Goal: Task Accomplishment & Management: Manage account settings

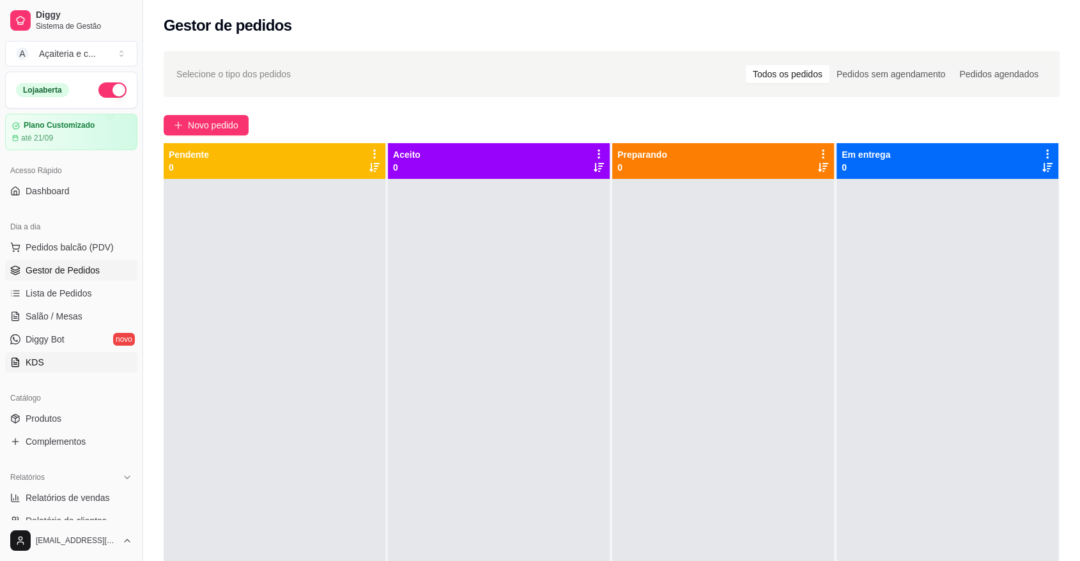
scroll to position [153, 0]
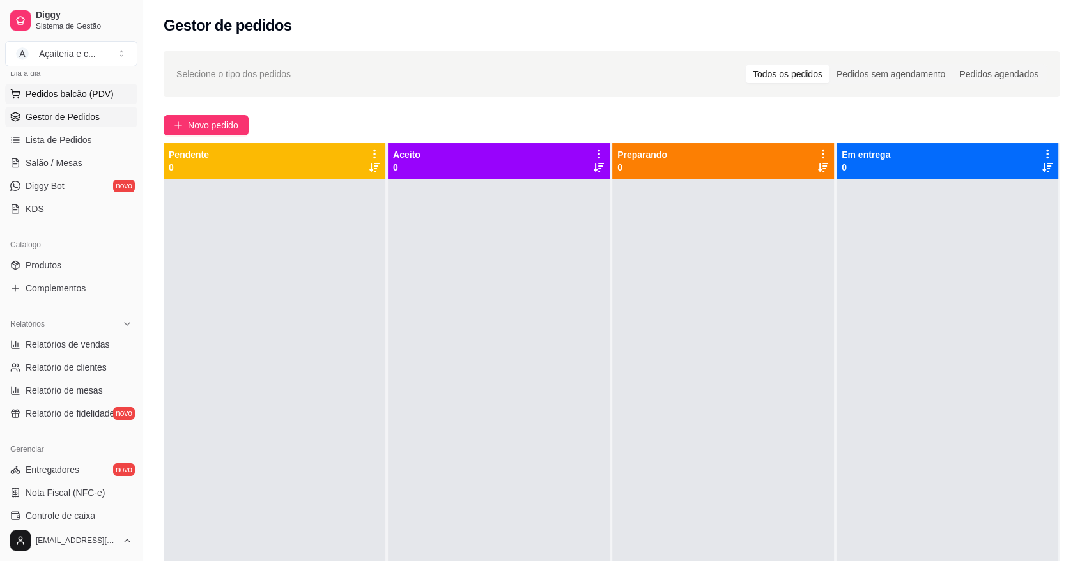
click at [10, 90] on button "Pedidos balcão (PDV)" at bounding box center [71, 94] width 132 height 20
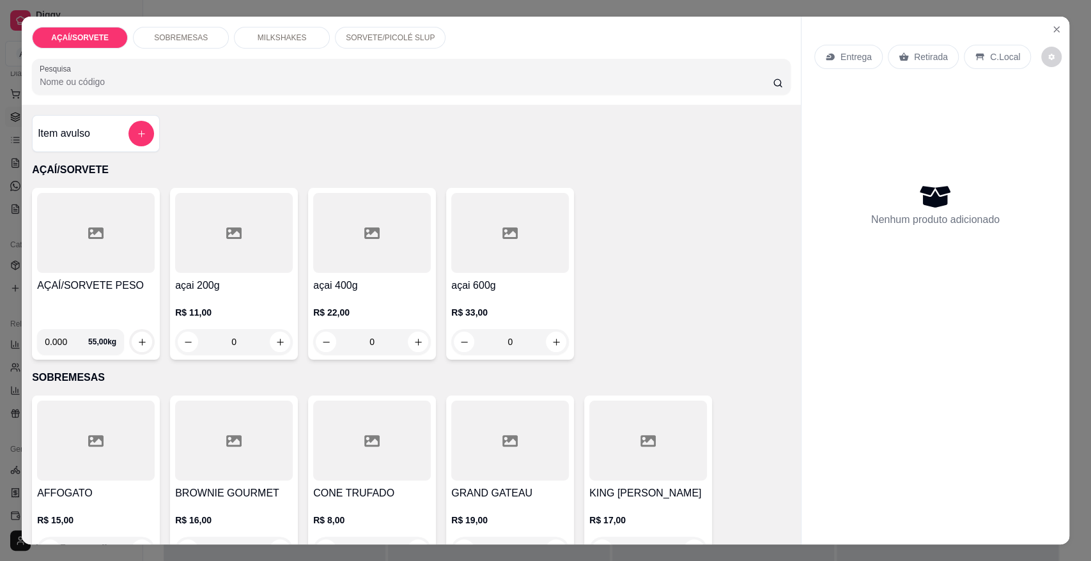
click at [114, 246] on div at bounding box center [96, 233] width 118 height 80
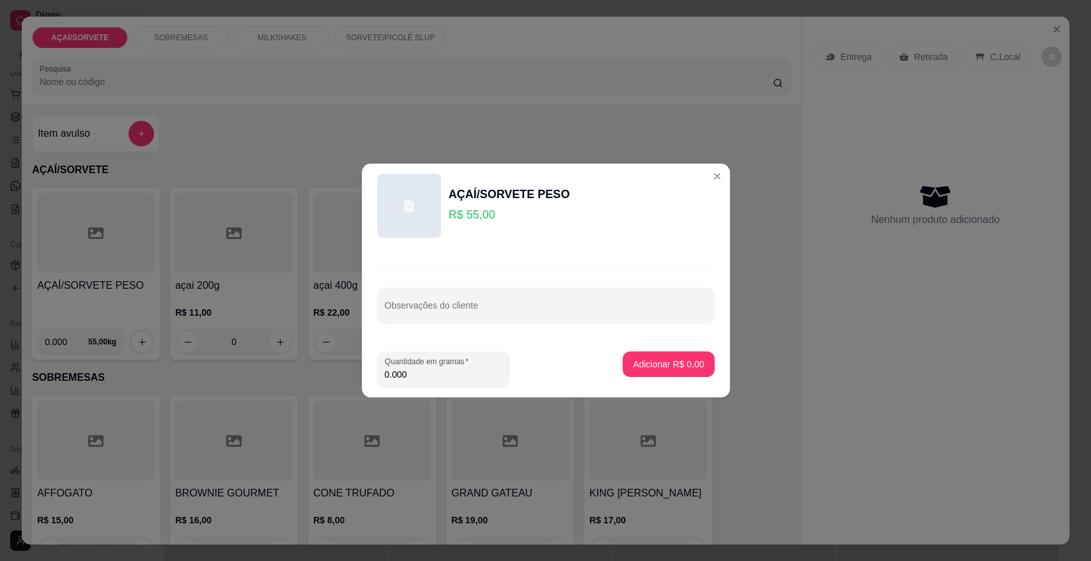
click at [451, 378] on input "0.000" at bounding box center [444, 374] width 118 height 13
type input "0.188"
click at [647, 366] on p "Adicionar R$ 10,34" at bounding box center [666, 364] width 74 height 12
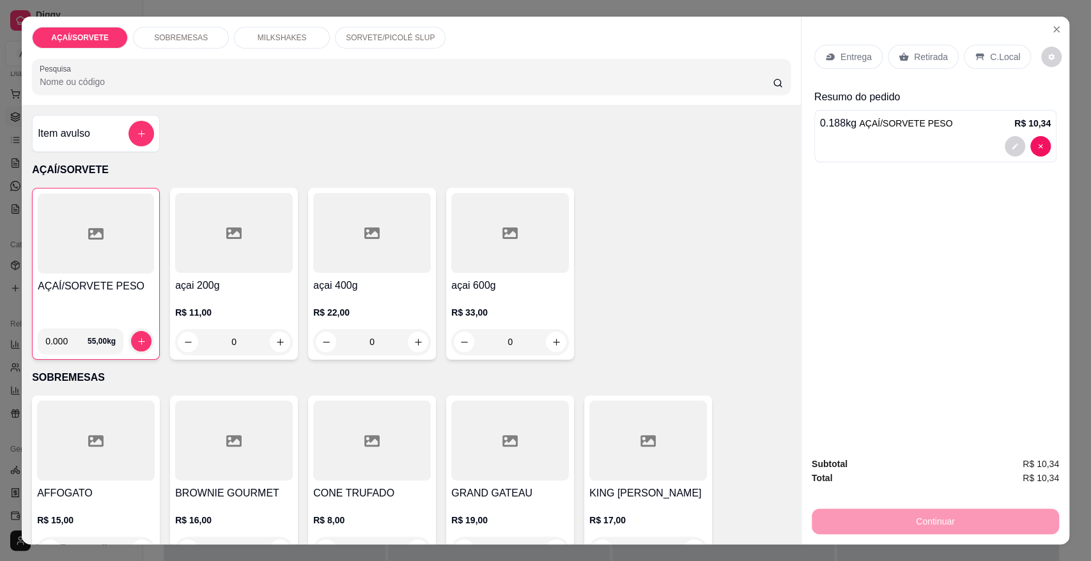
click at [915, 61] on p "Retirada" at bounding box center [931, 56] width 34 height 13
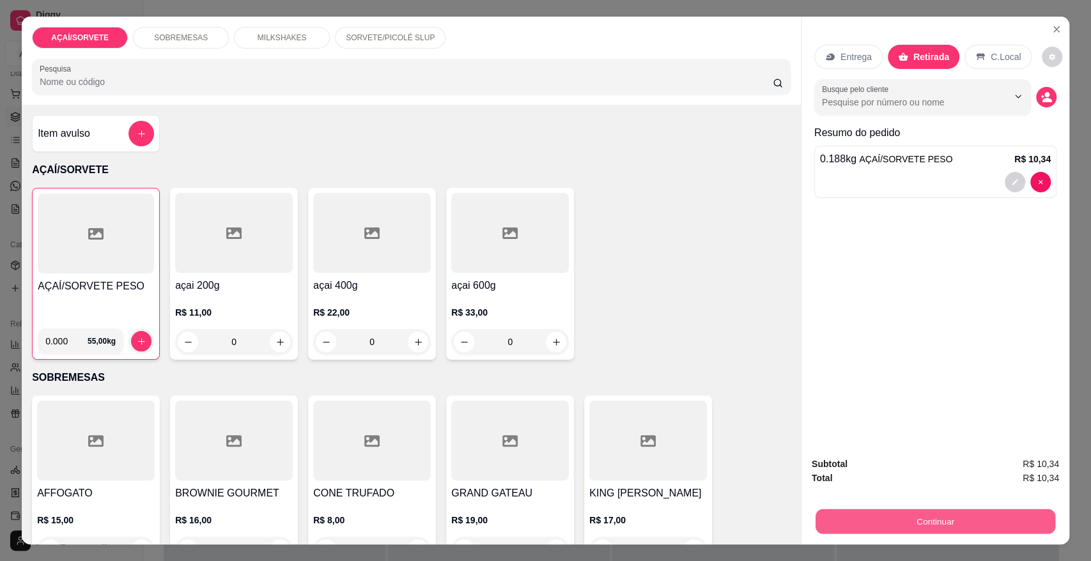
click at [1002, 527] on button "Continuar" at bounding box center [936, 521] width 240 height 25
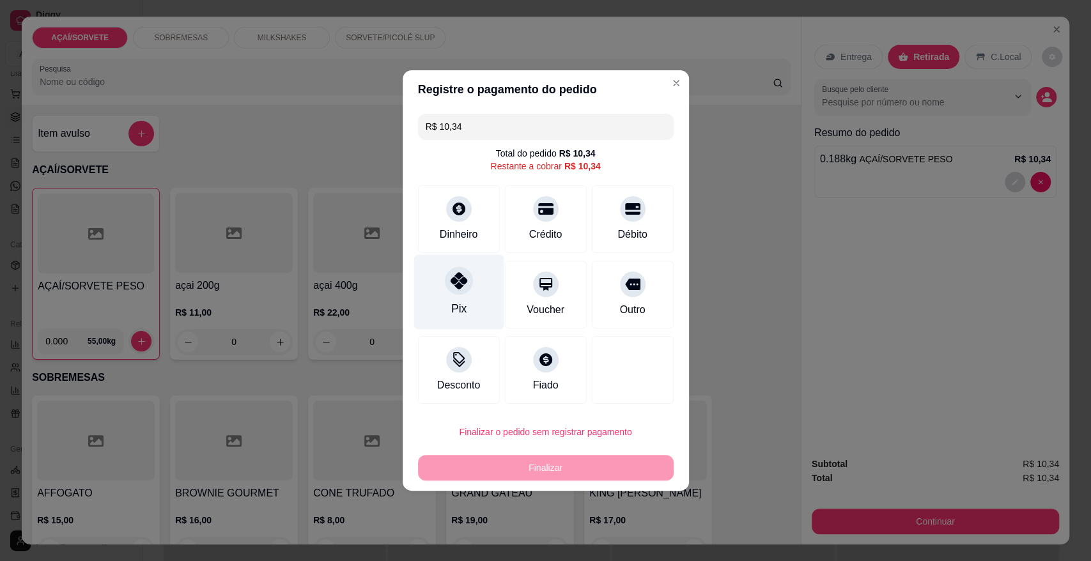
click at [474, 280] on div "Pix" at bounding box center [459, 292] width 90 height 75
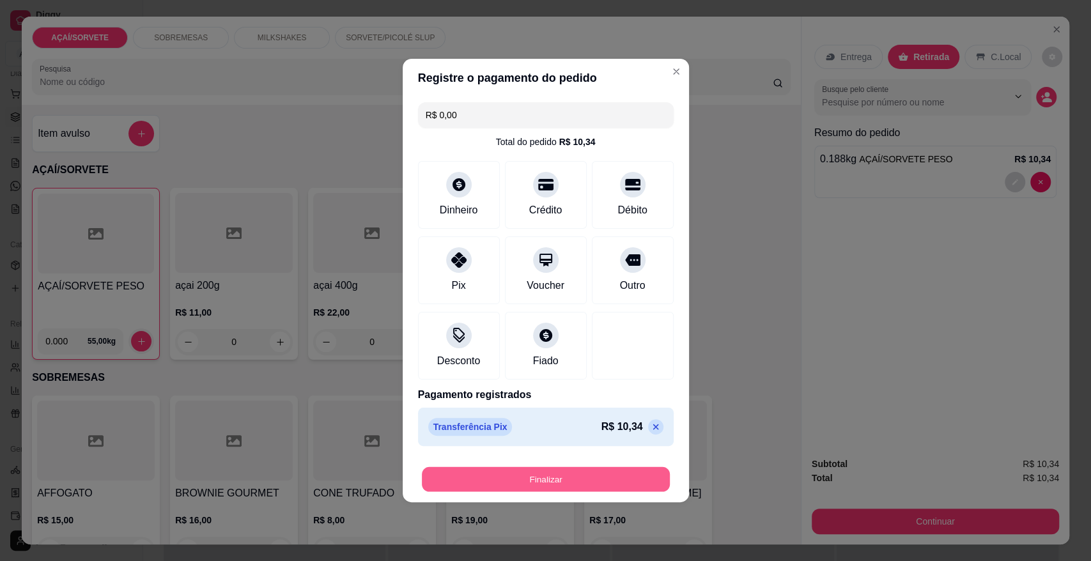
click at [537, 481] on button "Finalizar" at bounding box center [546, 479] width 248 height 25
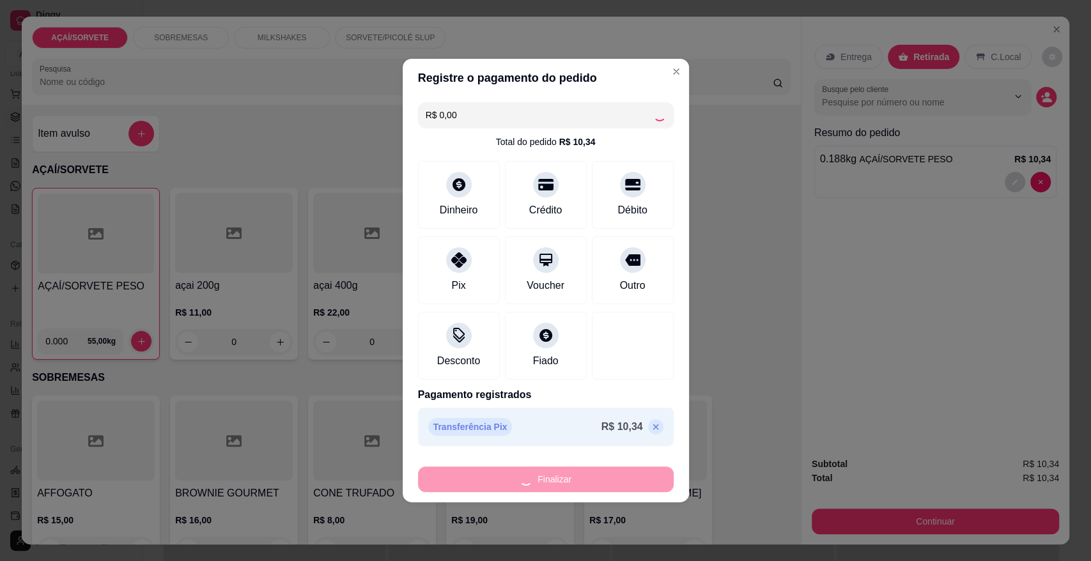
type input "-R$ 10,34"
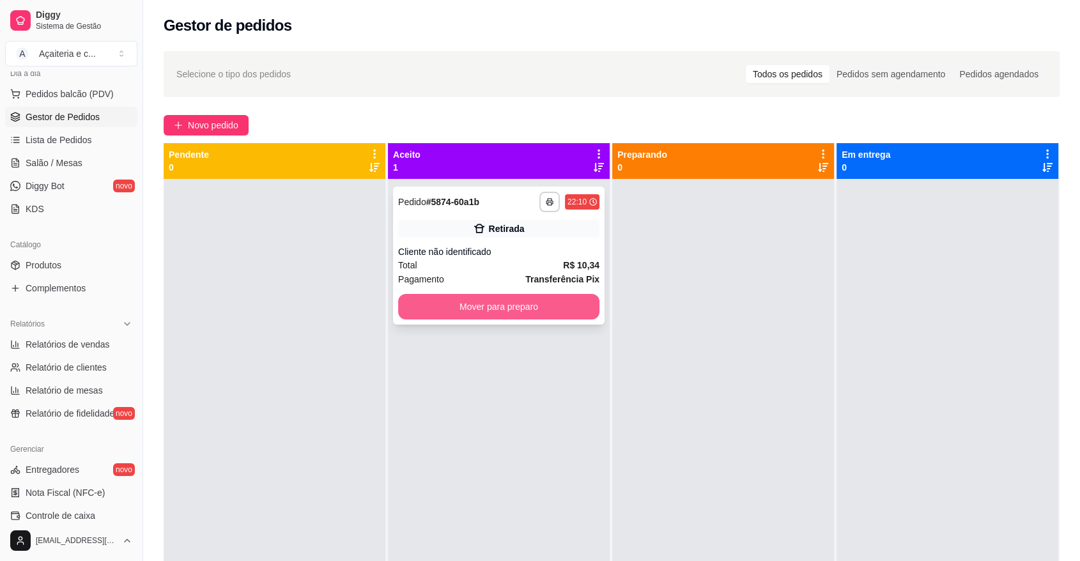
click at [573, 309] on button "Mover para preparo" at bounding box center [498, 307] width 201 height 26
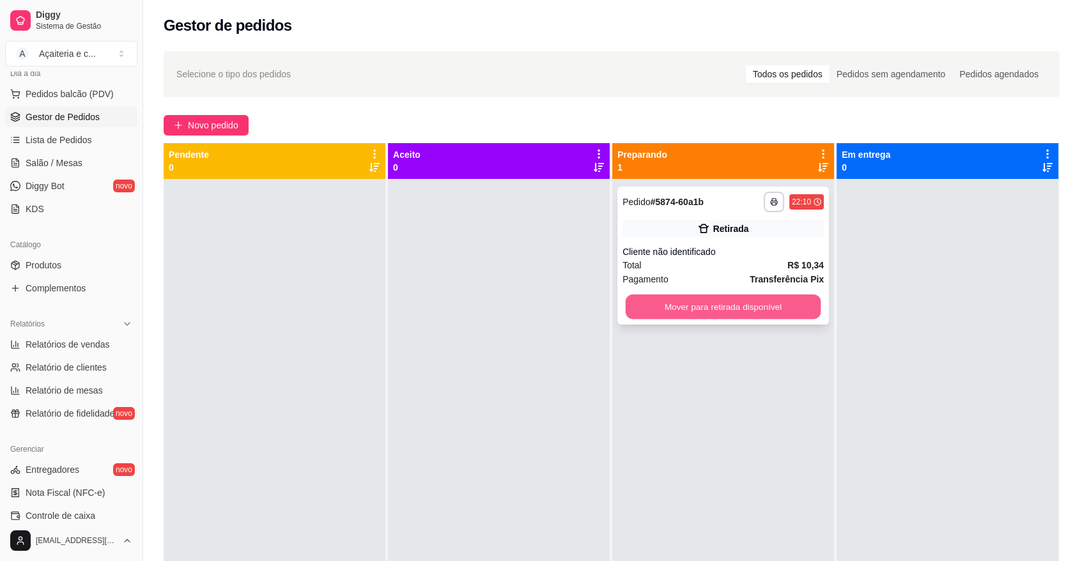
click at [771, 314] on button "Mover para retirada disponível" at bounding box center [724, 307] width 196 height 25
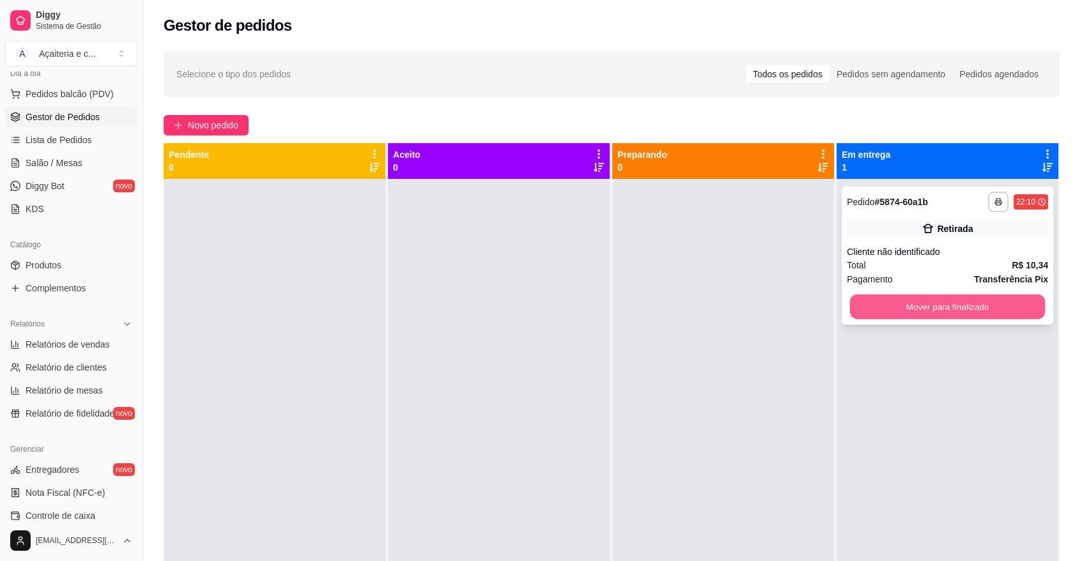
click at [956, 304] on button "Mover para finalizado" at bounding box center [948, 307] width 196 height 25
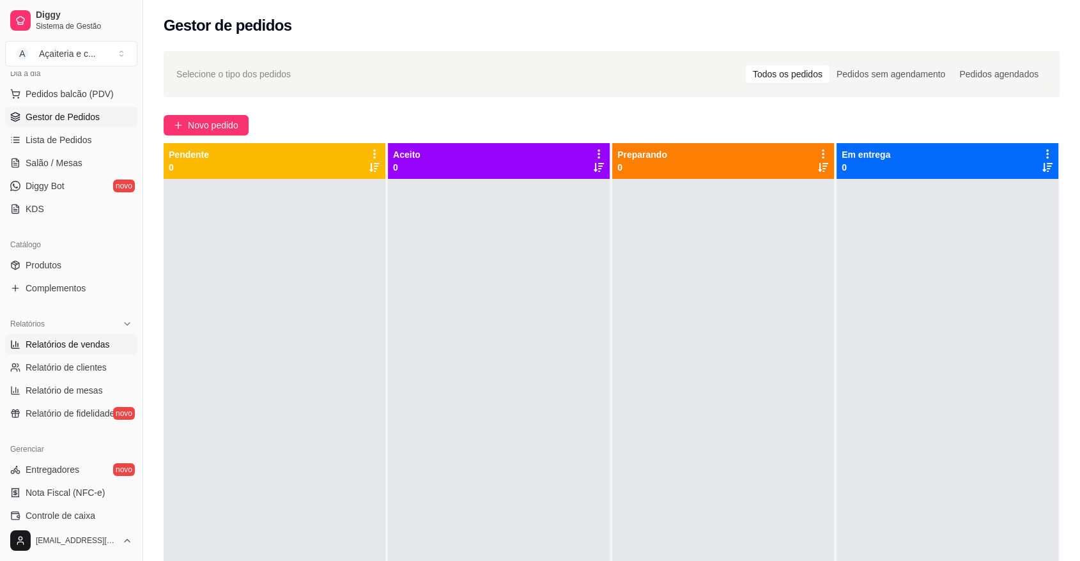
click at [76, 349] on span "Relatórios de vendas" at bounding box center [68, 344] width 84 height 13
select select "ALL"
select select "0"
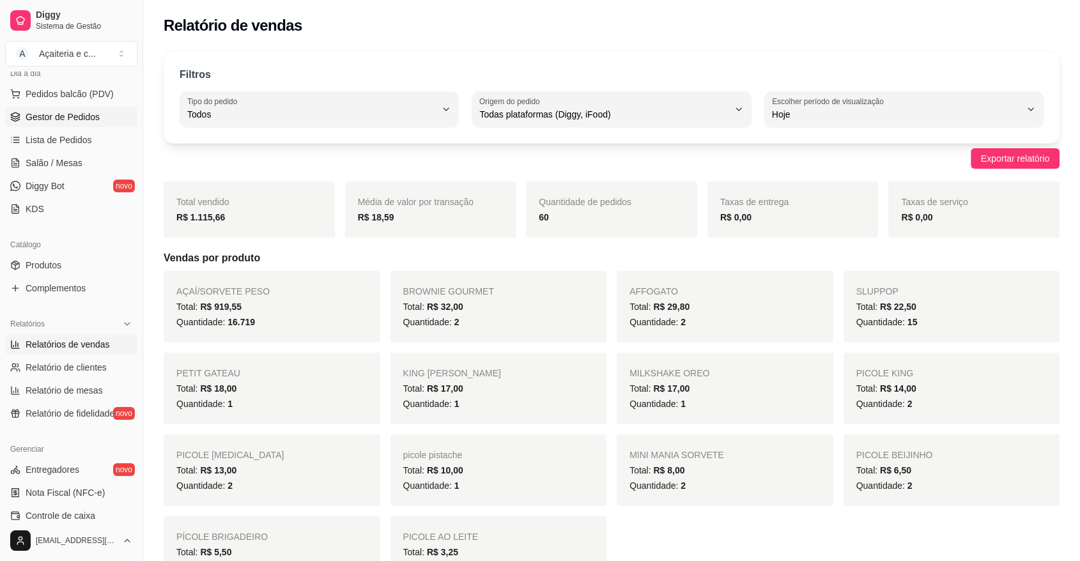
click at [60, 112] on span "Gestor de Pedidos" at bounding box center [63, 117] width 74 height 13
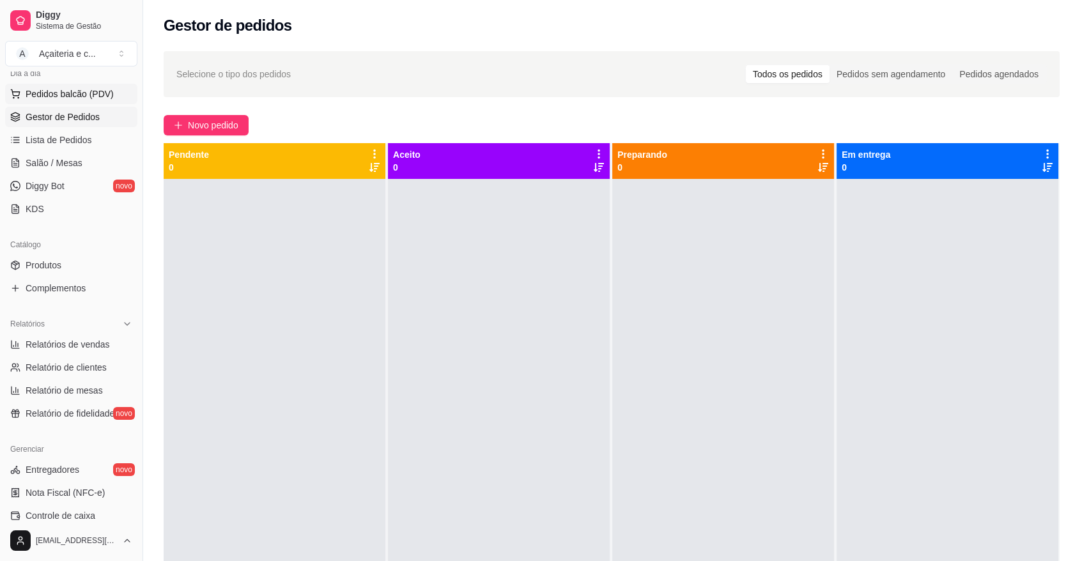
click at [45, 86] on button "Pedidos balcão (PDV)" at bounding box center [71, 94] width 132 height 20
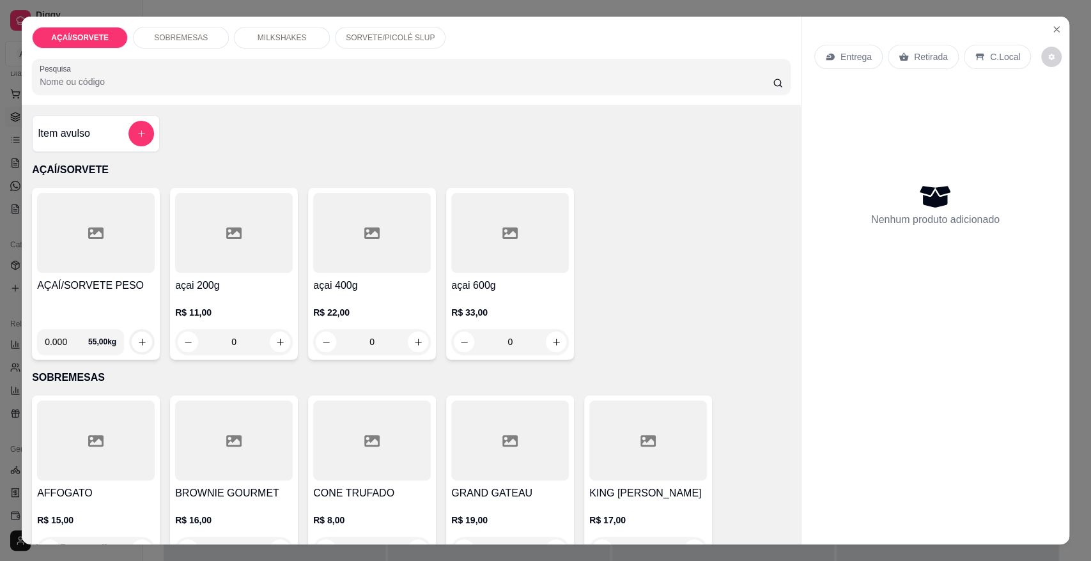
click at [198, 33] on p "SOBREMESAS" at bounding box center [181, 38] width 54 height 10
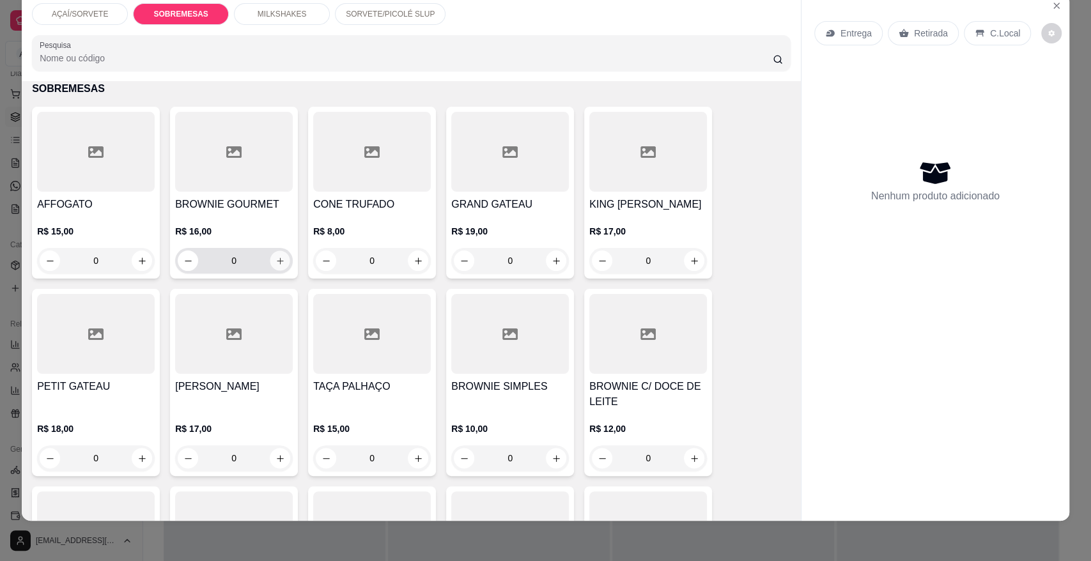
click at [281, 258] on button "increase-product-quantity" at bounding box center [280, 261] width 20 height 20
type input "1"
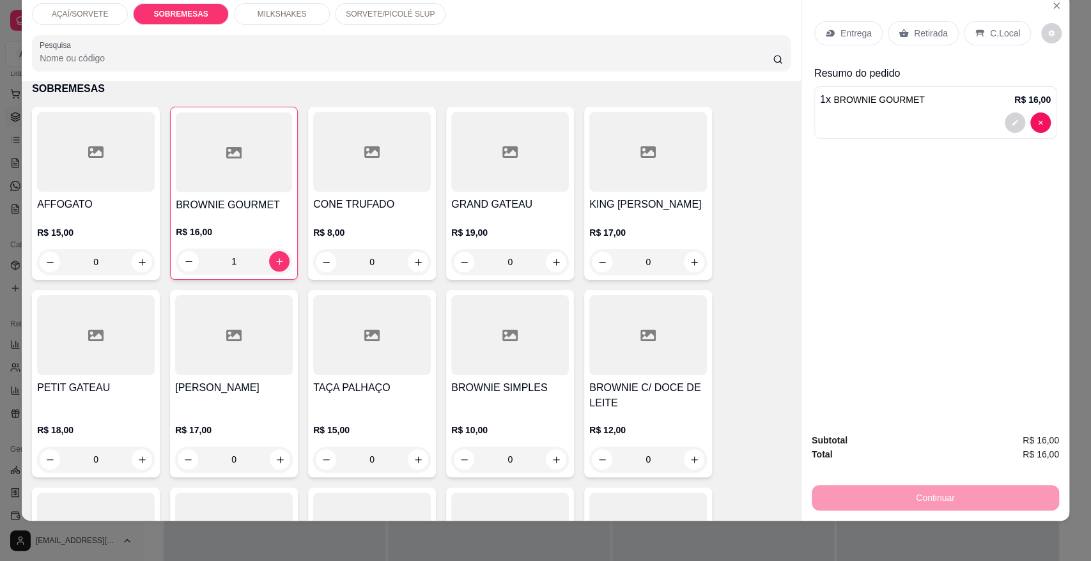
click at [298, 20] on div "MILKSHAKES" at bounding box center [282, 14] width 96 height 22
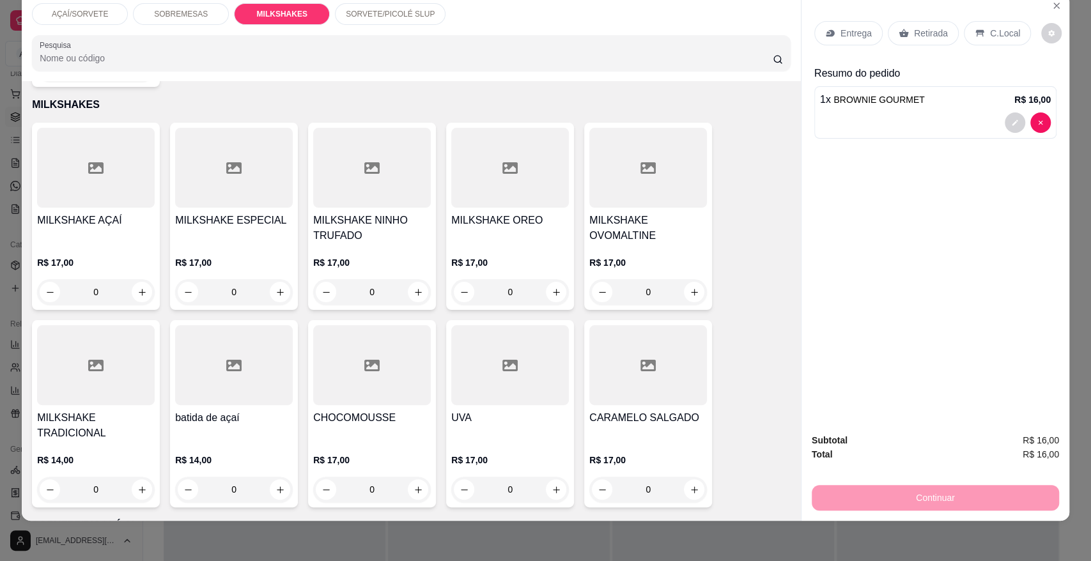
click at [195, 18] on p "SOBREMESAS" at bounding box center [181, 14] width 54 height 10
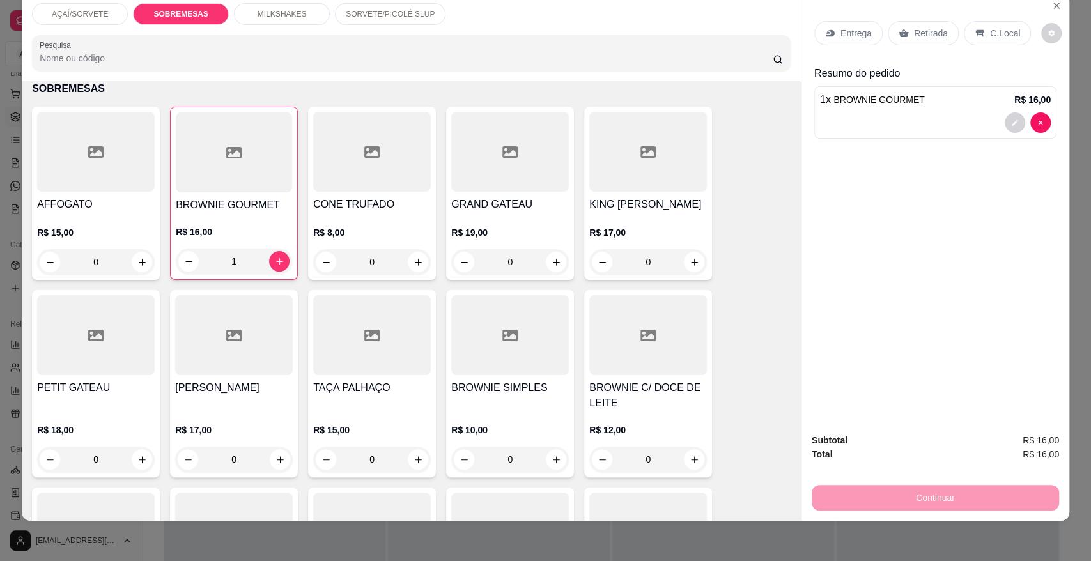
click at [288, 15] on p "MILKSHAKES" at bounding box center [282, 14] width 49 height 10
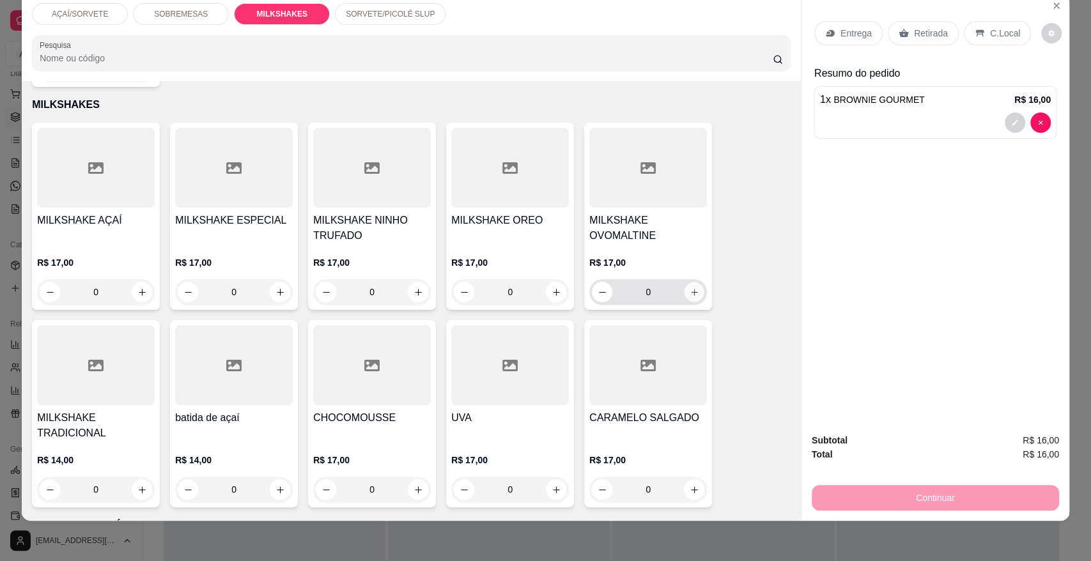
click at [685, 282] on button "increase-product-quantity" at bounding box center [695, 292] width 20 height 20
type input "1"
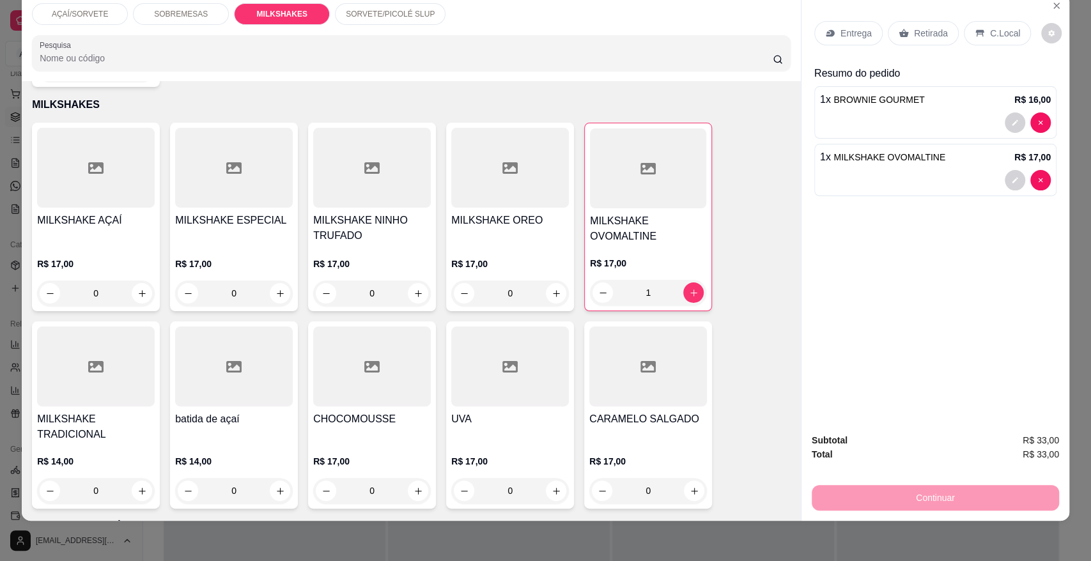
click at [85, 17] on p "AÇAÍ/SORVETE" at bounding box center [80, 14] width 56 height 10
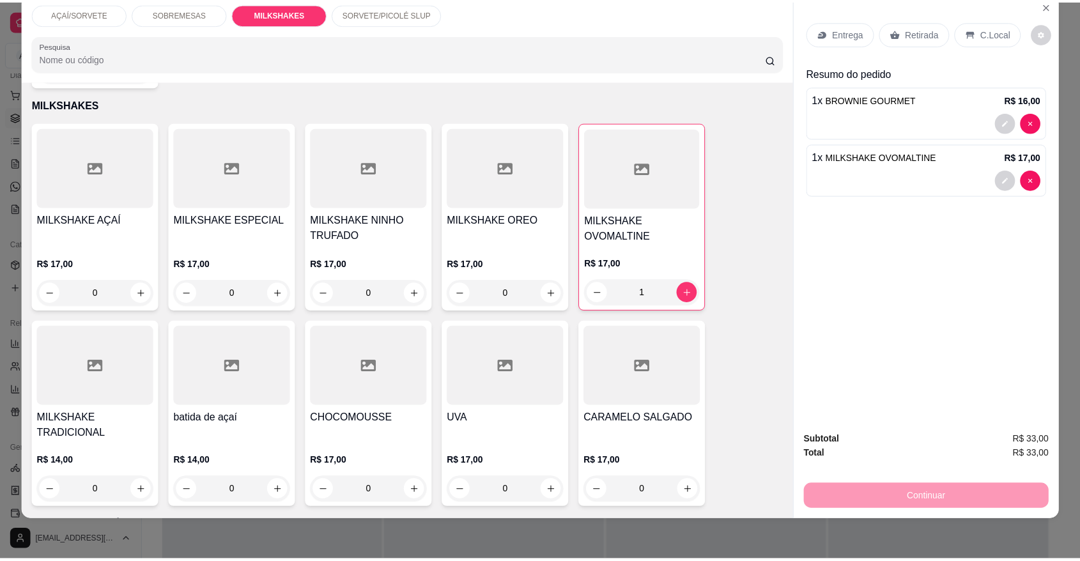
scroll to position [57, 0]
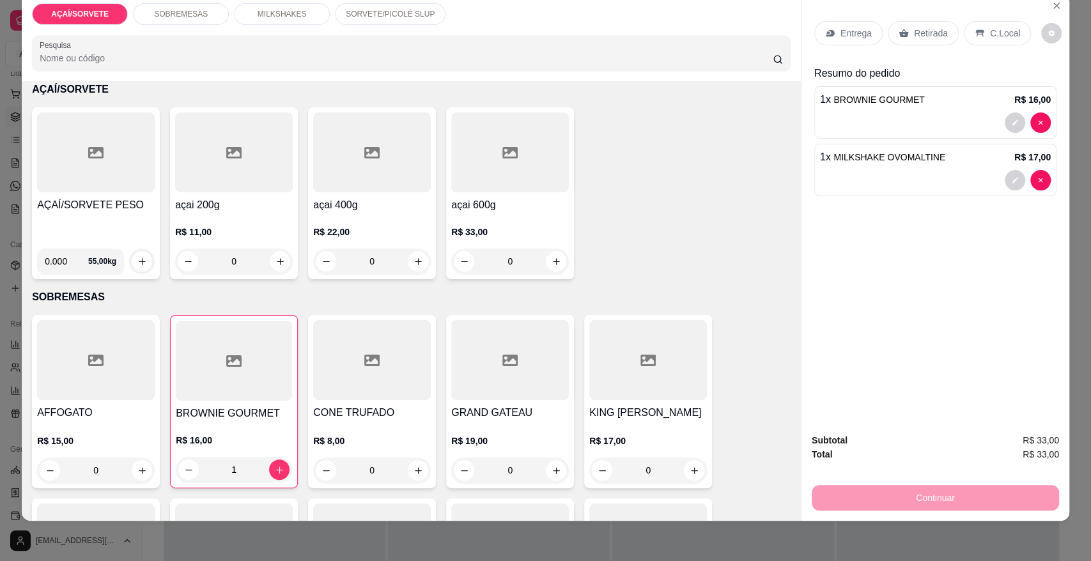
click at [84, 219] on div "AÇAÍ/SORVETE PESO" at bounding box center [96, 217] width 118 height 41
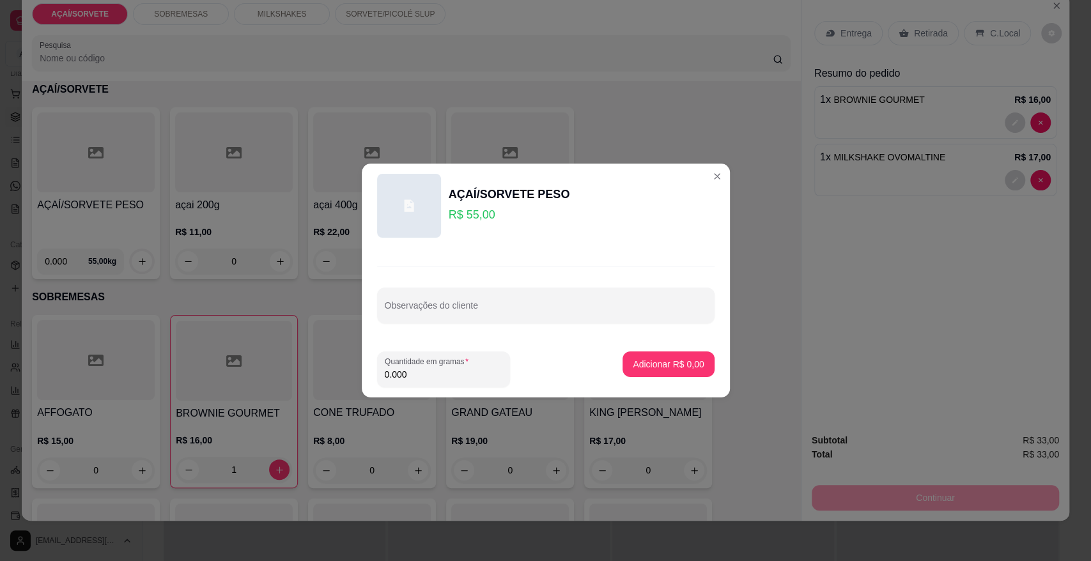
click at [476, 376] on input "0.000" at bounding box center [444, 374] width 118 height 13
type input "0.328"
click at [651, 374] on button "Adicionar R$ 18,04" at bounding box center [666, 364] width 94 height 25
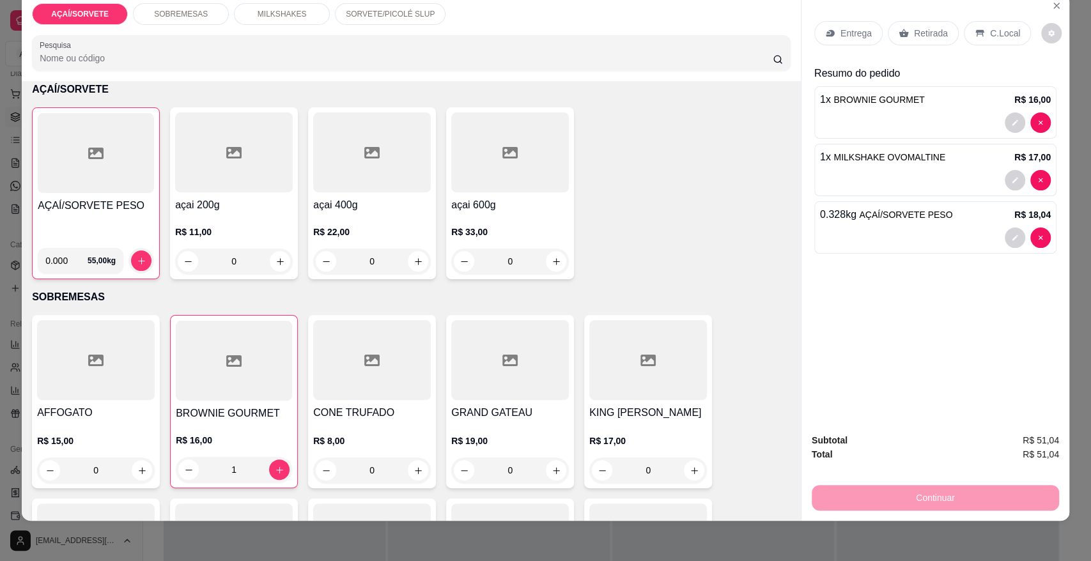
click at [914, 33] on p "Retirada" at bounding box center [931, 33] width 34 height 13
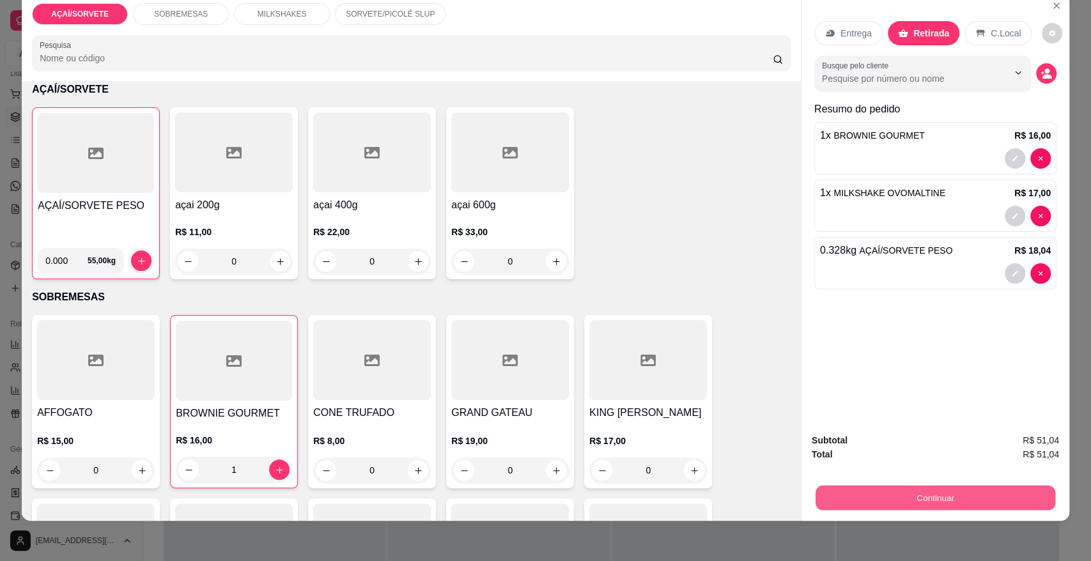
click at [893, 497] on button "Continuar" at bounding box center [936, 497] width 240 height 25
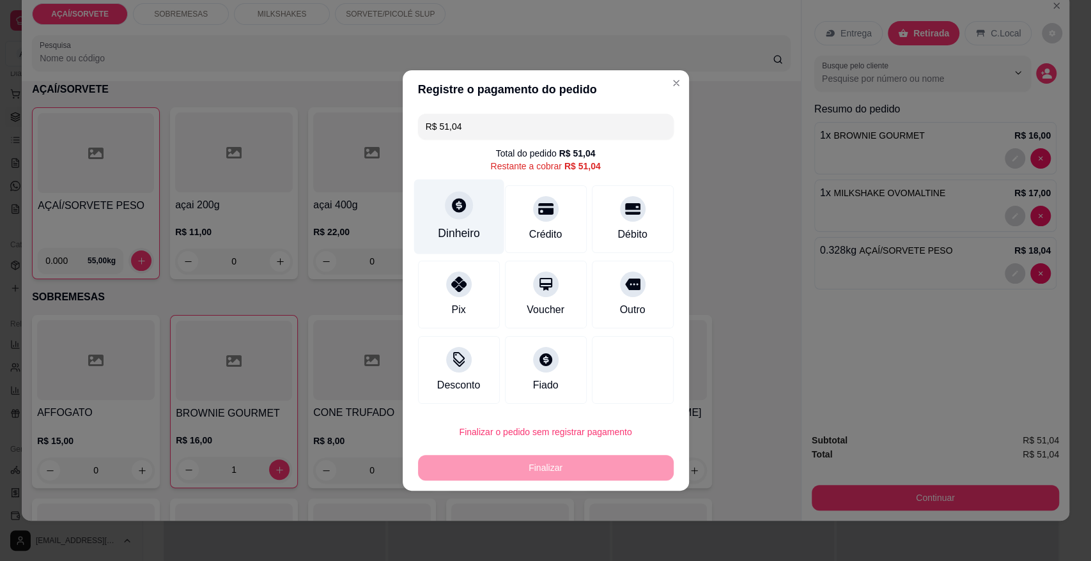
click at [450, 215] on div at bounding box center [459, 205] width 28 height 28
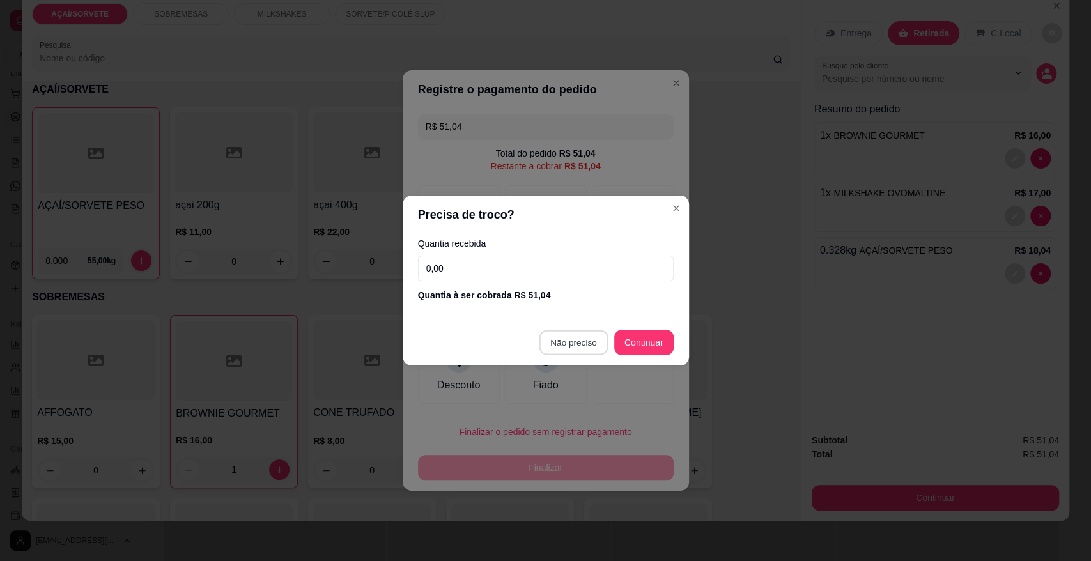
type input "R$ 0,00"
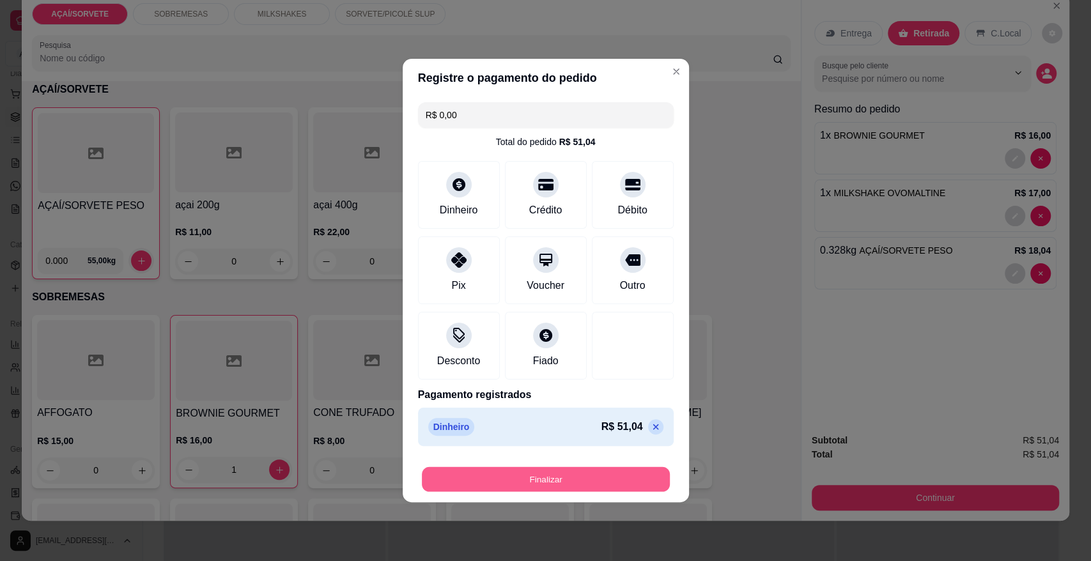
click at [578, 477] on button "Finalizar" at bounding box center [546, 479] width 248 height 25
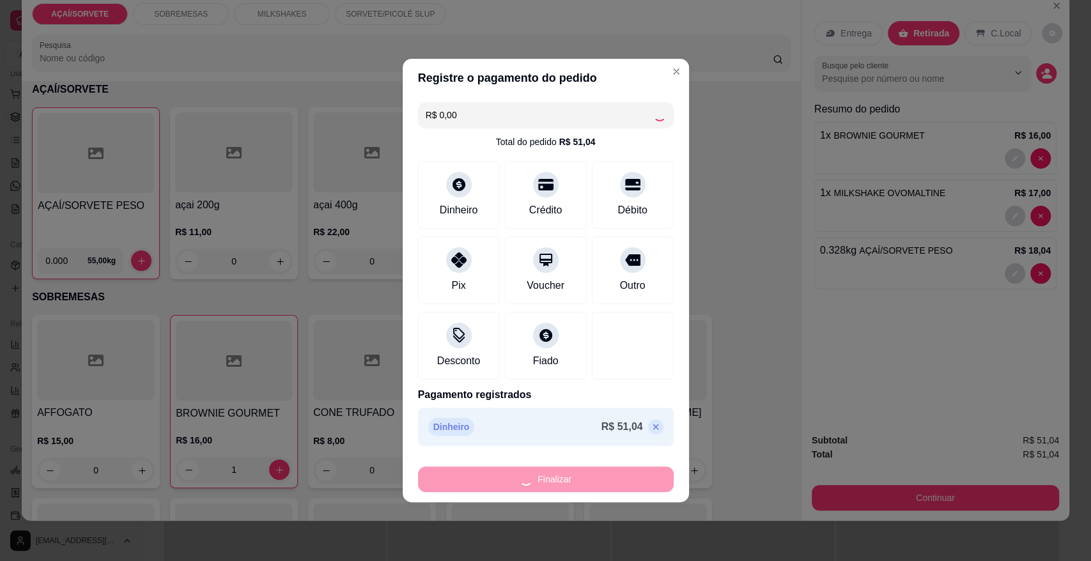
type input "0"
type input "-R$ 51,04"
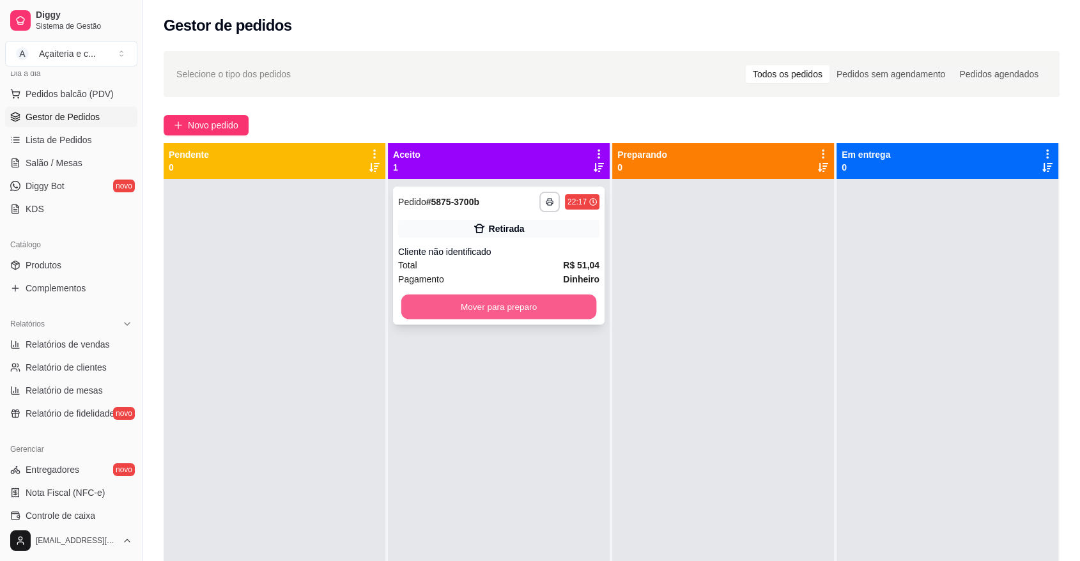
click at [496, 312] on button "Mover para preparo" at bounding box center [499, 307] width 196 height 25
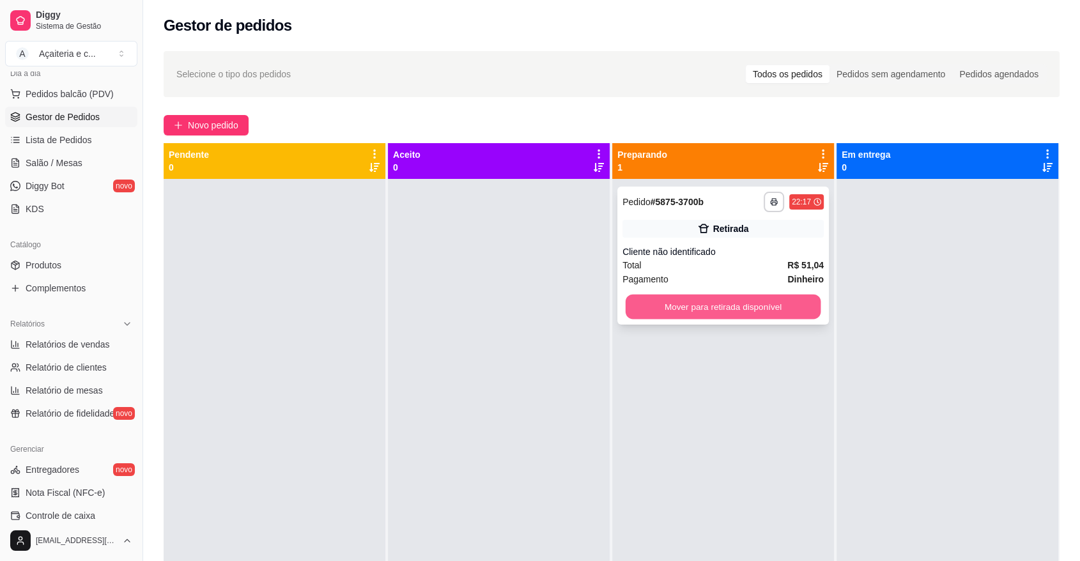
click at [736, 310] on button "Mover para retirada disponível" at bounding box center [724, 307] width 196 height 25
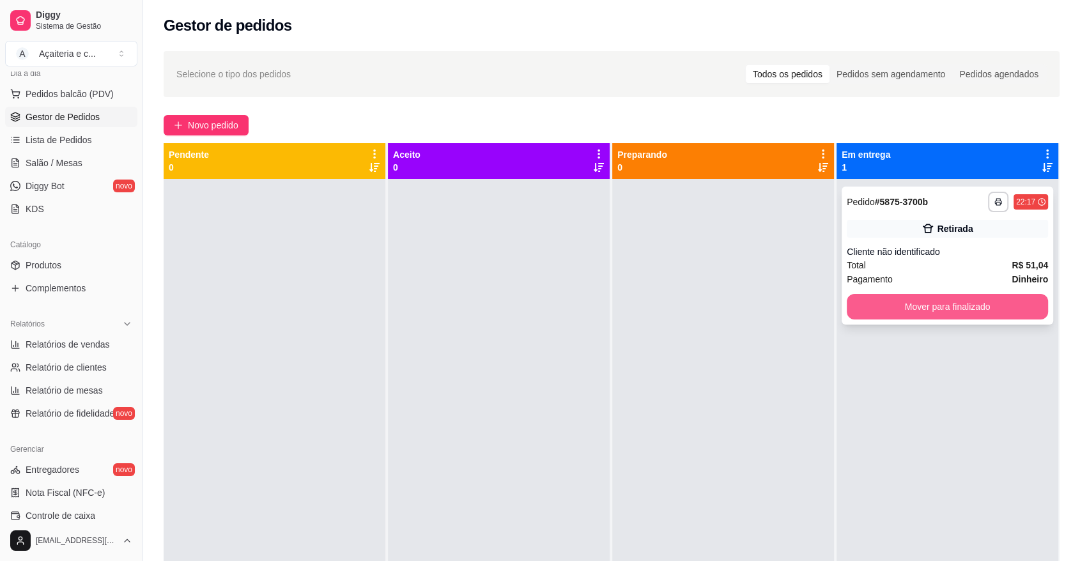
click at [909, 299] on button "Mover para finalizado" at bounding box center [947, 307] width 201 height 26
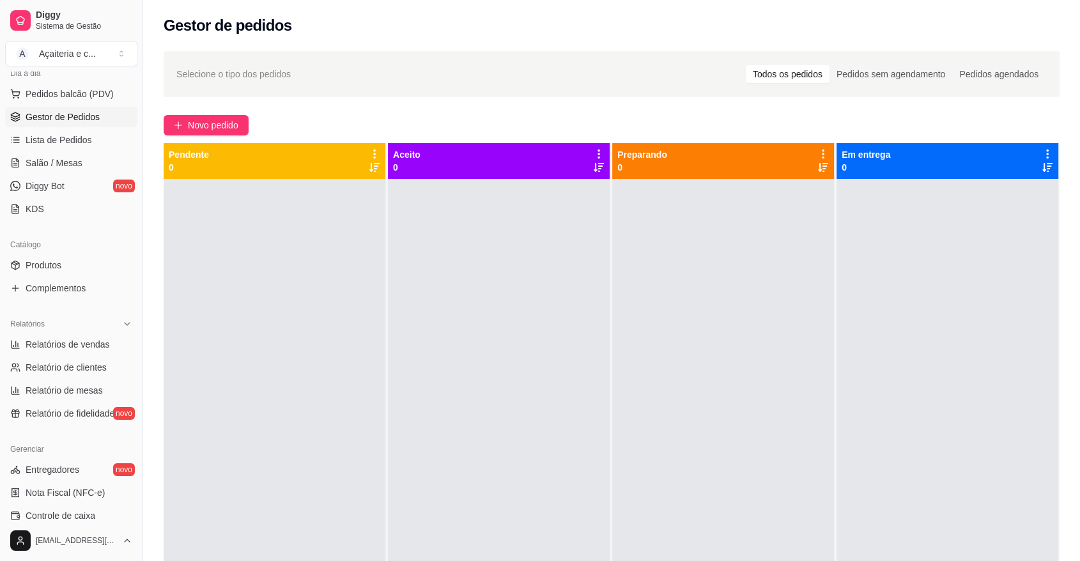
click at [111, 523] on div "[EMAIL_ADDRESS][DOMAIN_NAME]" at bounding box center [71, 540] width 143 height 41
click at [95, 515] on link "Controle de caixa" at bounding box center [71, 516] width 132 height 20
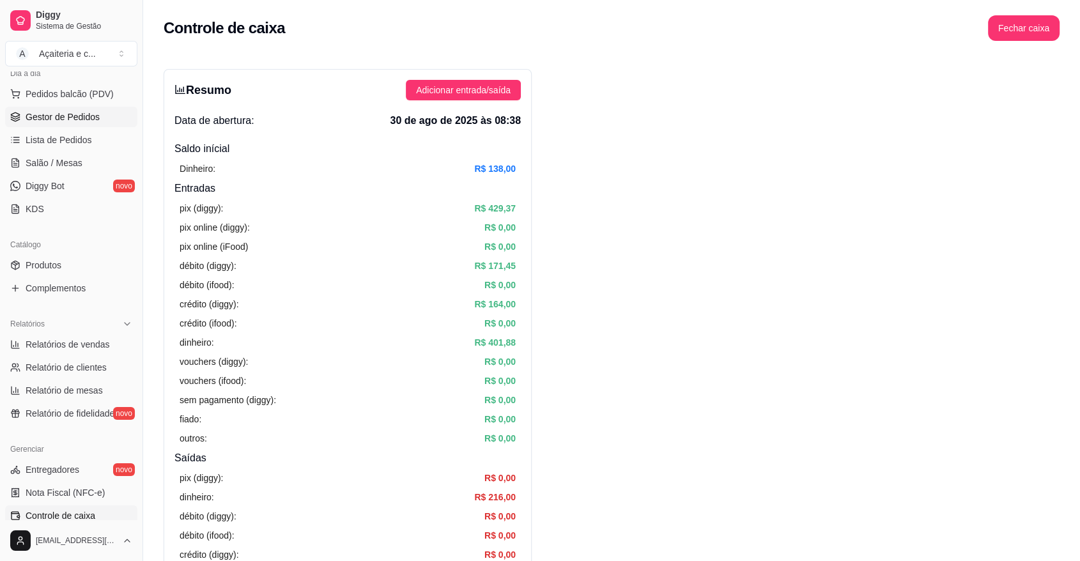
click at [59, 116] on span "Gestor de Pedidos" at bounding box center [63, 117] width 74 height 13
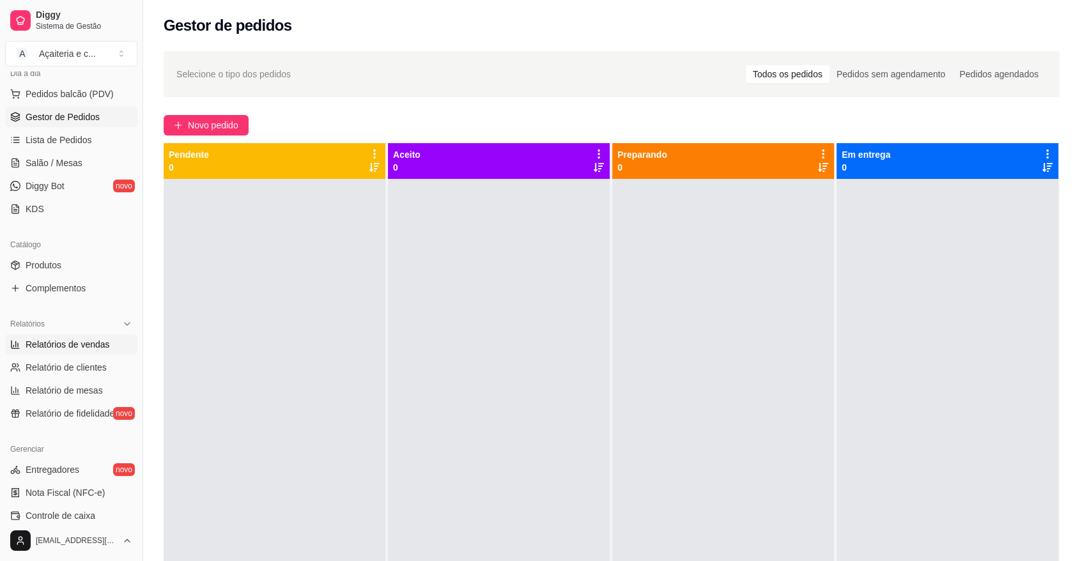
click at [24, 348] on link "Relatórios de vendas" at bounding box center [71, 344] width 132 height 20
select select "ALL"
select select "0"
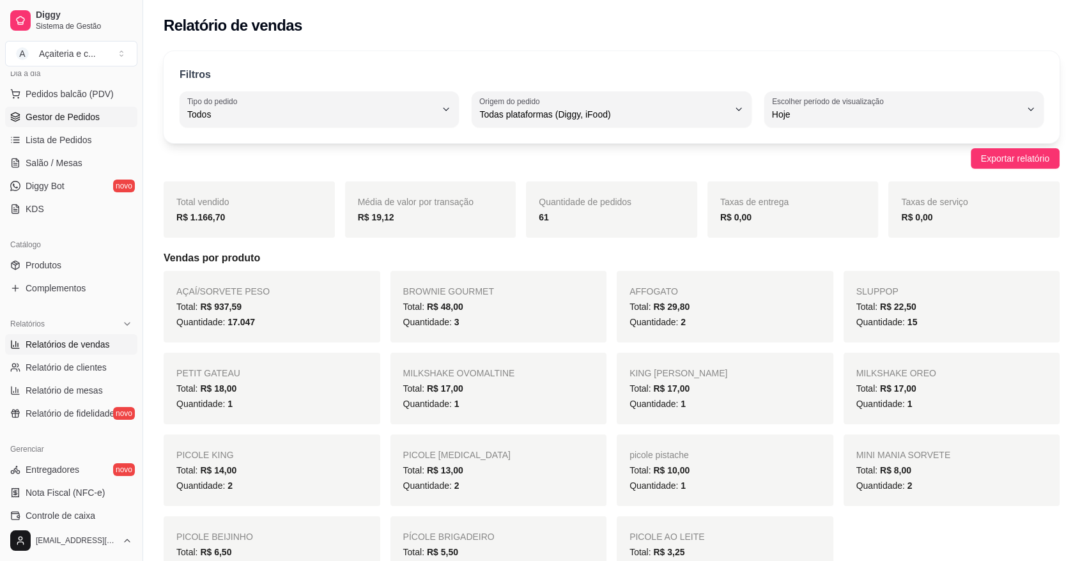
click at [82, 118] on span "Gestor de Pedidos" at bounding box center [63, 117] width 74 height 13
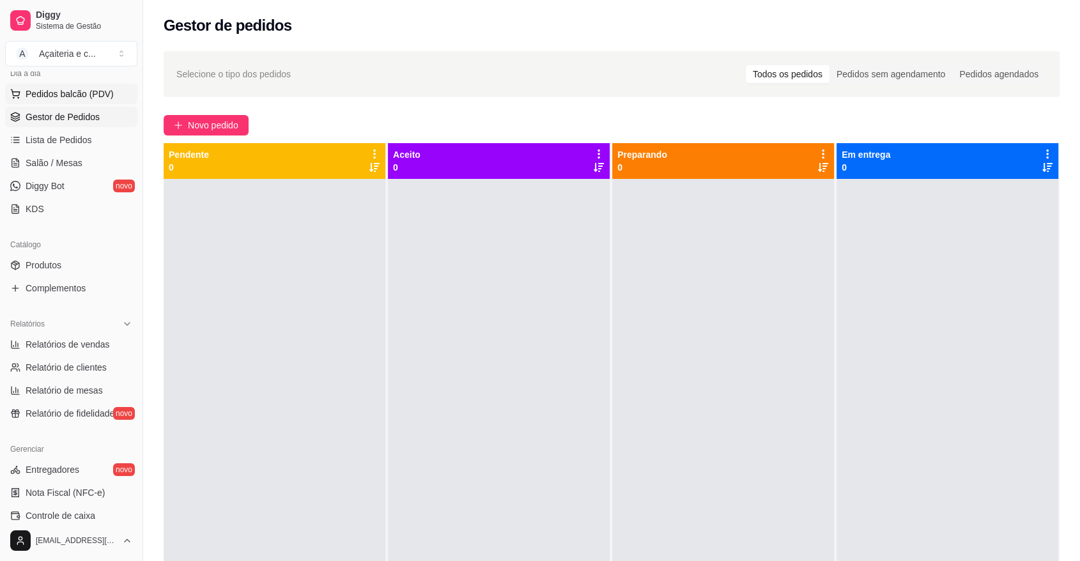
click at [81, 97] on span "Pedidos balcão (PDV)" at bounding box center [70, 94] width 88 height 13
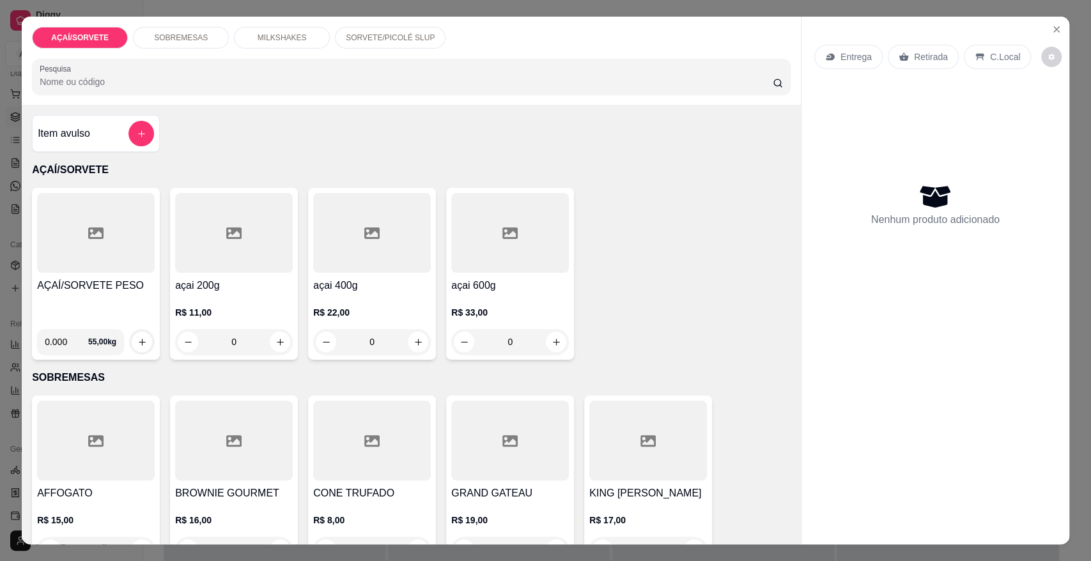
click at [100, 278] on h4 "AÇAÍ/SORVETE PESO" at bounding box center [96, 285] width 118 height 15
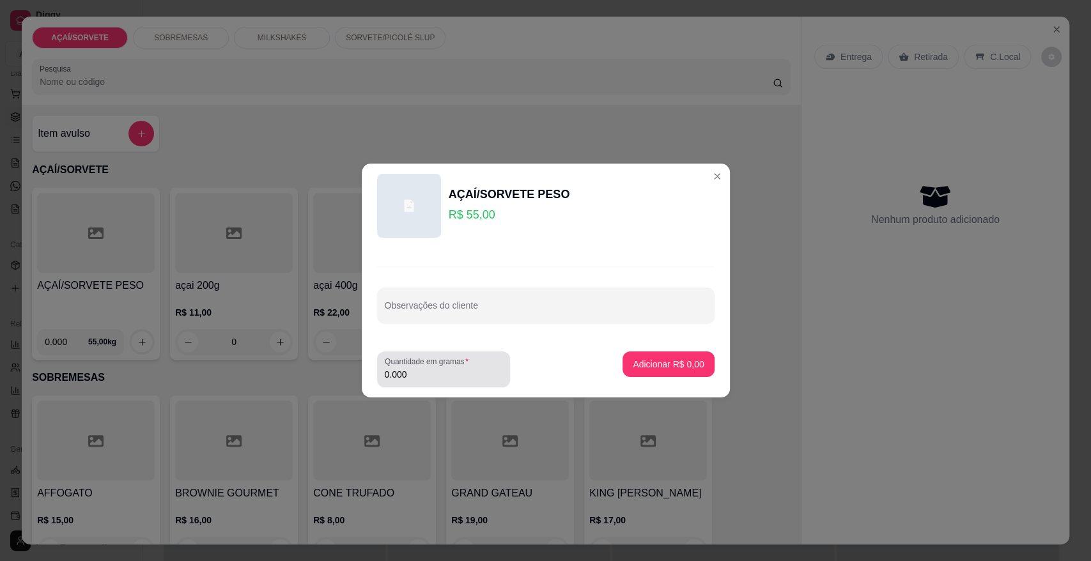
click at [489, 383] on div "Quantidade em gramas 0.000" at bounding box center [443, 370] width 133 height 36
type input "0.158"
click at [635, 358] on p "Adicionar R$ 8,69" at bounding box center [668, 364] width 69 height 12
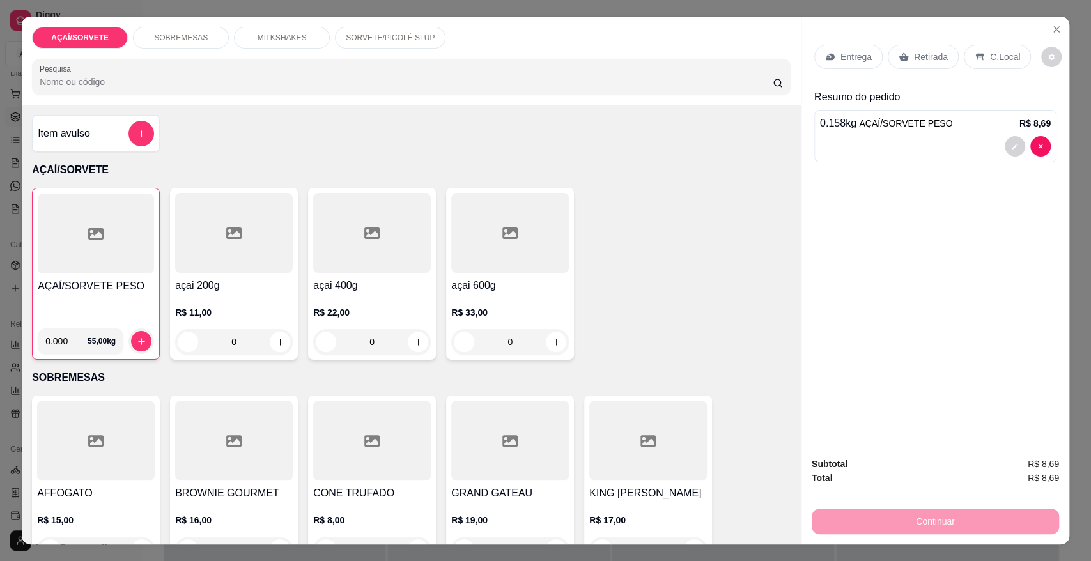
click at [922, 54] on p "Retirada" at bounding box center [931, 56] width 34 height 13
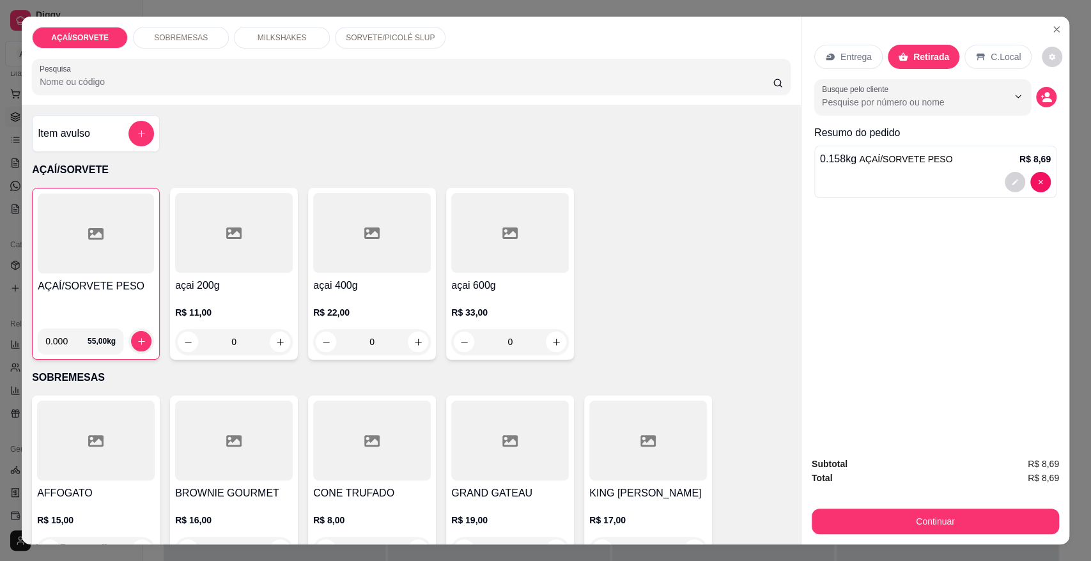
click at [927, 539] on div "Subtotal R$ 8,69 Total R$ 8,69 Continuar" at bounding box center [935, 496] width 268 height 98
click at [915, 525] on button "Continuar" at bounding box center [936, 521] width 240 height 25
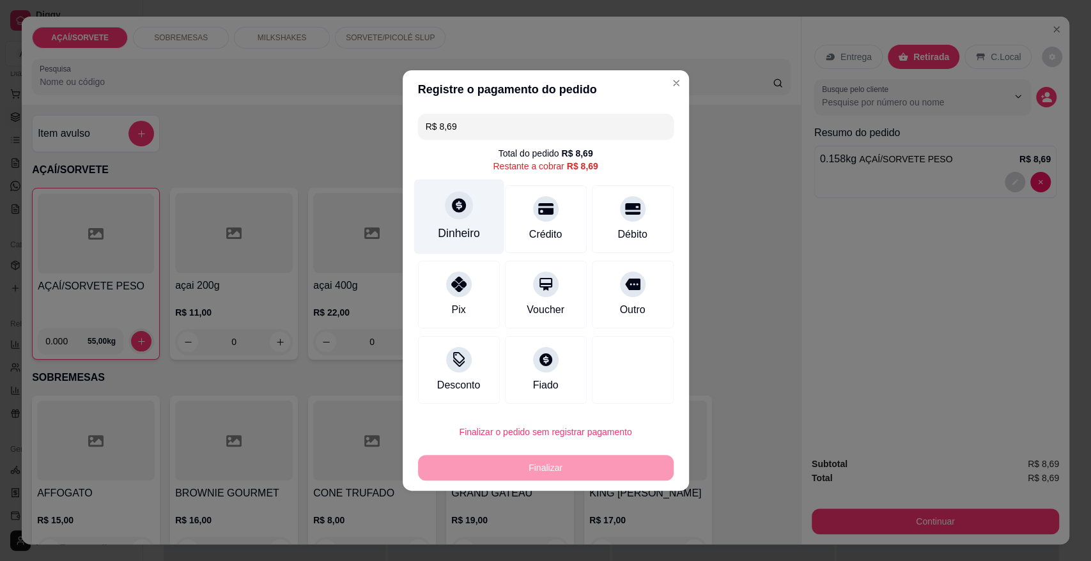
click at [422, 224] on div "Dinheiro" at bounding box center [459, 217] width 90 height 75
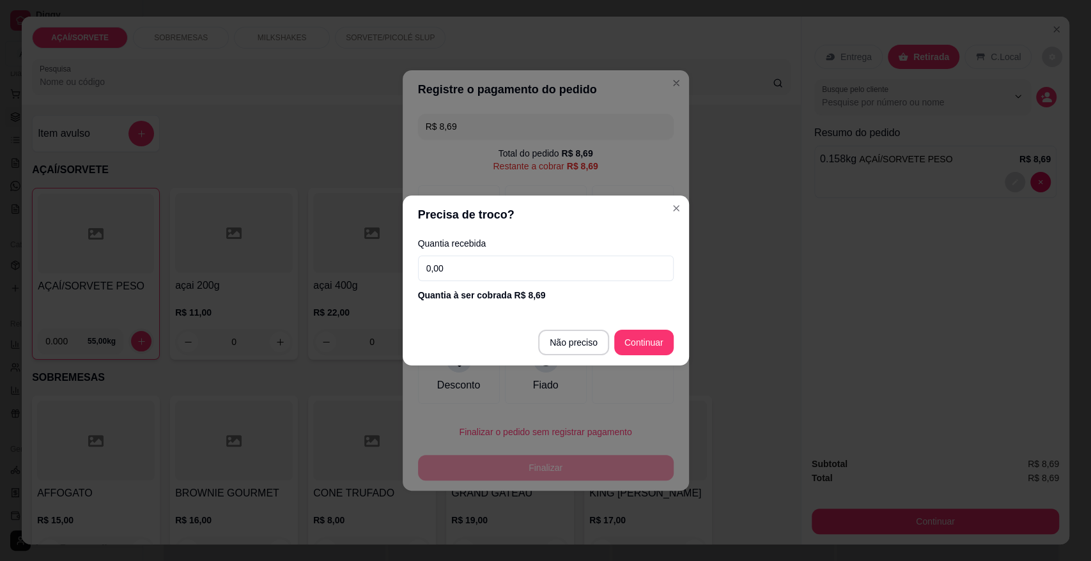
click at [519, 275] on input "0,00" at bounding box center [546, 269] width 256 height 26
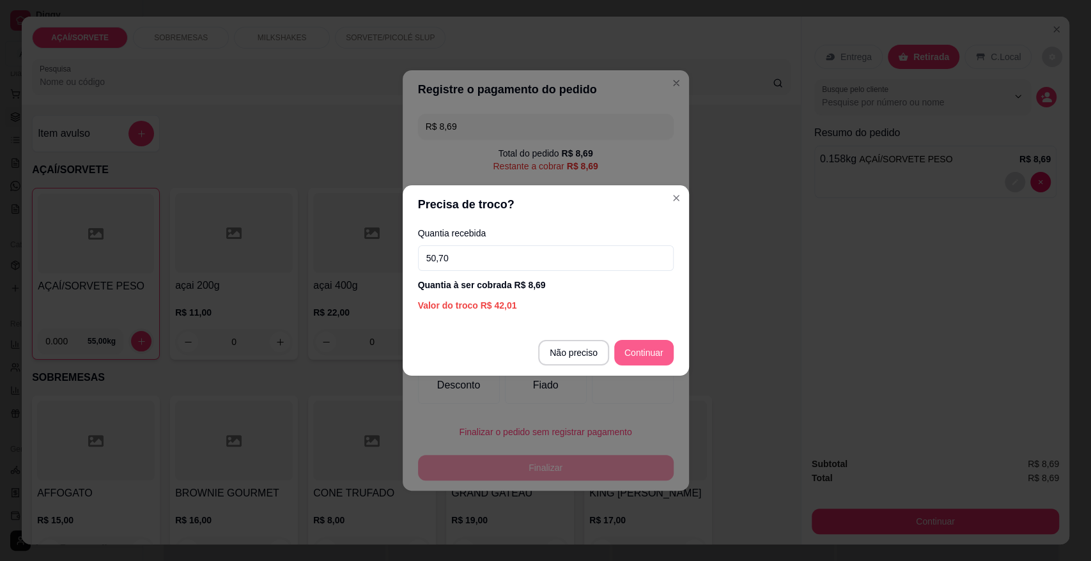
type input "50,70"
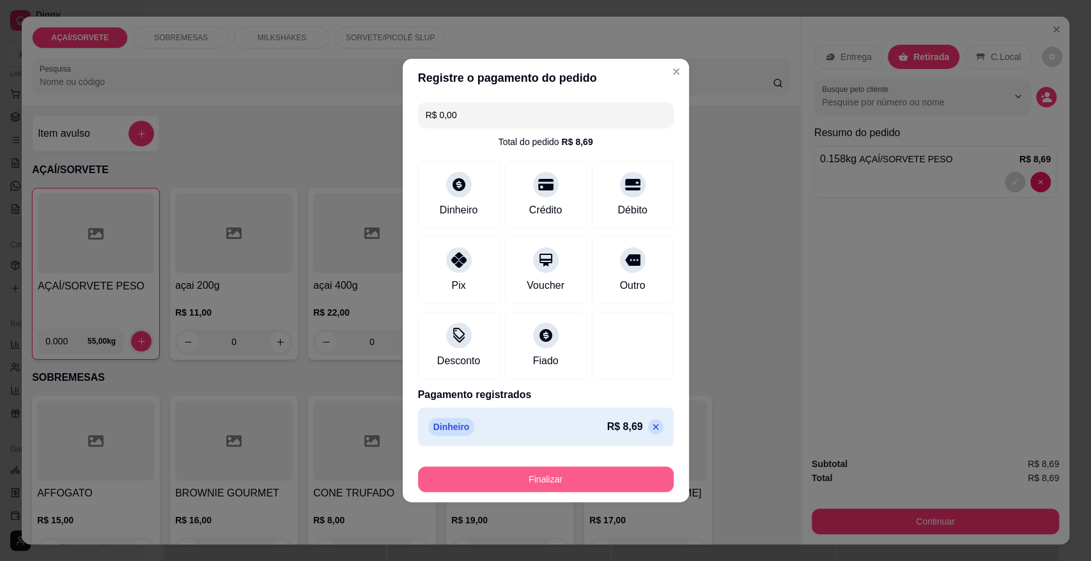
click at [636, 478] on button "Finalizar" at bounding box center [546, 480] width 256 height 26
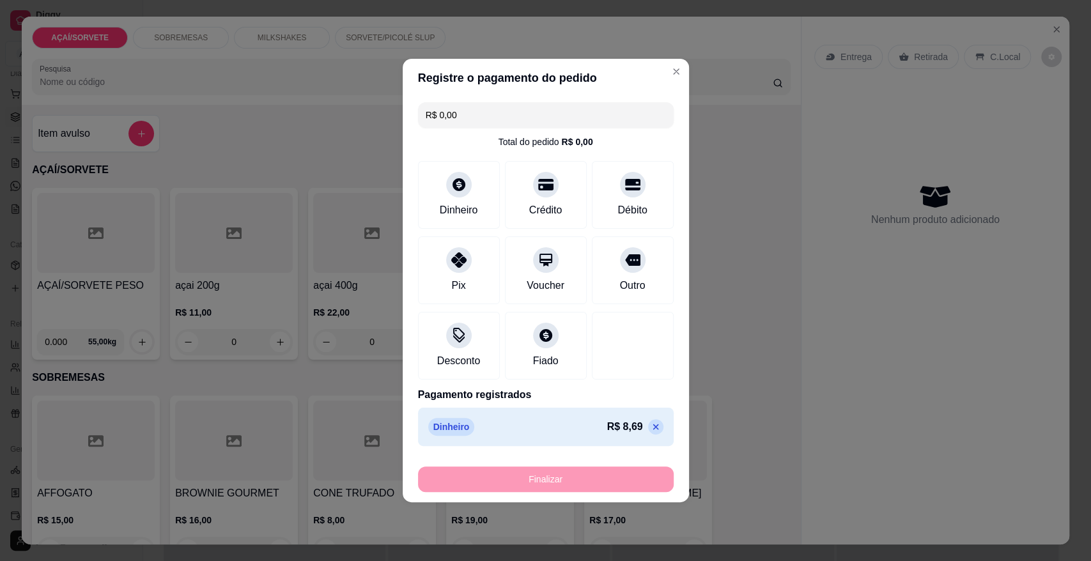
type input "-R$ 8,69"
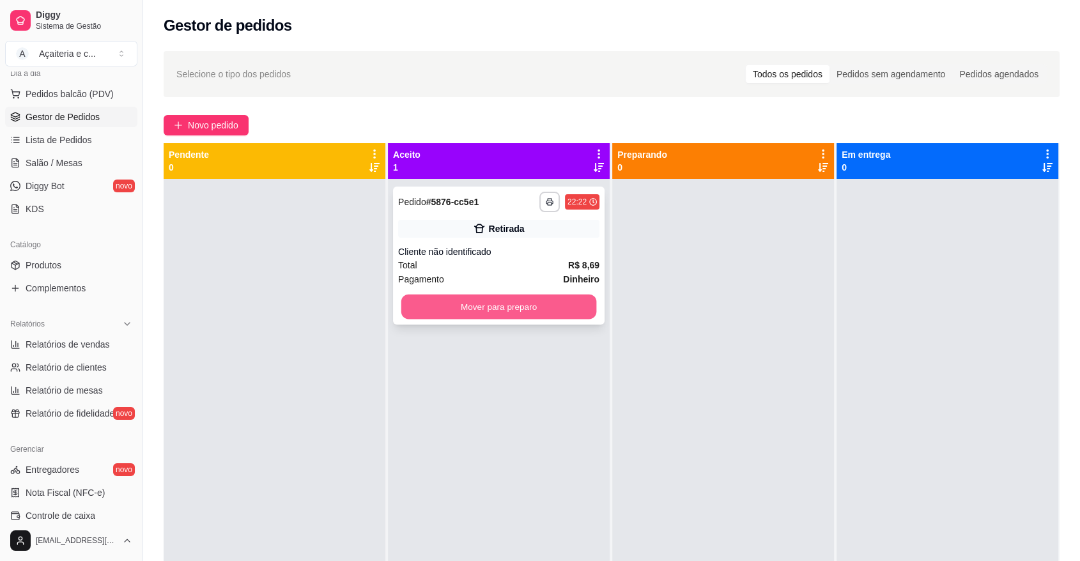
click at [553, 316] on button "Mover para preparo" at bounding box center [499, 307] width 196 height 25
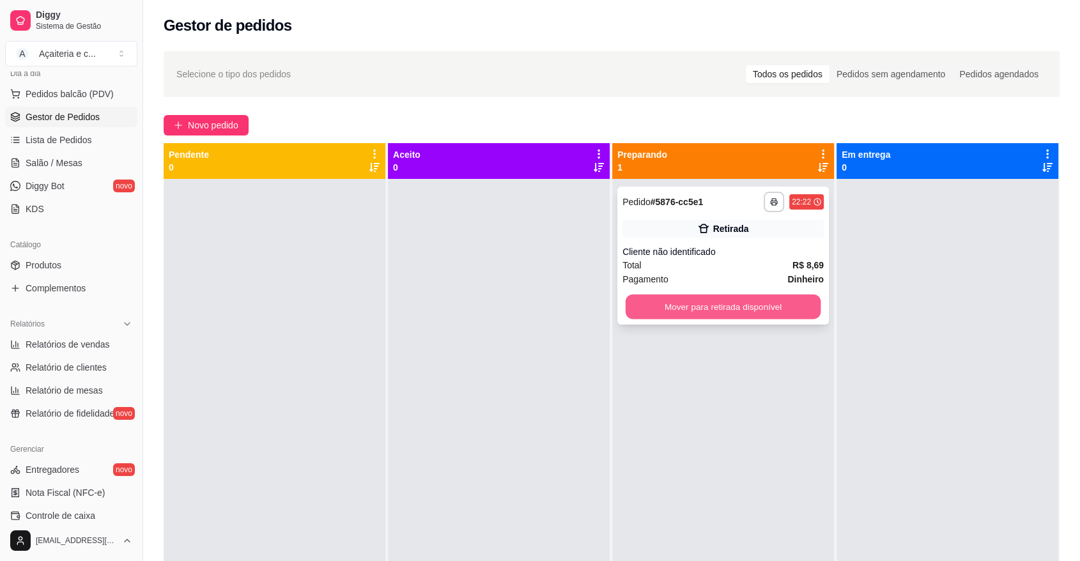
click at [744, 310] on button "Mover para retirada disponível" at bounding box center [724, 307] width 196 height 25
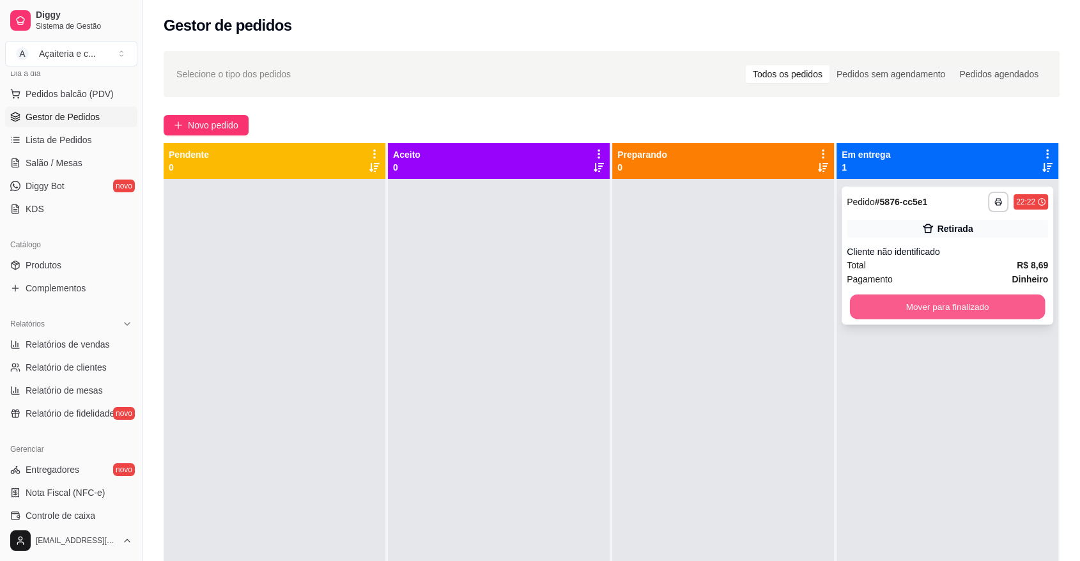
click at [906, 304] on button "Mover para finalizado" at bounding box center [948, 307] width 196 height 25
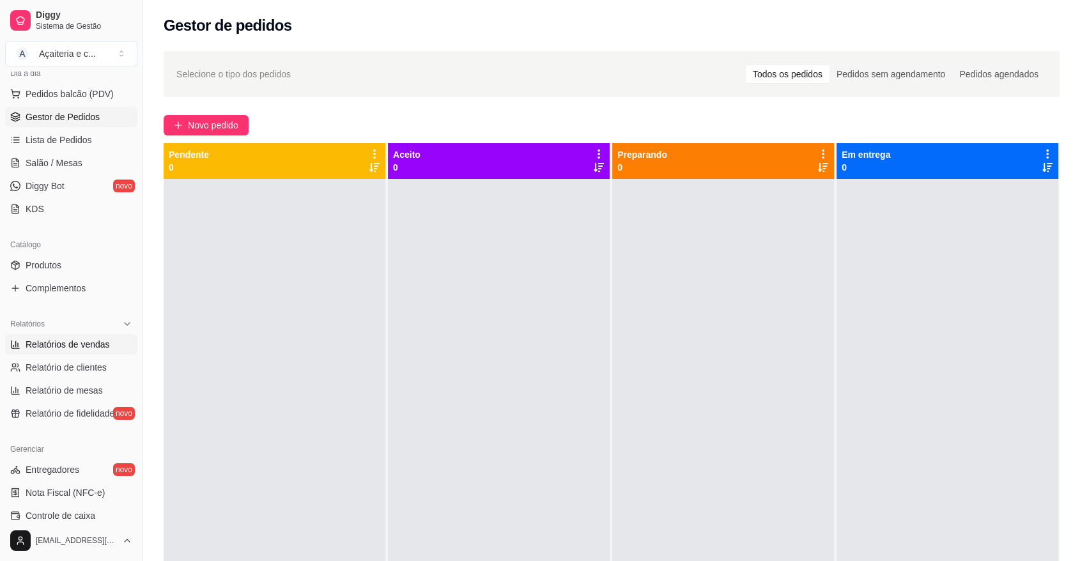
click at [61, 346] on span "Relatórios de vendas" at bounding box center [68, 344] width 84 height 13
select select "ALL"
select select "0"
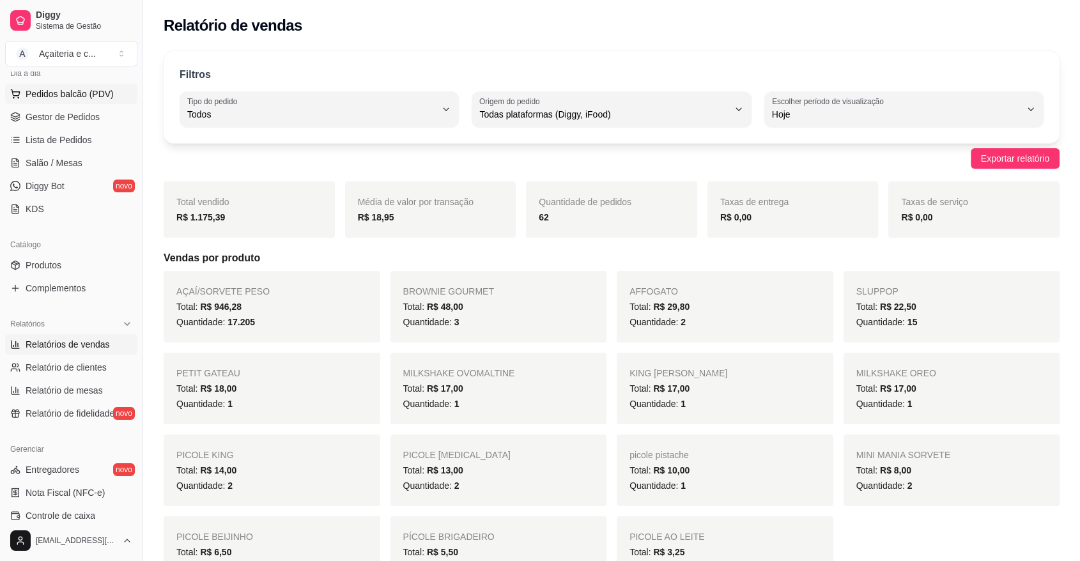
click at [53, 89] on span "Pedidos balcão (PDV)" at bounding box center [70, 94] width 88 height 13
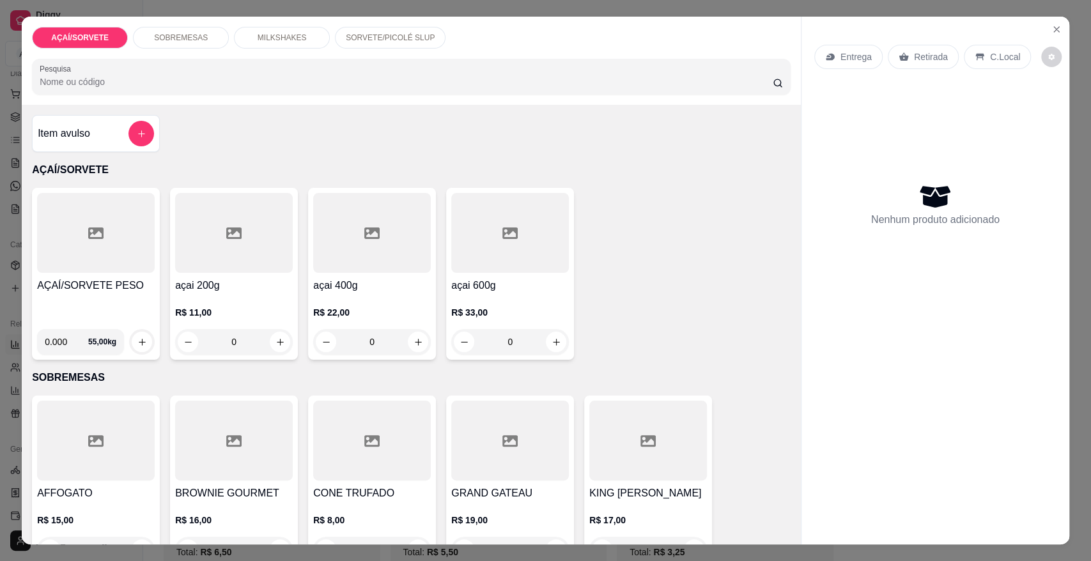
click at [105, 229] on div at bounding box center [96, 233] width 118 height 80
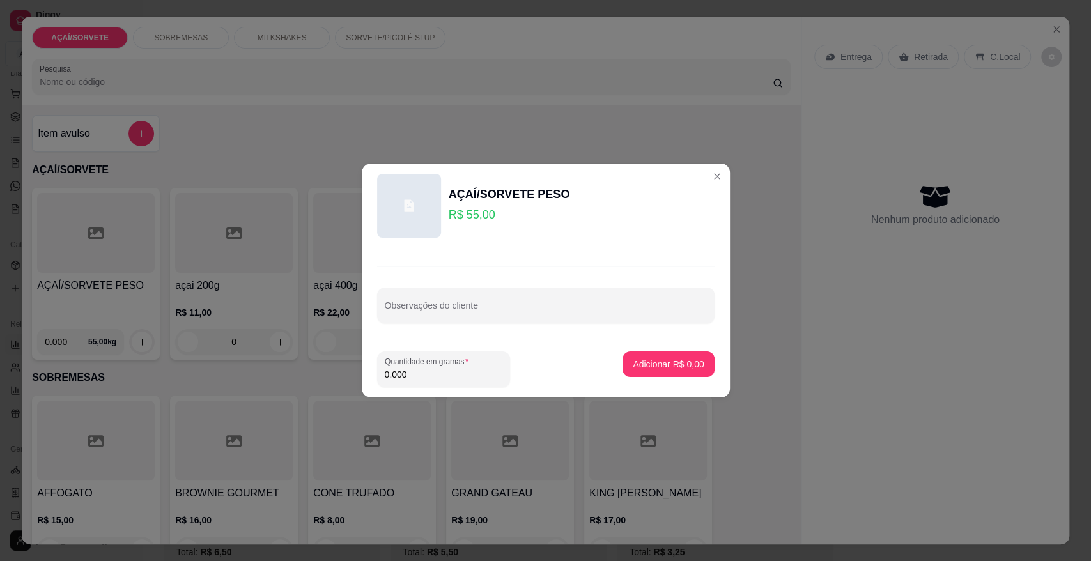
click at [424, 376] on input "0.000" at bounding box center [444, 374] width 118 height 13
type input "0.212"
click at [651, 359] on p "Adicionar R$ 11,66" at bounding box center [666, 364] width 74 height 12
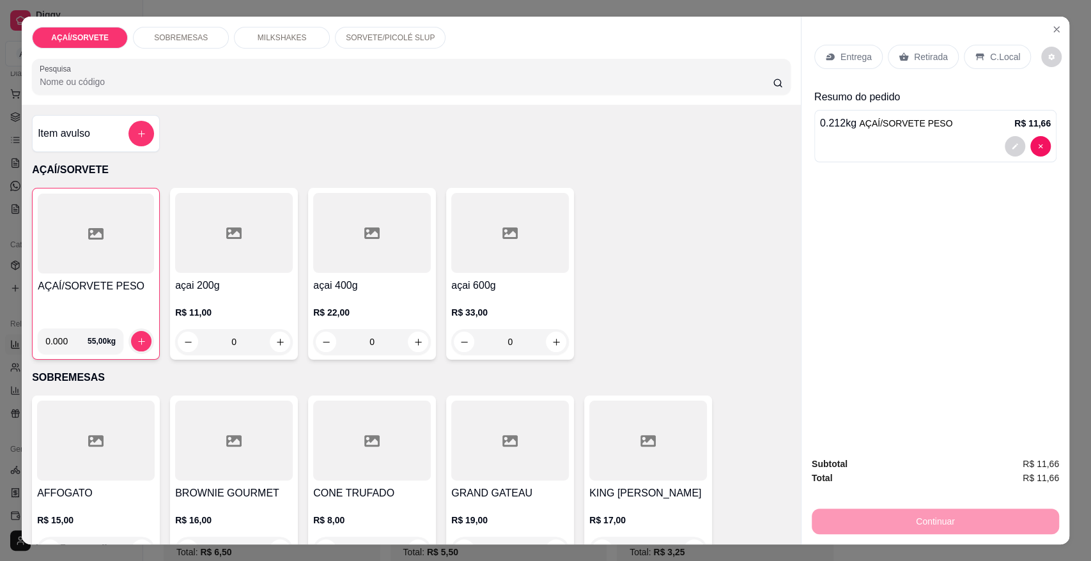
click at [914, 59] on p "Retirada" at bounding box center [931, 56] width 34 height 13
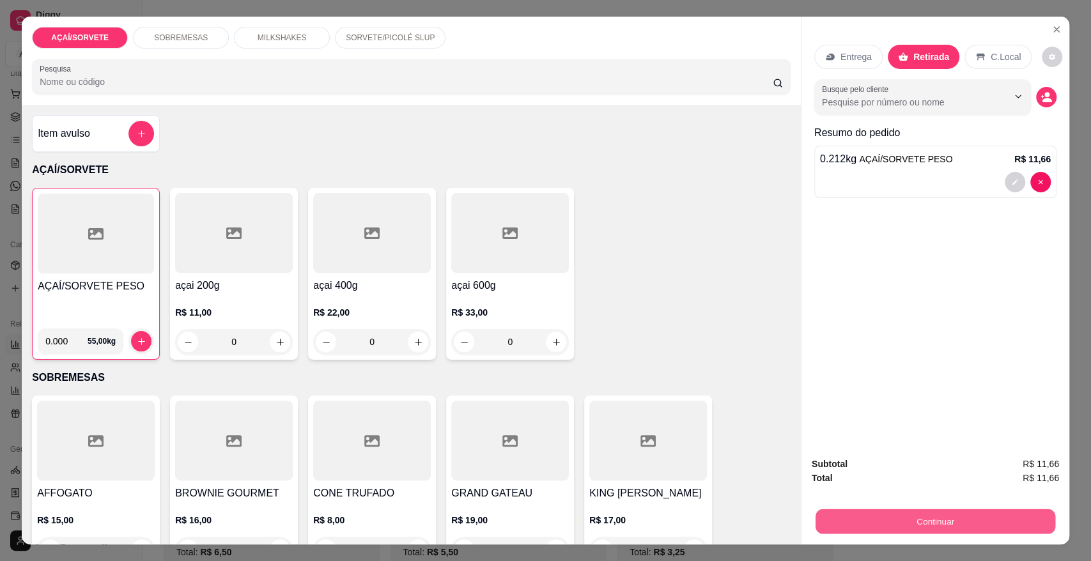
click at [951, 529] on button "Continuar" at bounding box center [936, 521] width 240 height 25
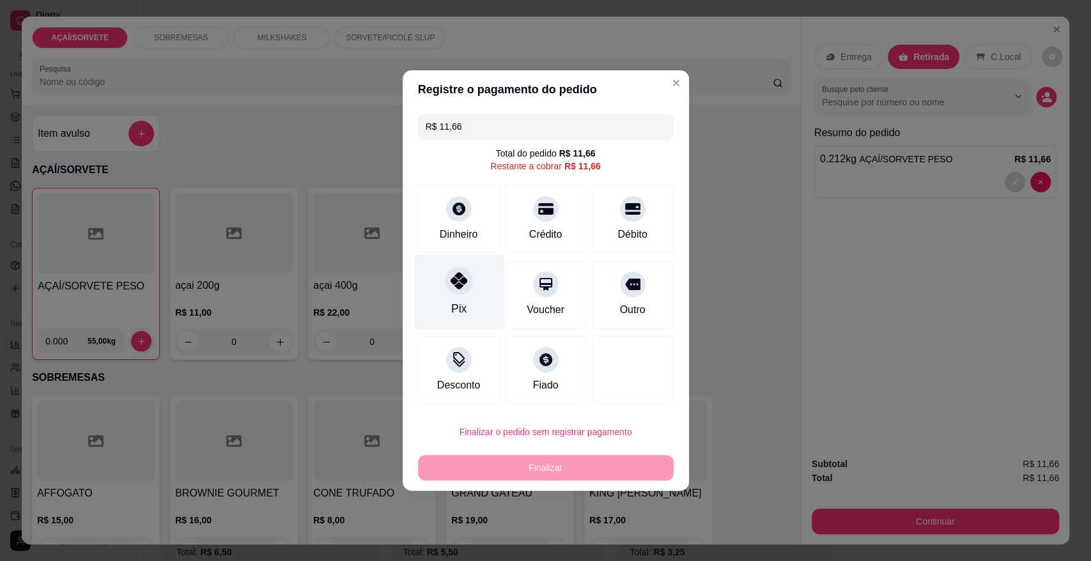
click at [440, 305] on div "Pix" at bounding box center [459, 292] width 90 height 75
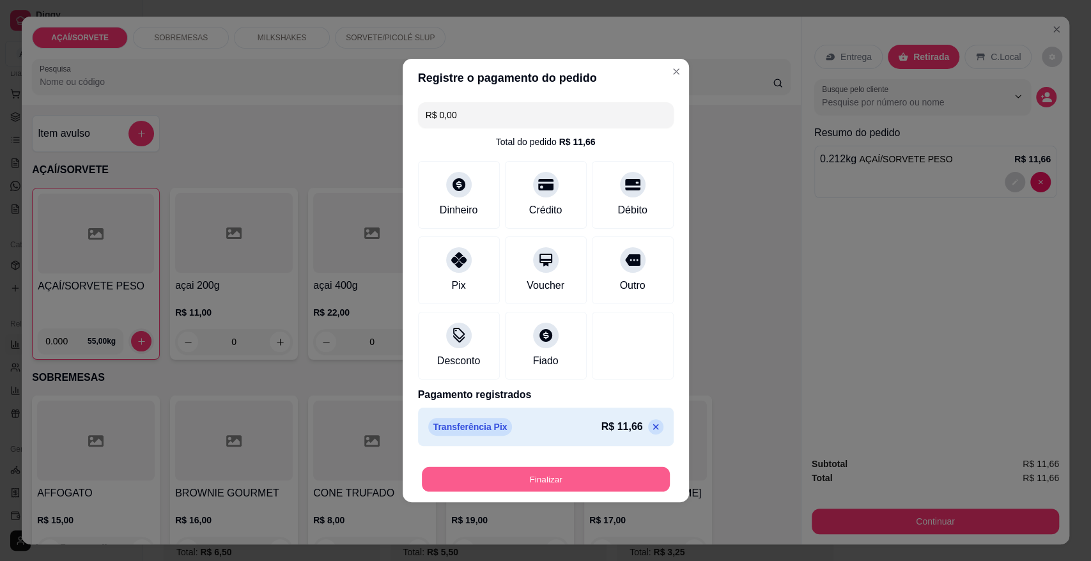
click at [523, 473] on button "Finalizar" at bounding box center [546, 479] width 248 height 25
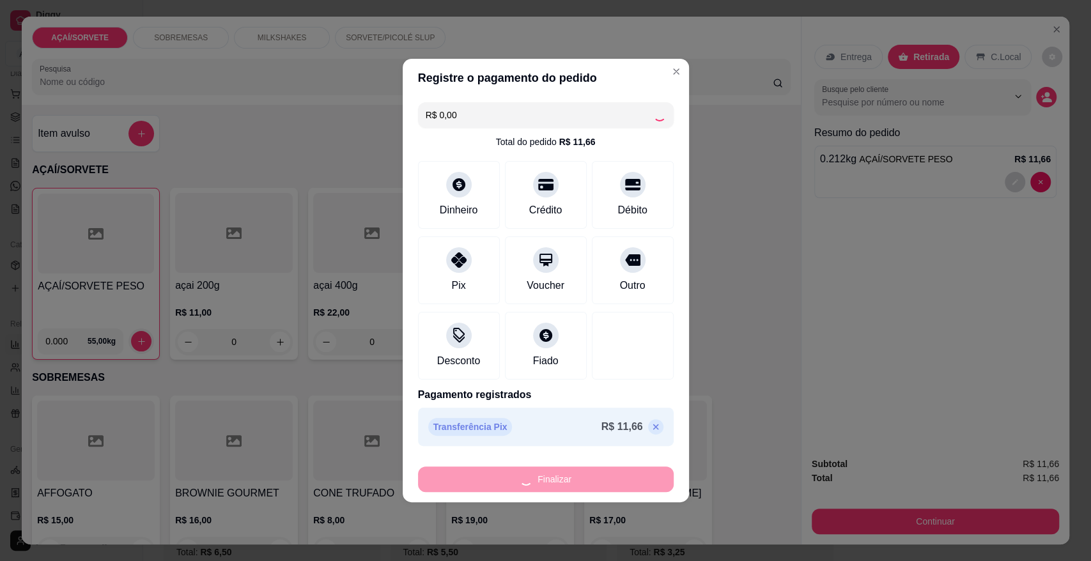
type input "-R$ 11,66"
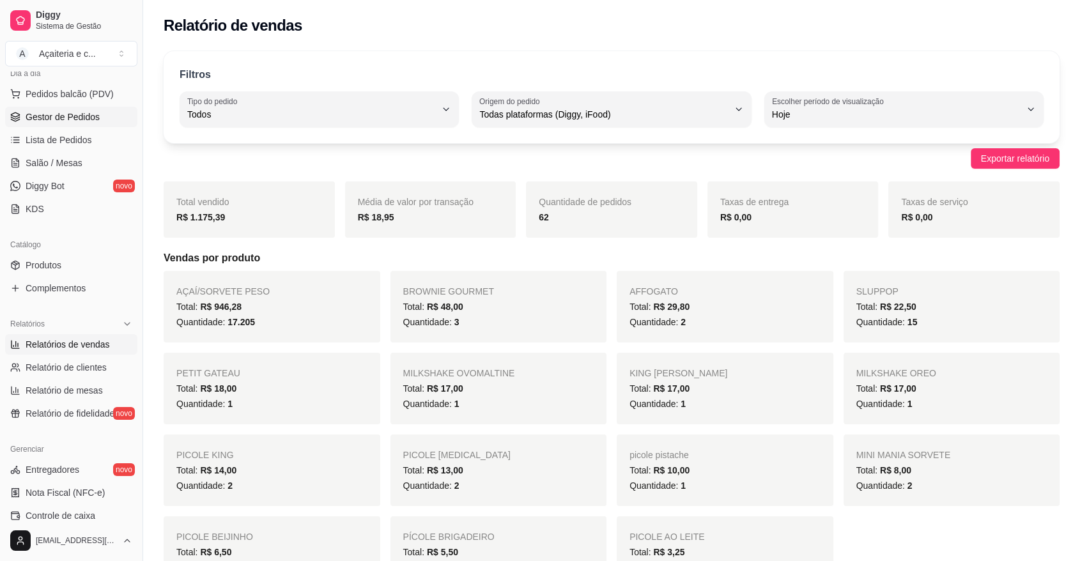
click at [69, 117] on span "Gestor de Pedidos" at bounding box center [63, 117] width 74 height 13
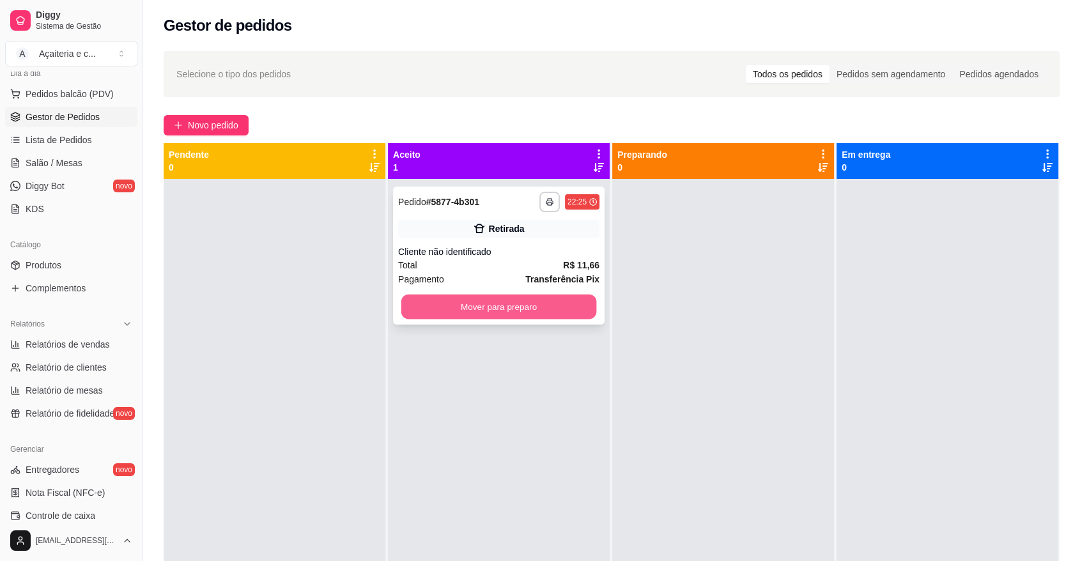
click at [479, 309] on button "Mover para preparo" at bounding box center [499, 307] width 196 height 25
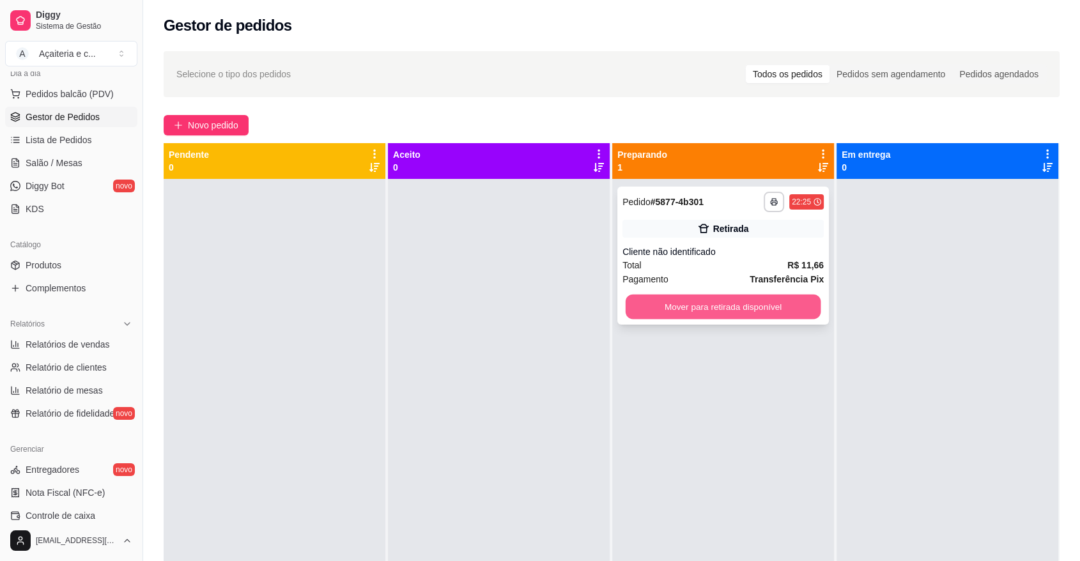
click at [739, 304] on button "Mover para retirada disponível" at bounding box center [724, 307] width 196 height 25
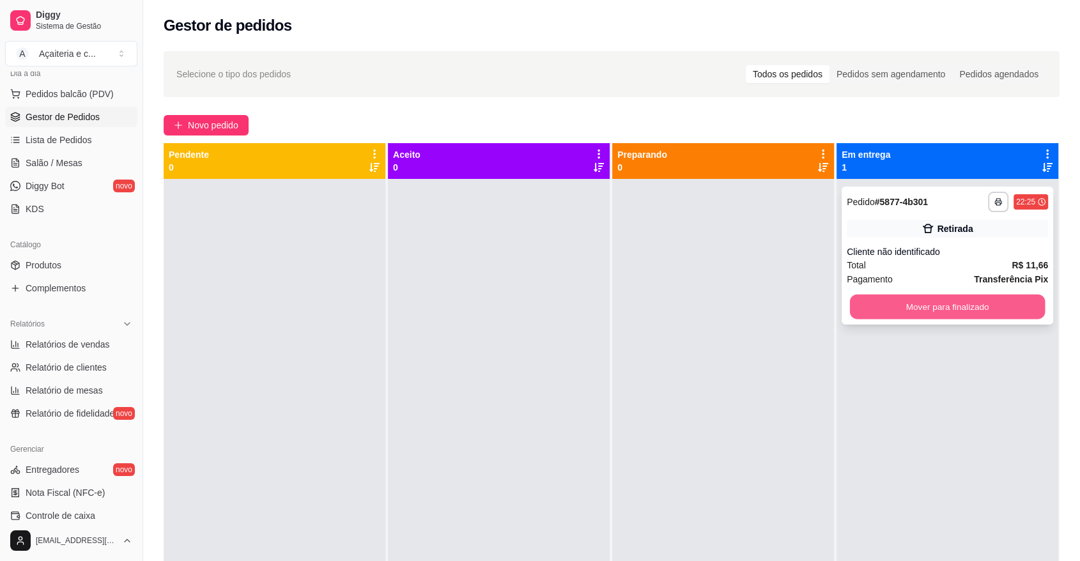
click at [890, 318] on button "Mover para finalizado" at bounding box center [948, 307] width 196 height 25
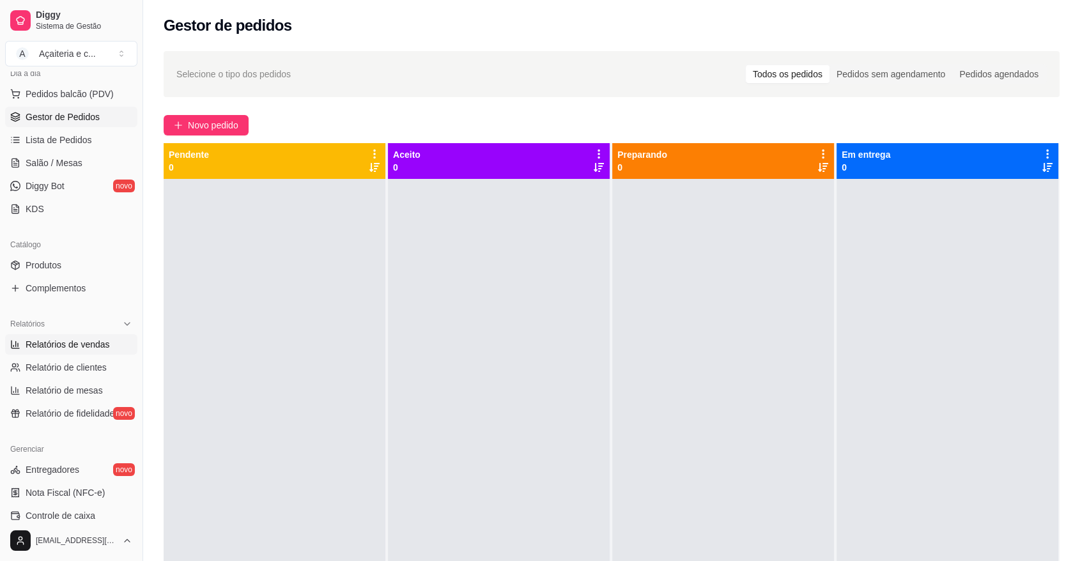
click at [89, 343] on span "Relatórios de vendas" at bounding box center [68, 344] width 84 height 13
select select "ALL"
select select "0"
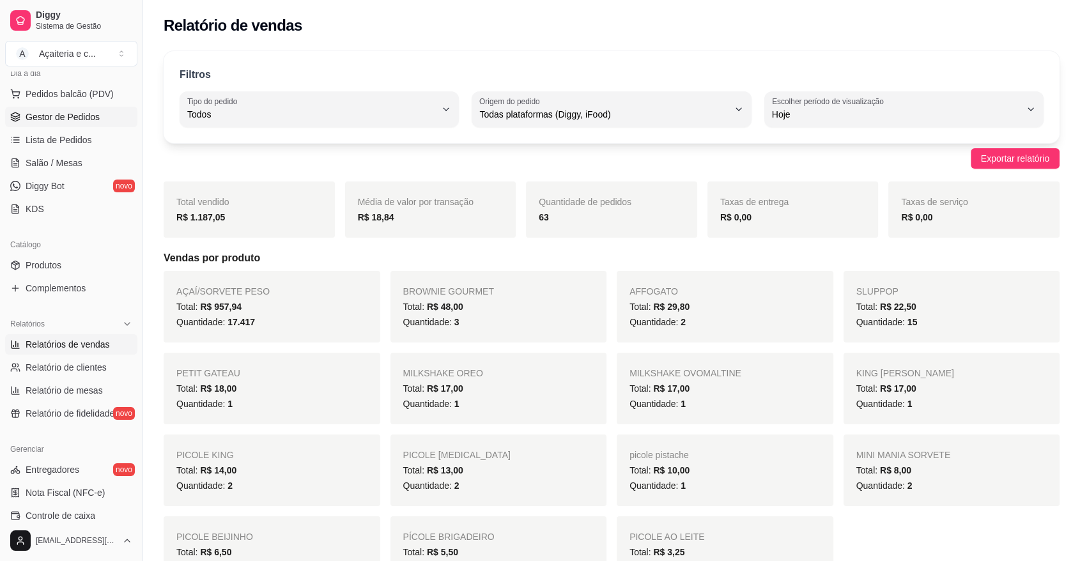
click at [81, 118] on span "Gestor de Pedidos" at bounding box center [63, 117] width 74 height 13
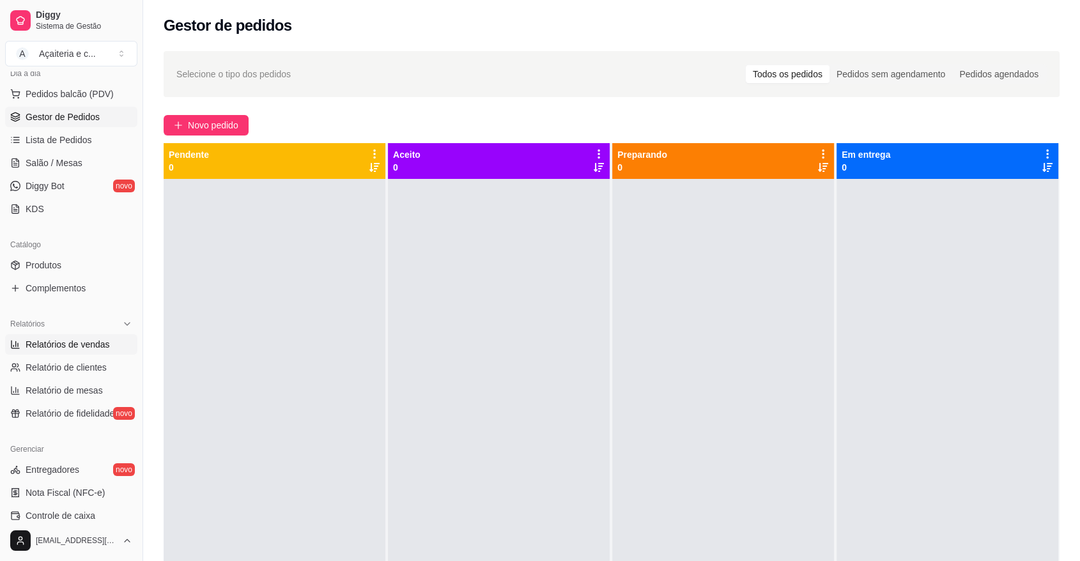
click at [66, 341] on span "Relatórios de vendas" at bounding box center [68, 344] width 84 height 13
select select "ALL"
select select "0"
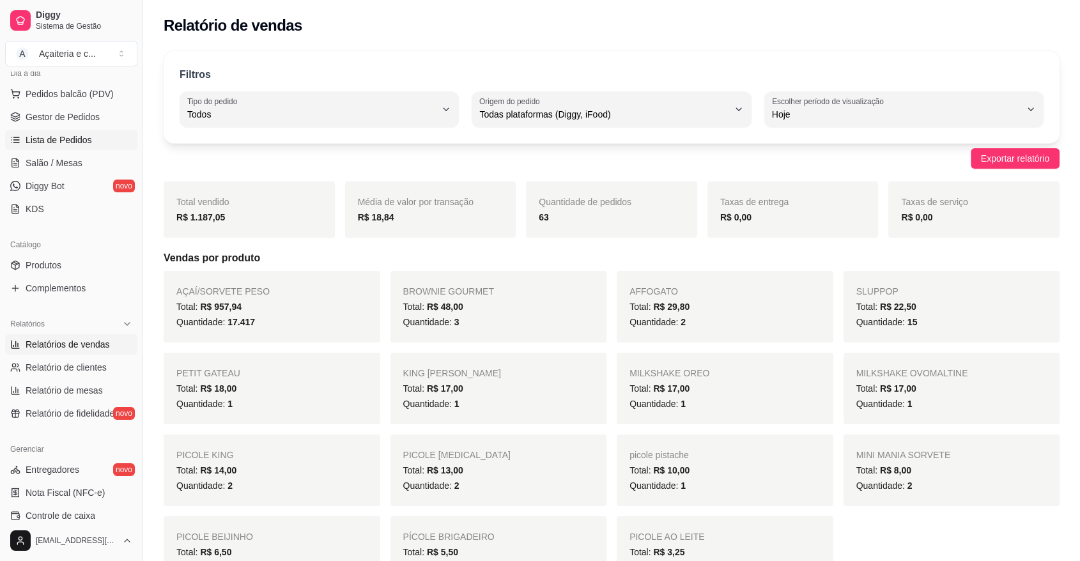
click at [82, 135] on span "Lista de Pedidos" at bounding box center [59, 140] width 66 height 13
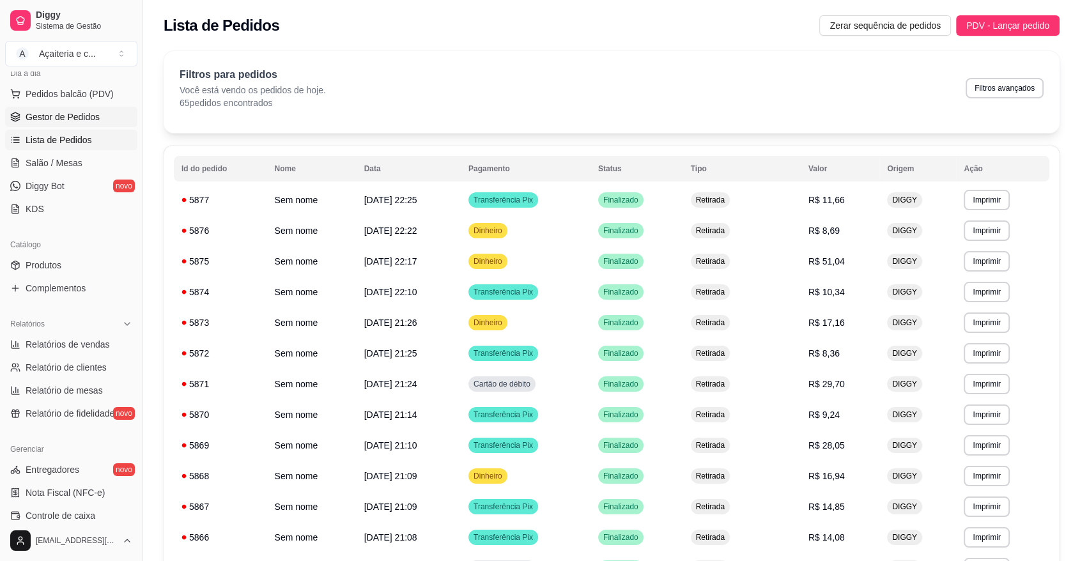
click at [29, 119] on span "Gestor de Pedidos" at bounding box center [63, 117] width 74 height 13
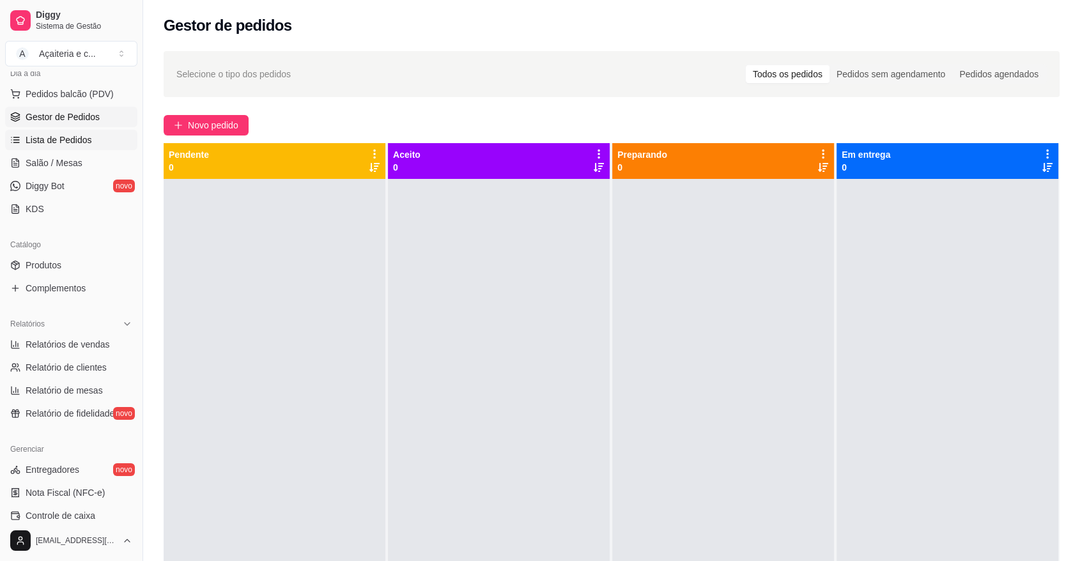
click at [61, 137] on span "Lista de Pedidos" at bounding box center [59, 140] width 66 height 13
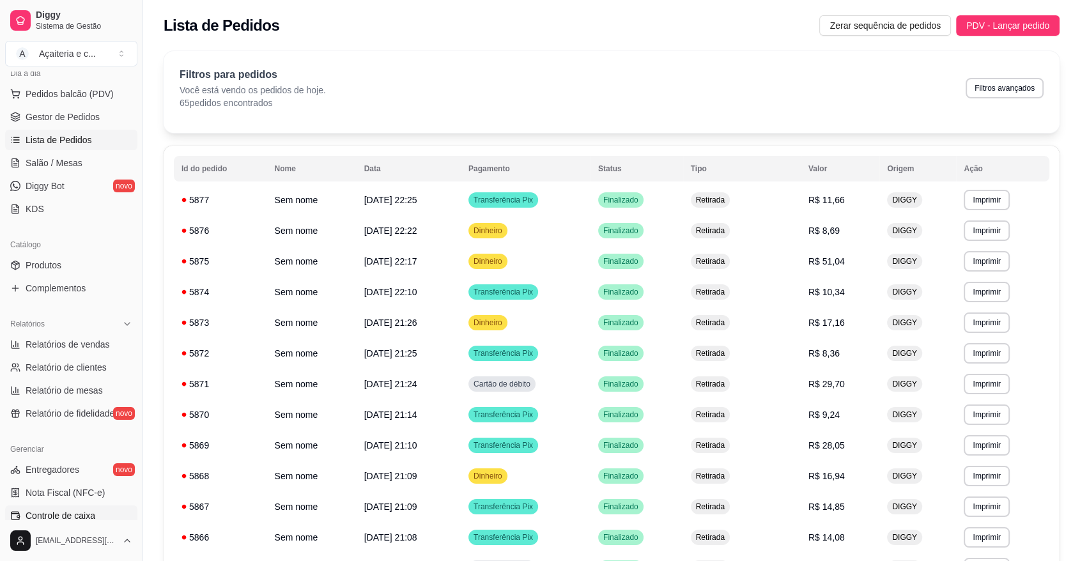
click at [97, 512] on link "Controle de caixa" at bounding box center [71, 516] width 132 height 20
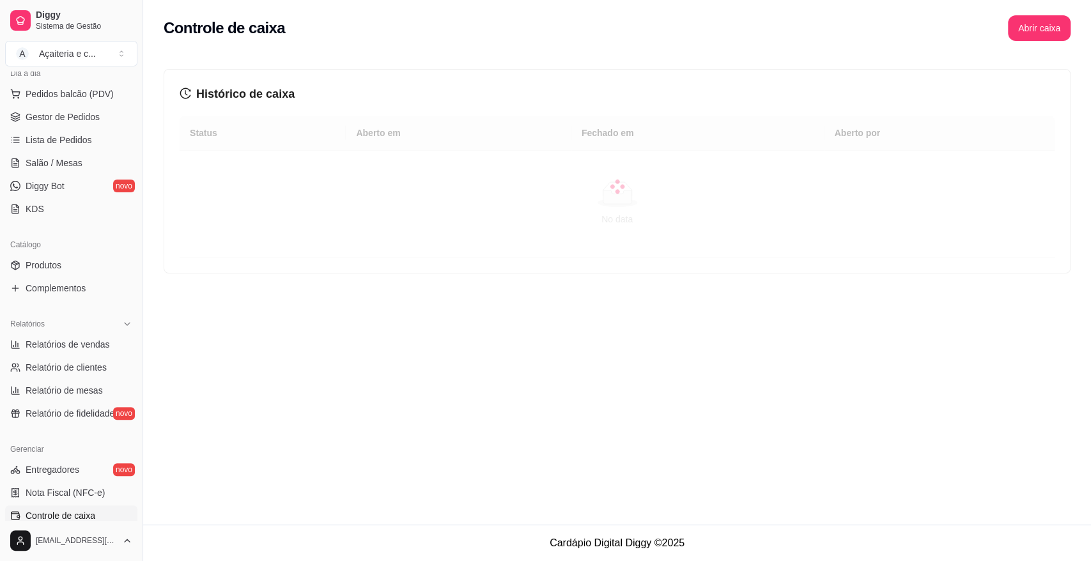
click at [97, 512] on link "Controle de caixa" at bounding box center [71, 516] width 132 height 20
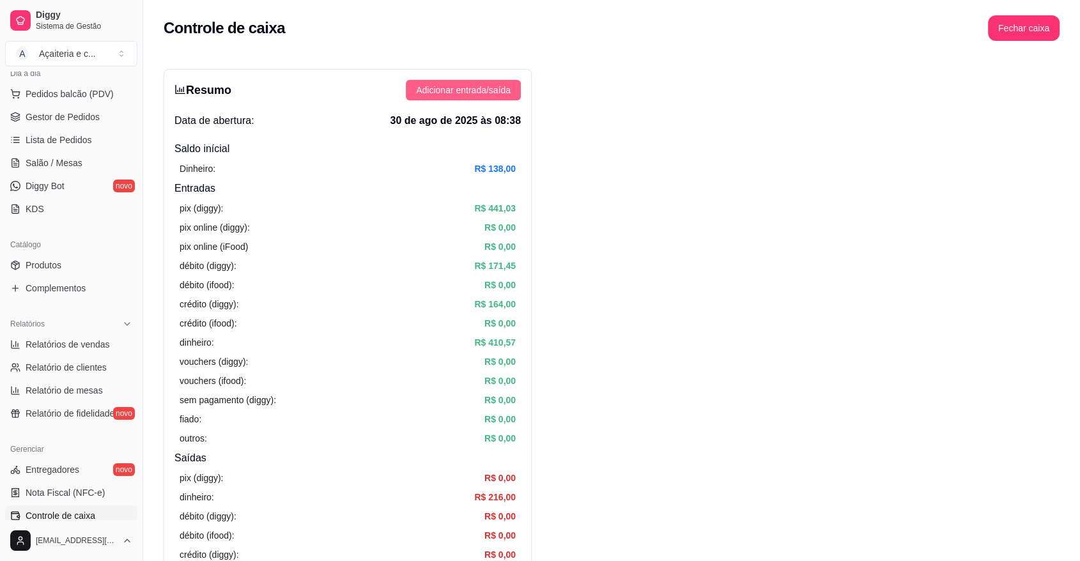
click at [483, 86] on span "Adicionar entrada/saída" at bounding box center [463, 90] width 95 height 14
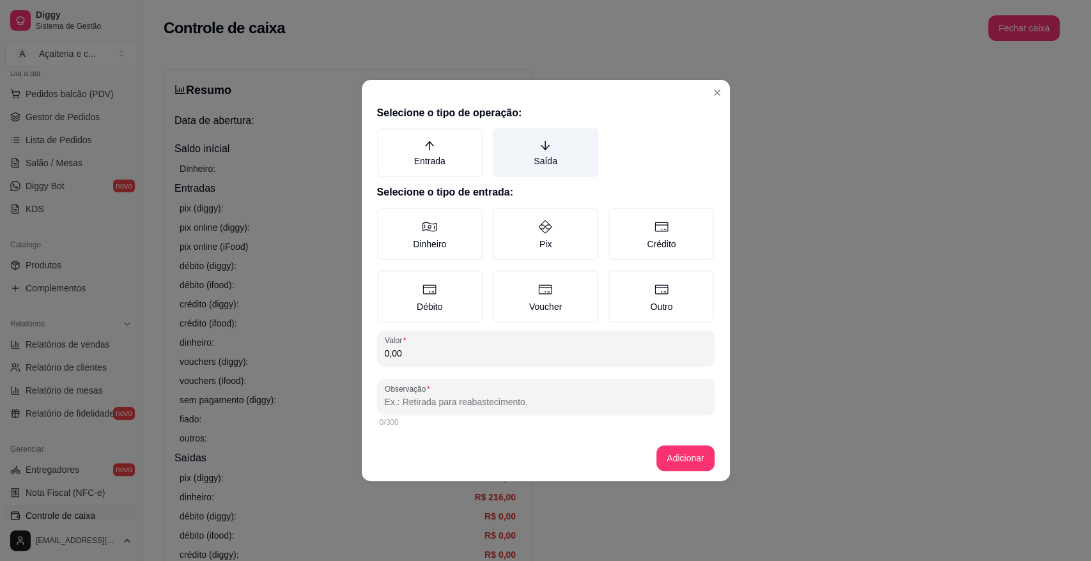
click at [539, 157] on label "Saída" at bounding box center [545, 152] width 105 height 49
click at [502, 138] on button "Saída" at bounding box center [497, 133] width 10 height 10
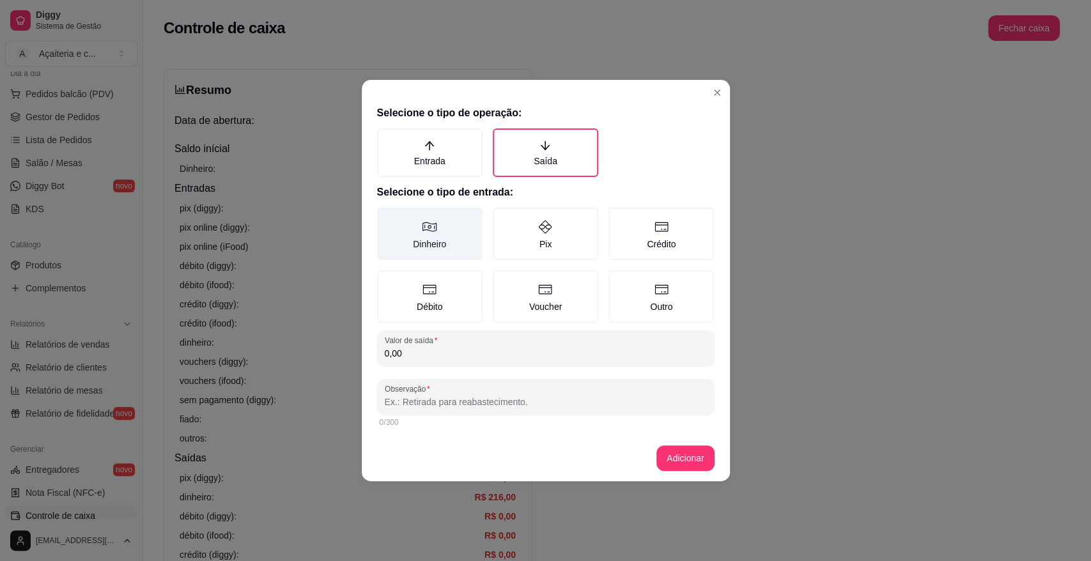
click at [439, 237] on label "Dinheiro" at bounding box center [429, 234] width 105 height 52
click at [387, 217] on button "Dinheiro" at bounding box center [381, 212] width 10 height 10
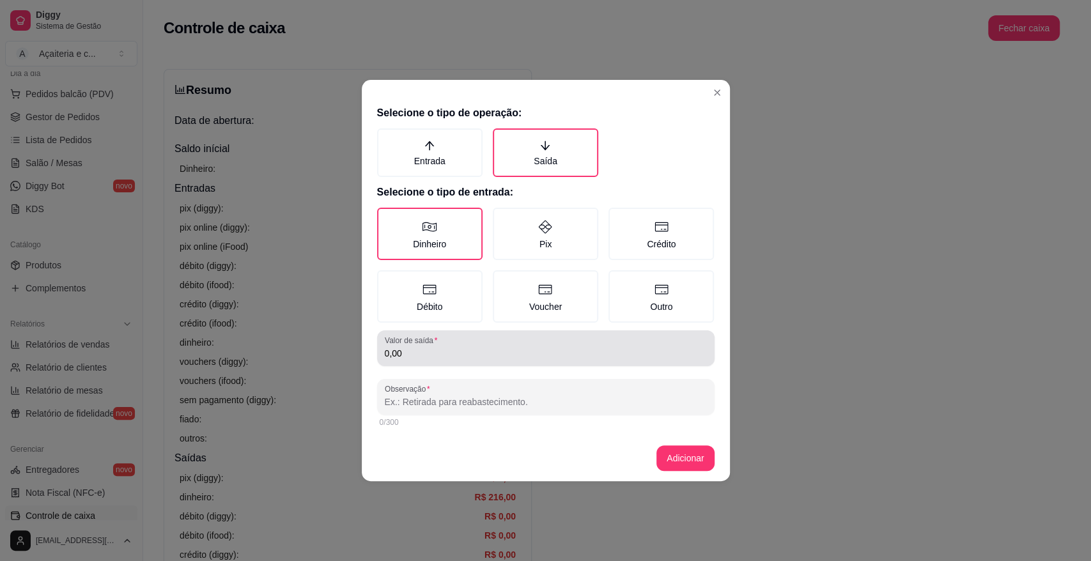
click at [474, 345] on div "0,00" at bounding box center [546, 349] width 322 height 26
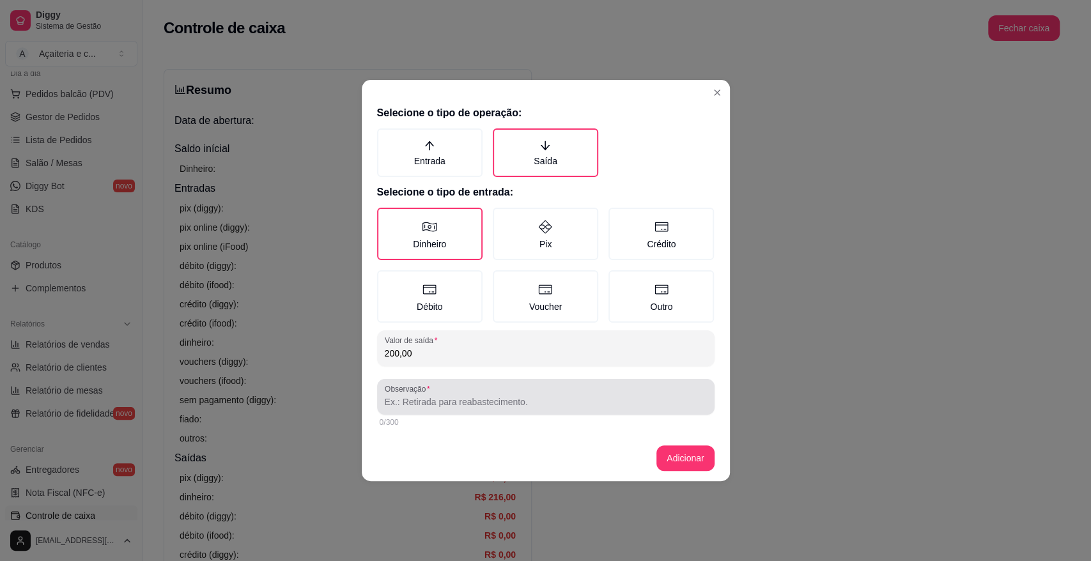
type input "200,00"
click at [489, 394] on div at bounding box center [546, 397] width 322 height 26
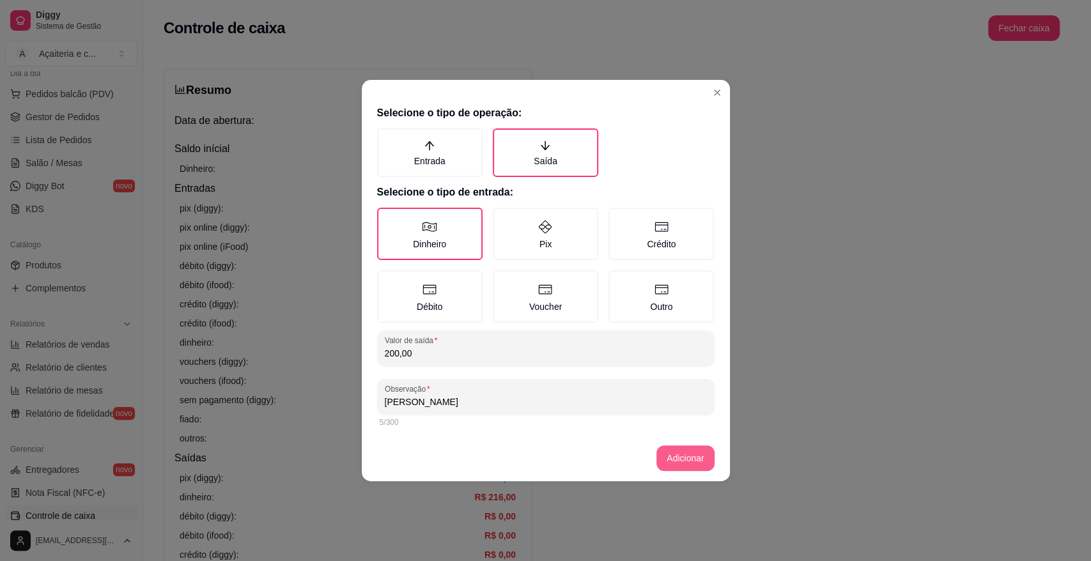
type input "[PERSON_NAME]"
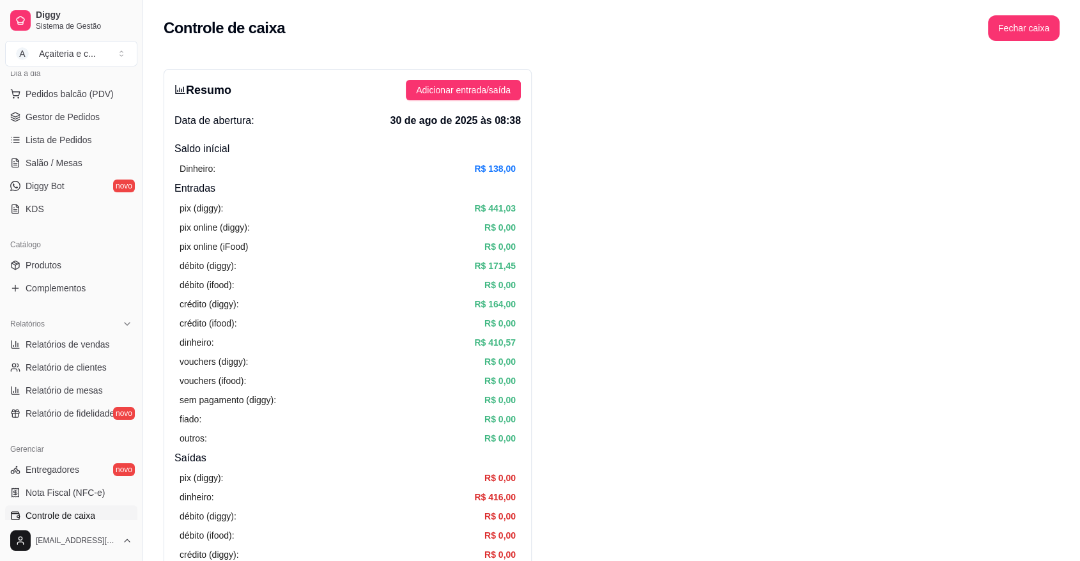
click at [111, 98] on button "Pedidos balcão (PDV)" at bounding box center [71, 94] width 132 height 20
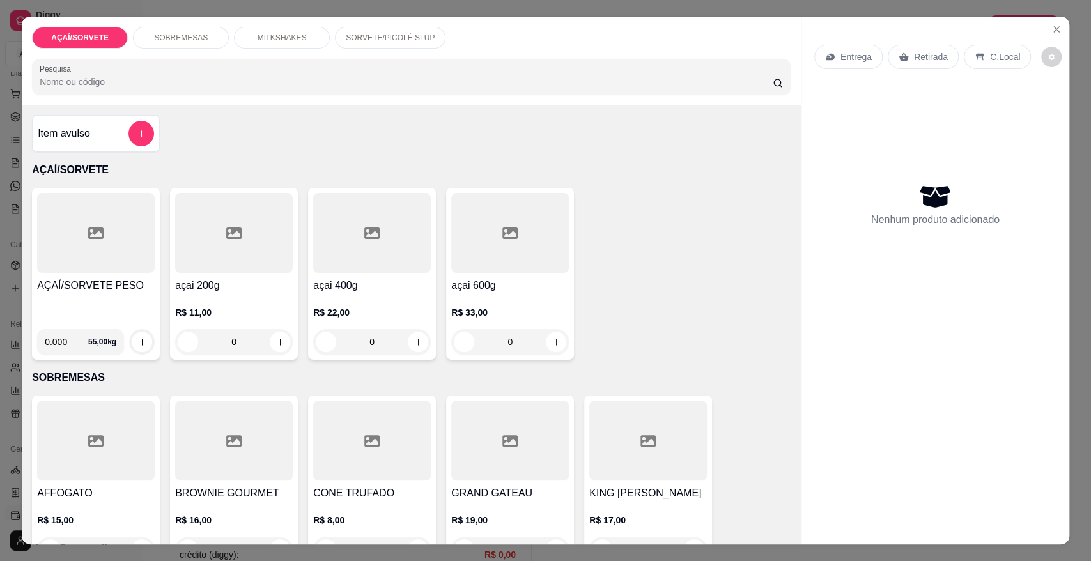
click at [89, 258] on div at bounding box center [96, 233] width 118 height 80
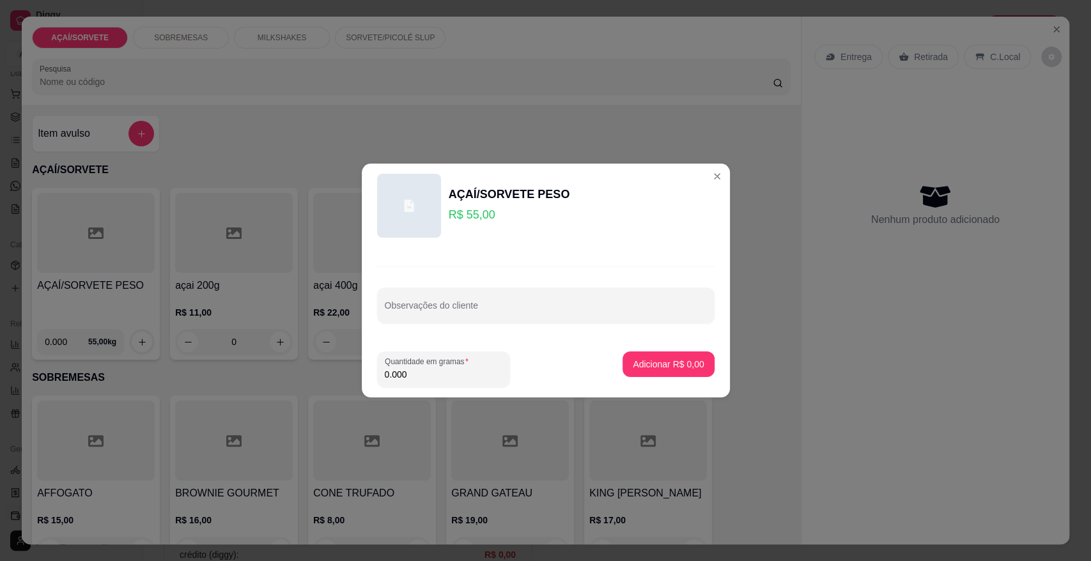
click at [421, 376] on input "0.000" at bounding box center [444, 374] width 118 height 13
type input "0.416"
click at [654, 360] on p "Adicionar R$ 22,88" at bounding box center [666, 364] width 76 height 13
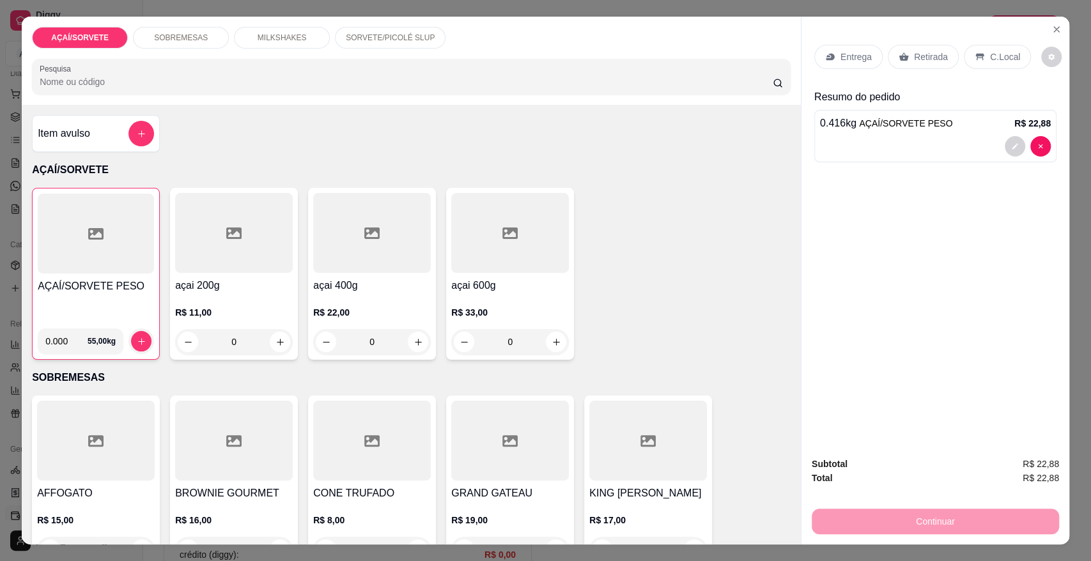
click at [923, 56] on p "Retirada" at bounding box center [931, 56] width 34 height 13
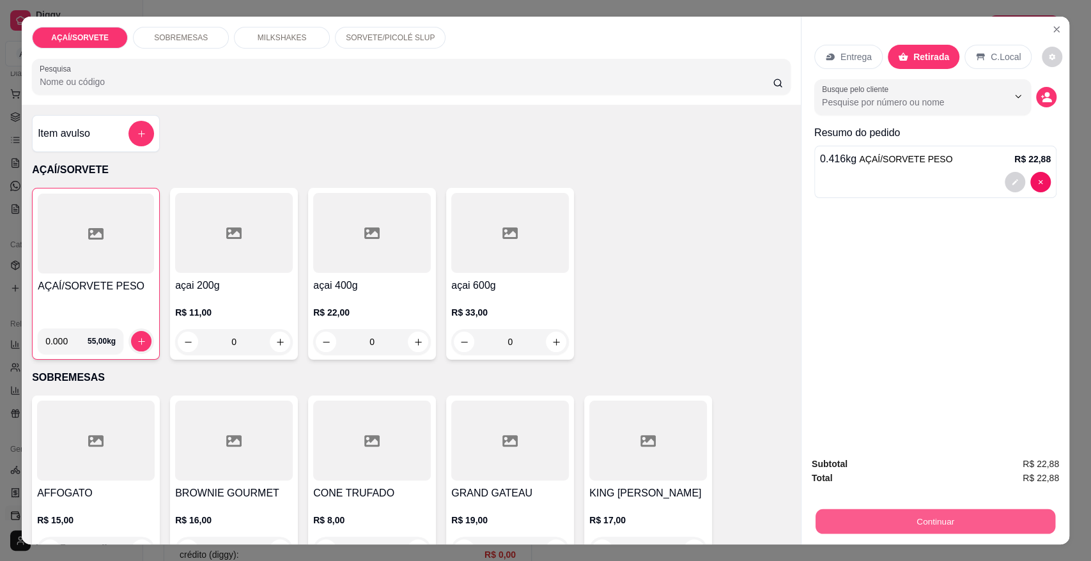
click at [986, 523] on button "Continuar" at bounding box center [936, 521] width 240 height 25
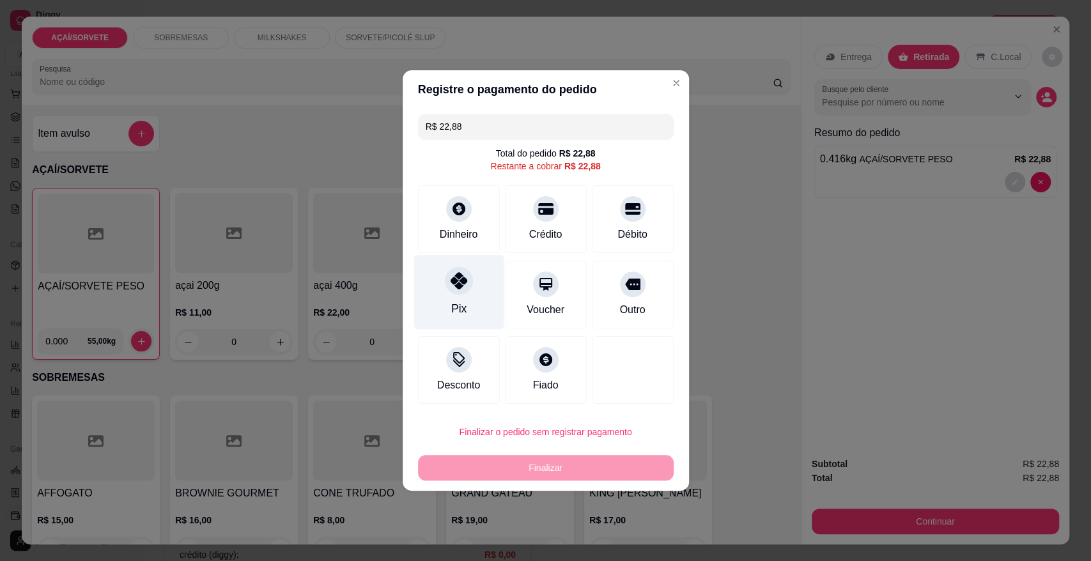
click at [464, 291] on div at bounding box center [459, 281] width 28 height 28
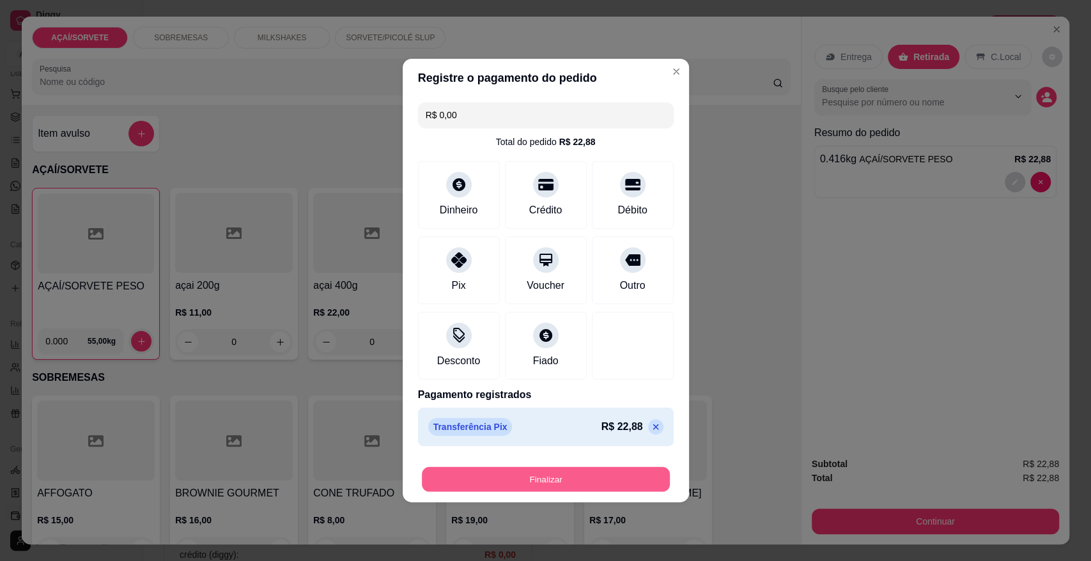
click at [518, 479] on button "Finalizar" at bounding box center [546, 479] width 248 height 25
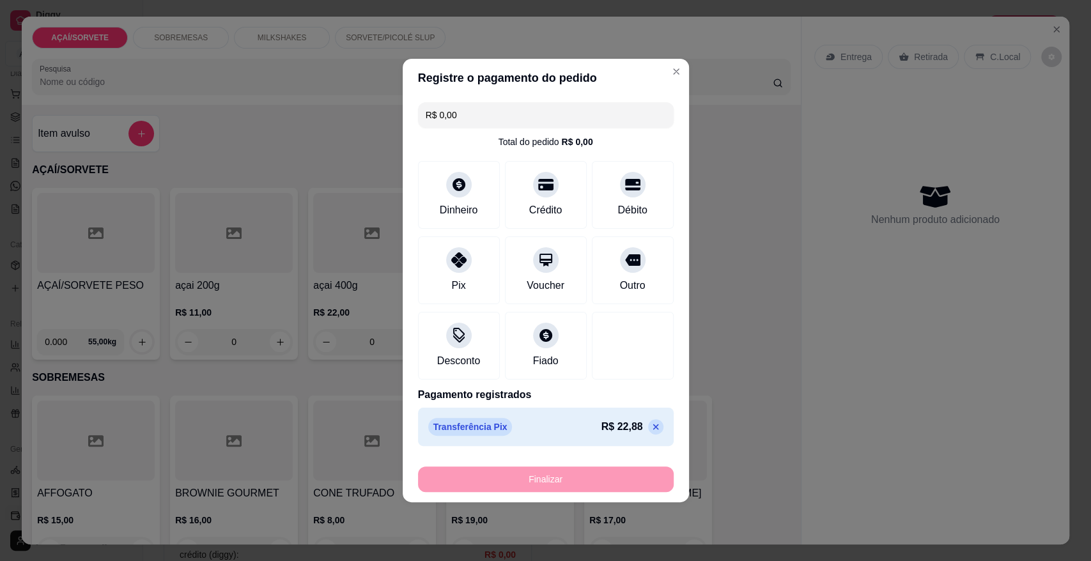
type input "-R$ 22,88"
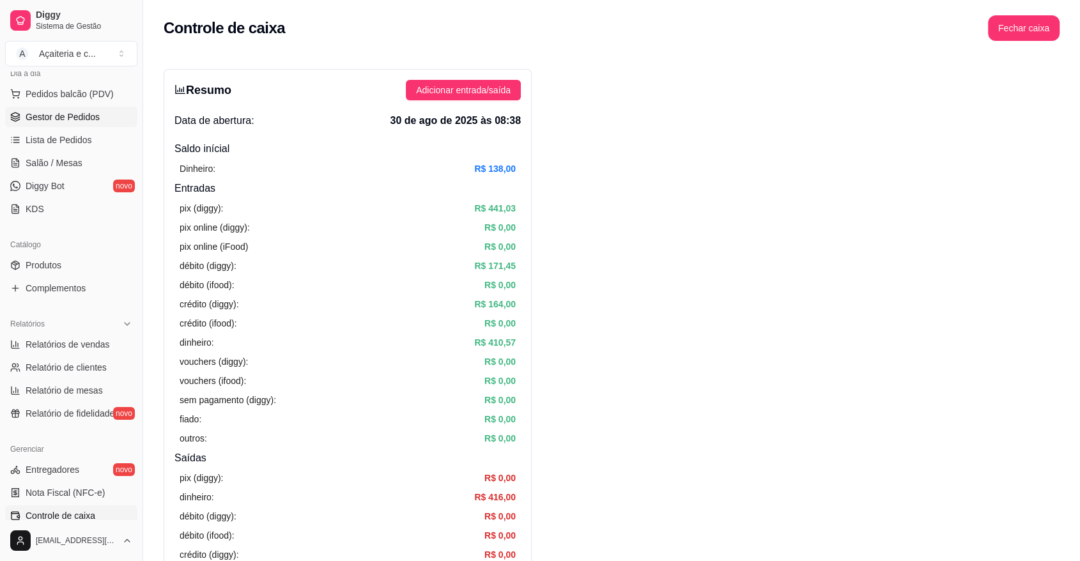
click at [51, 116] on span "Gestor de Pedidos" at bounding box center [63, 117] width 74 height 13
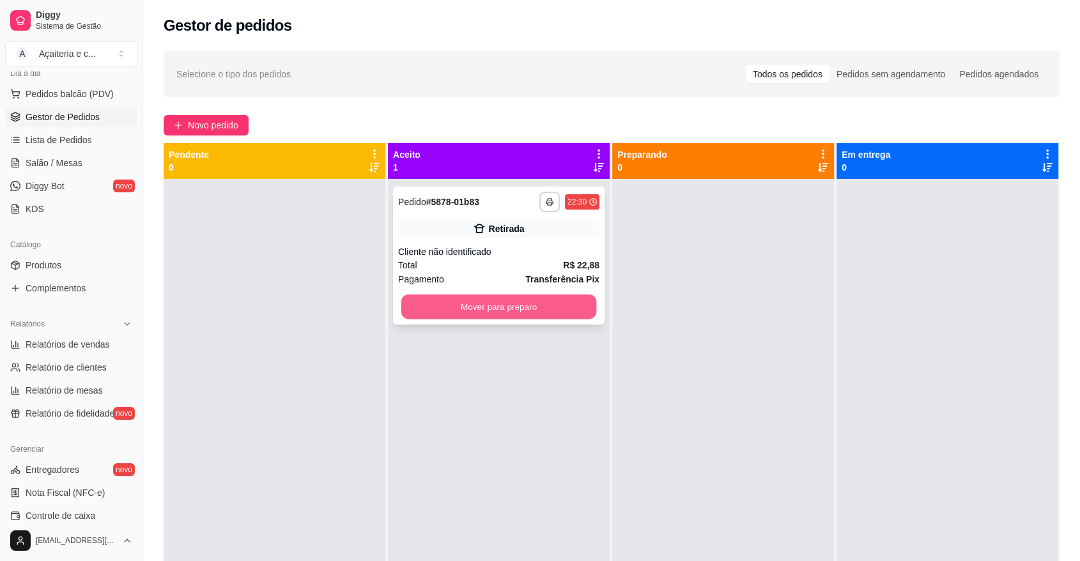
click at [477, 304] on button "Mover para preparo" at bounding box center [499, 307] width 196 height 25
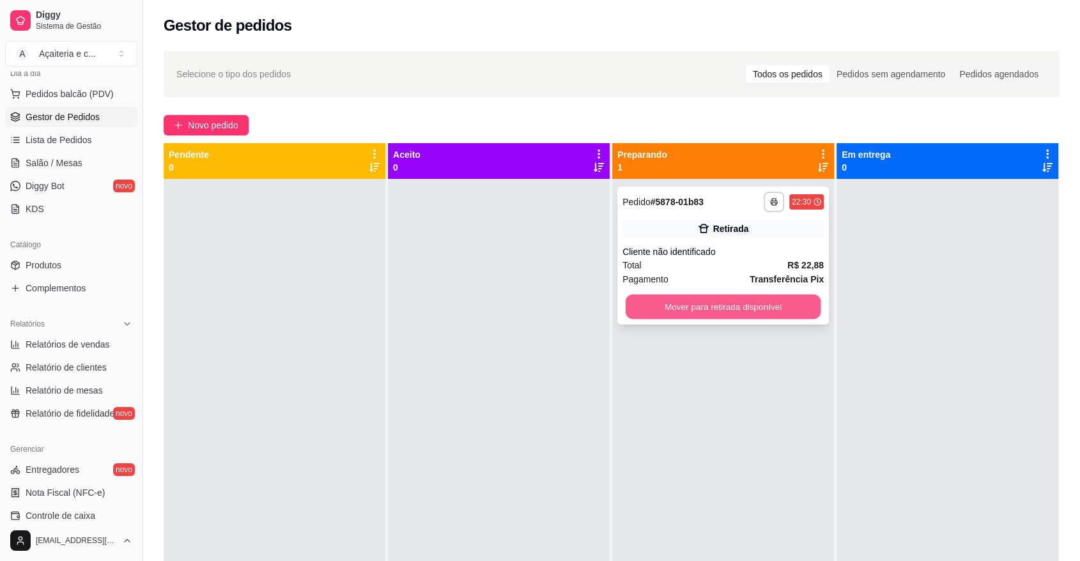
click at [721, 311] on button "Mover para retirada disponível" at bounding box center [724, 307] width 196 height 25
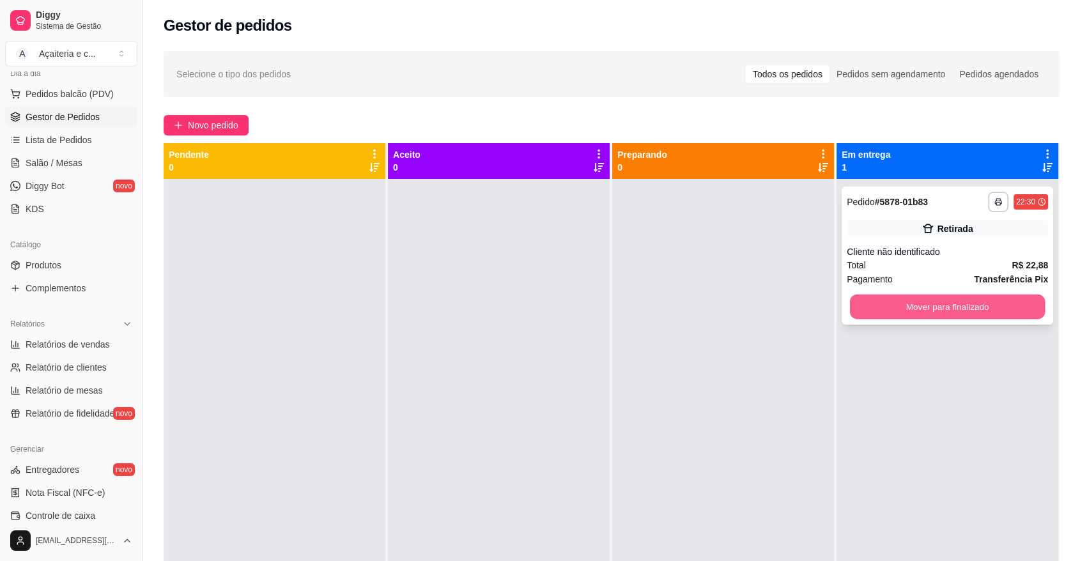
click at [890, 303] on button "Mover para finalizado" at bounding box center [948, 307] width 196 height 25
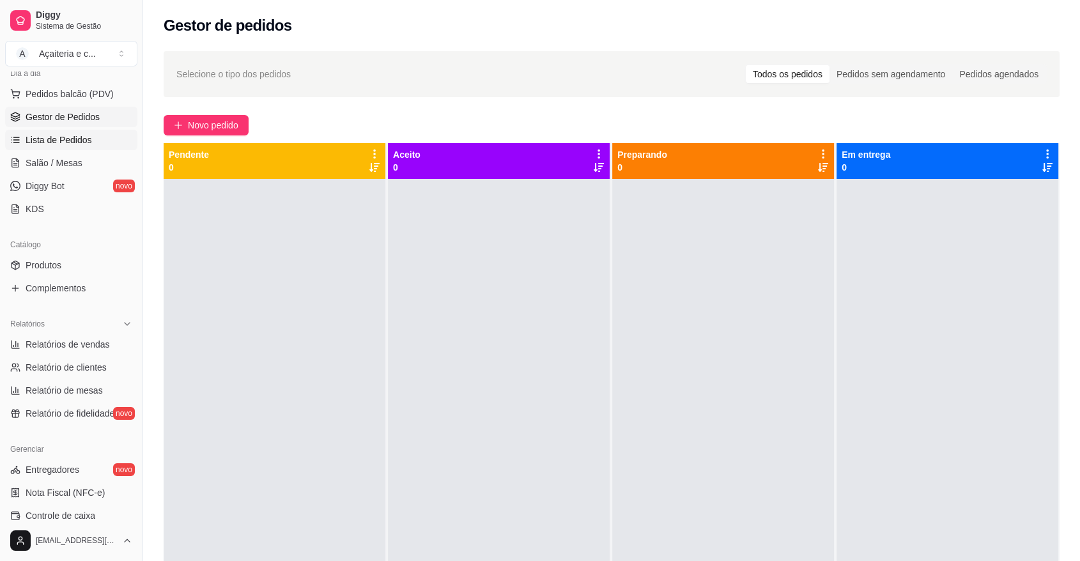
click at [74, 143] on span "Lista de Pedidos" at bounding box center [59, 140] width 66 height 13
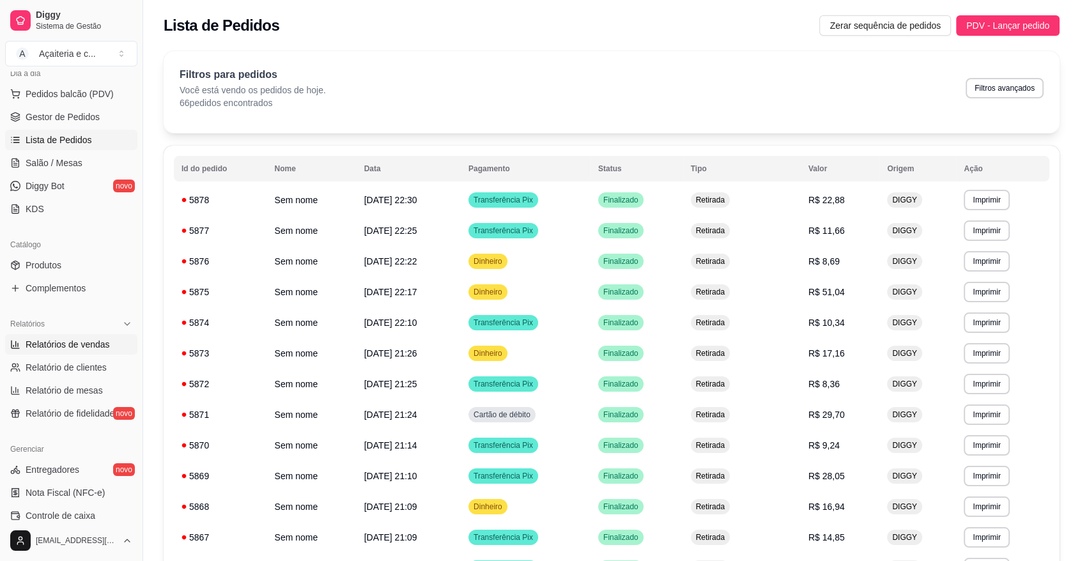
click at [59, 353] on link "Relatórios de vendas" at bounding box center [71, 344] width 132 height 20
select select "ALL"
select select "0"
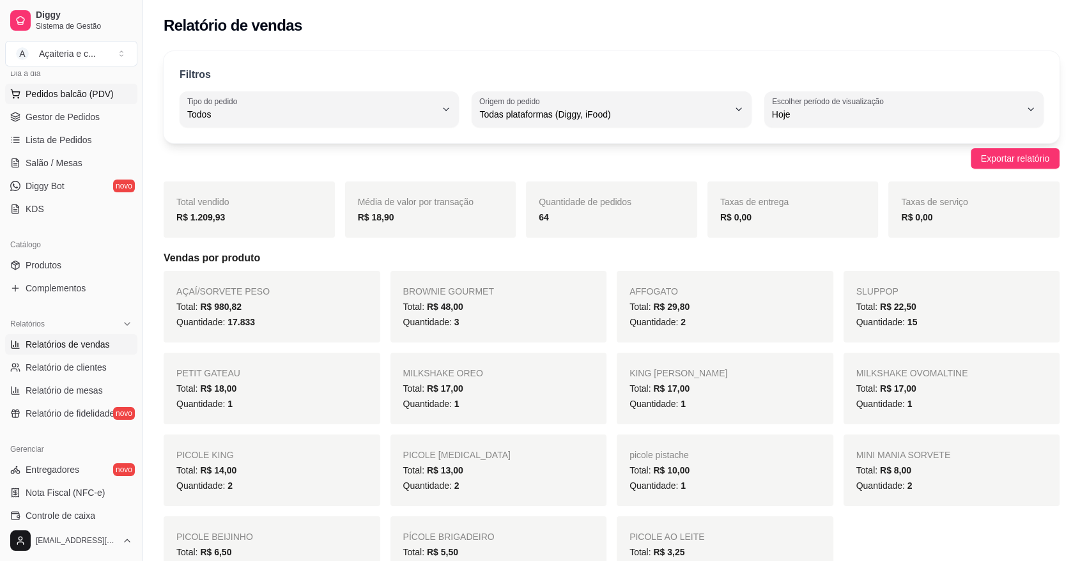
click at [11, 91] on icon at bounding box center [15, 94] width 10 height 10
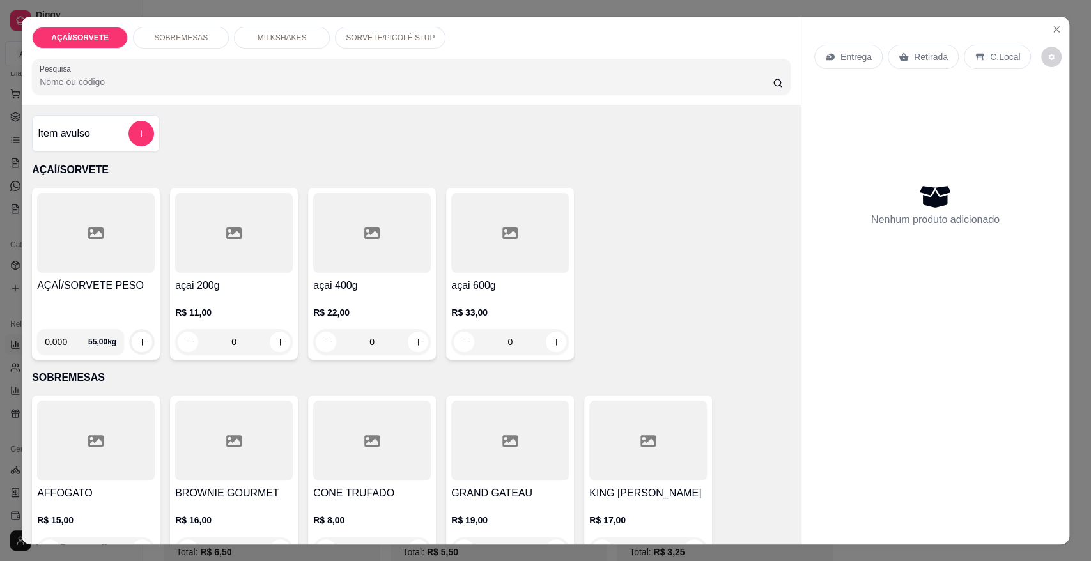
click at [135, 282] on h4 "AÇAÍ/SORVETE PESO" at bounding box center [96, 285] width 118 height 15
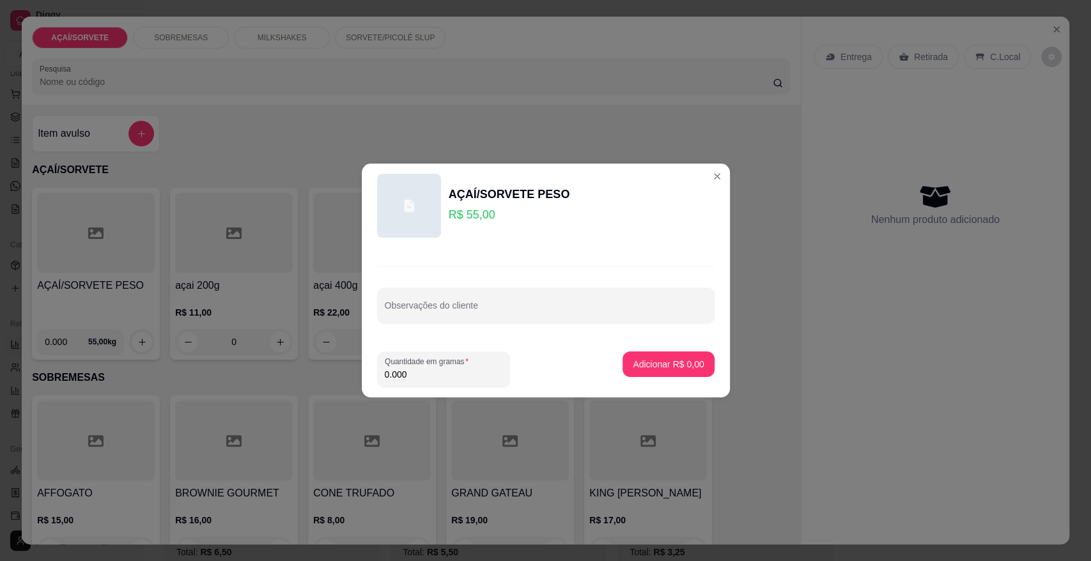
click at [415, 376] on input "0.000" at bounding box center [444, 374] width 118 height 13
type input "0.202"
click at [642, 364] on p "Adicionar R$ 11,11" at bounding box center [666, 364] width 74 height 12
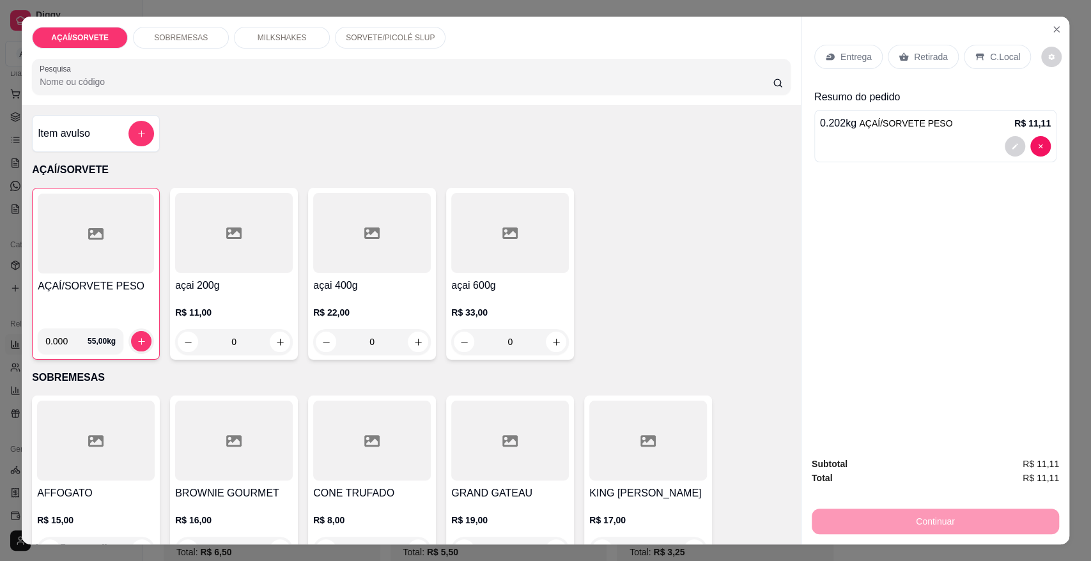
click at [906, 43] on div "Entrega Retirada C.Local" at bounding box center [935, 57] width 242 height 45
click at [920, 58] on p "Retirada" at bounding box center [931, 56] width 34 height 13
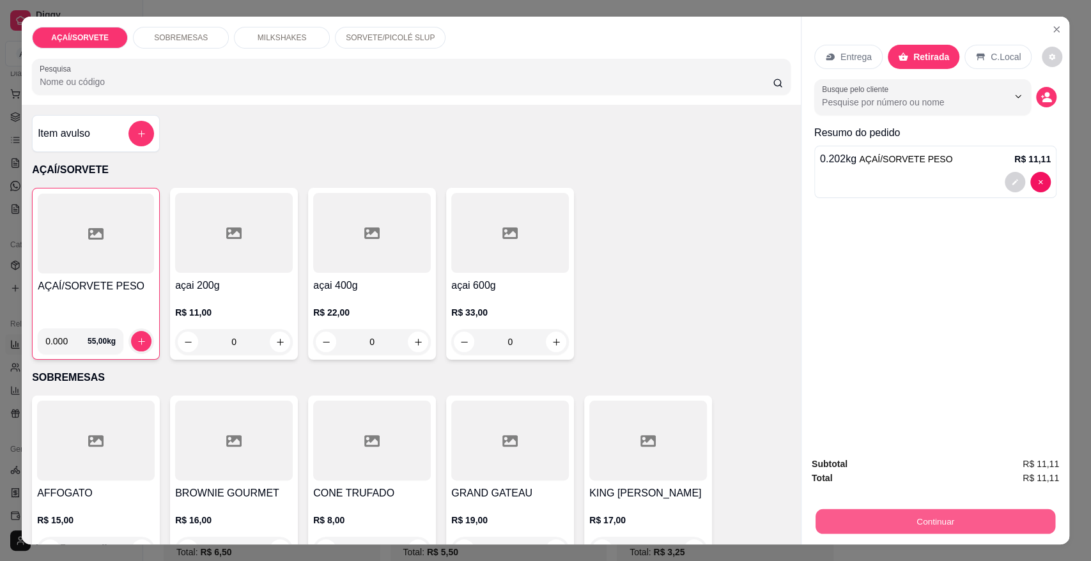
click at [1002, 524] on button "Continuar" at bounding box center [936, 521] width 240 height 25
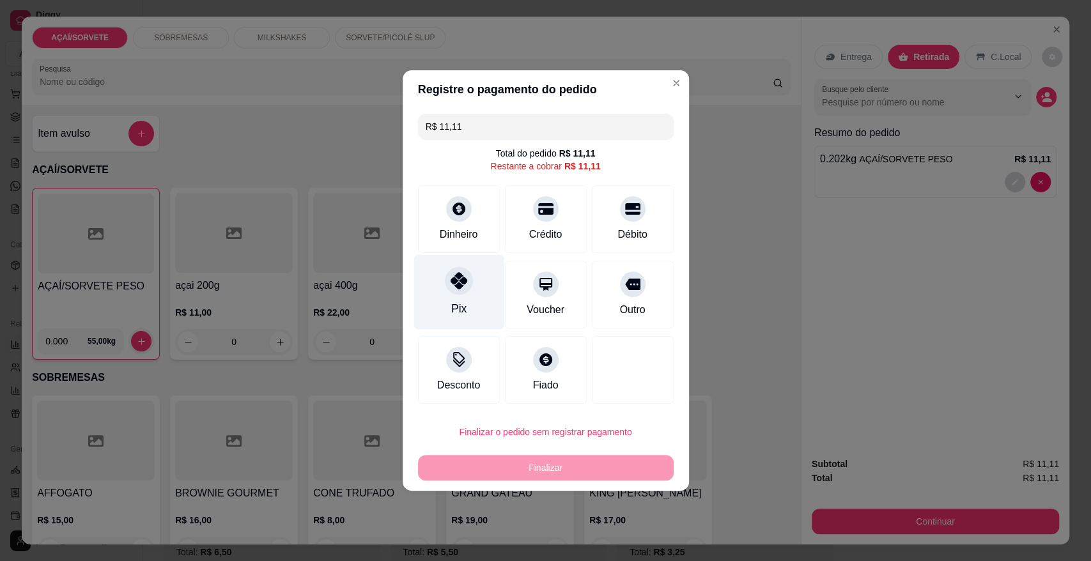
click at [461, 308] on div "Pix" at bounding box center [458, 308] width 15 height 17
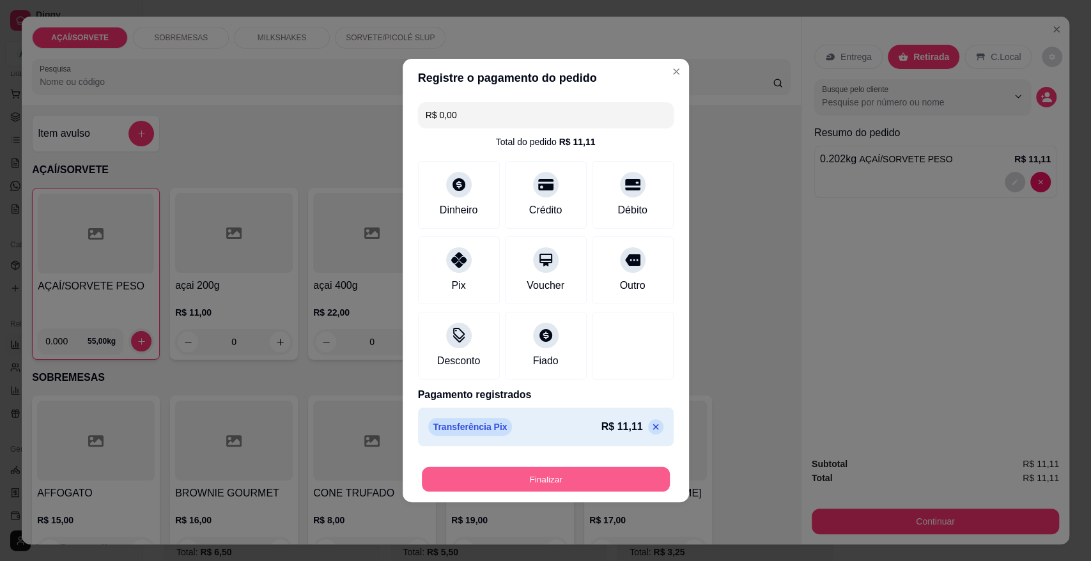
click at [612, 489] on button "Finalizar" at bounding box center [546, 479] width 248 height 25
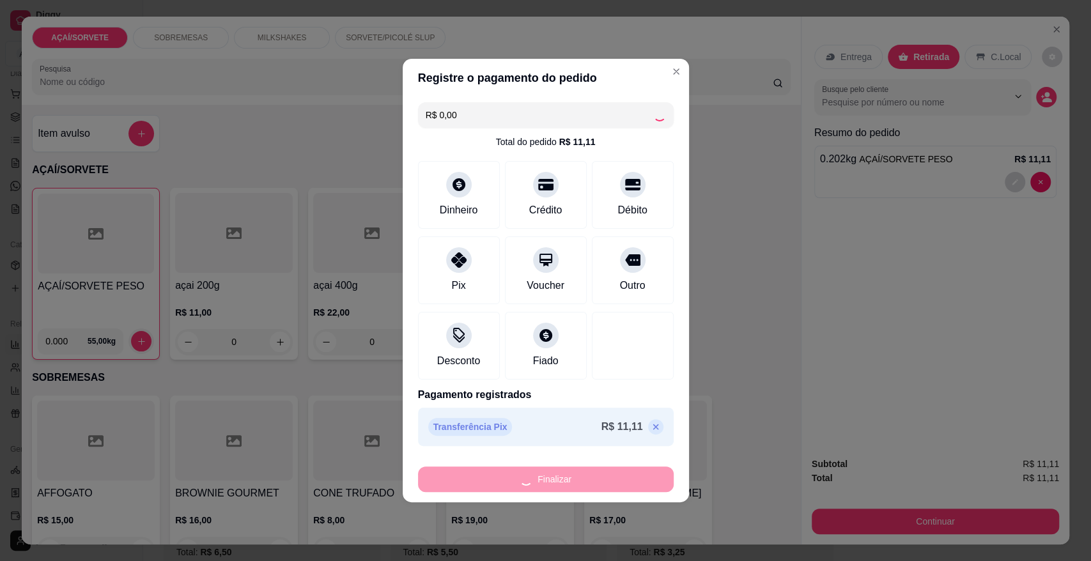
type input "-R$ 11,11"
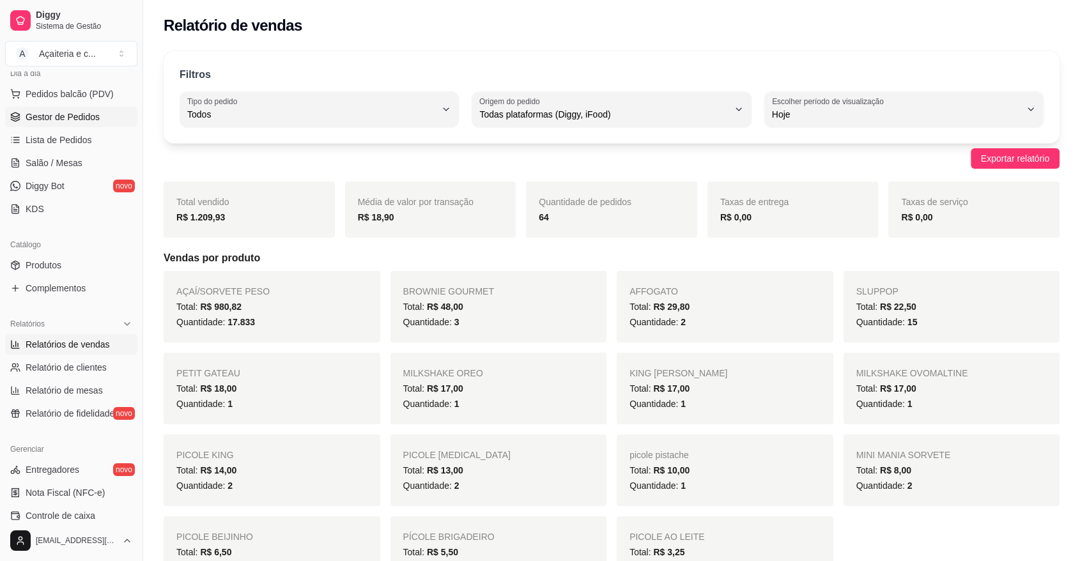
click at [61, 120] on span "Gestor de Pedidos" at bounding box center [63, 117] width 74 height 13
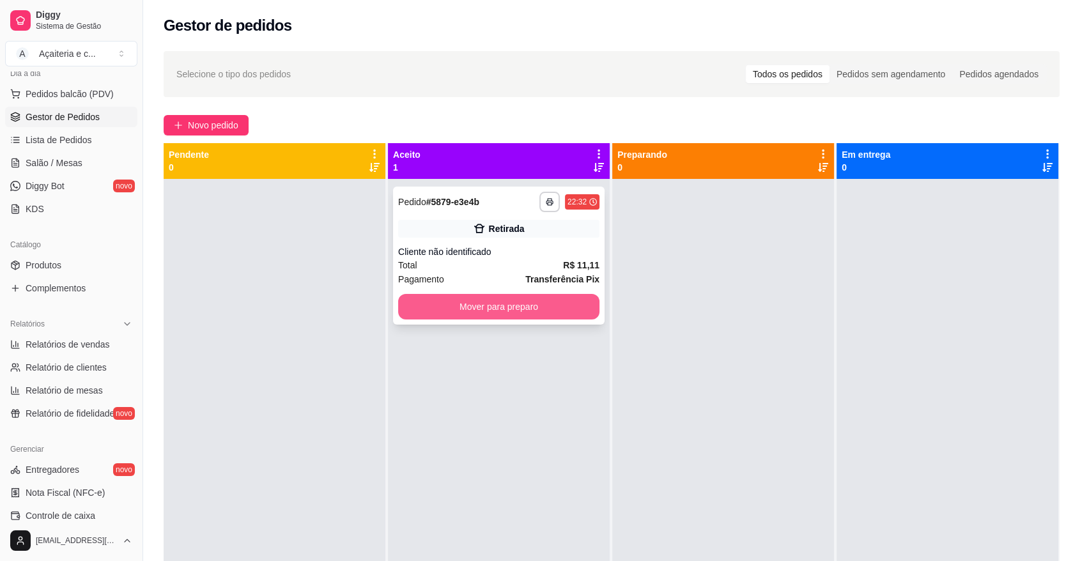
click at [509, 310] on button "Mover para preparo" at bounding box center [498, 307] width 201 height 26
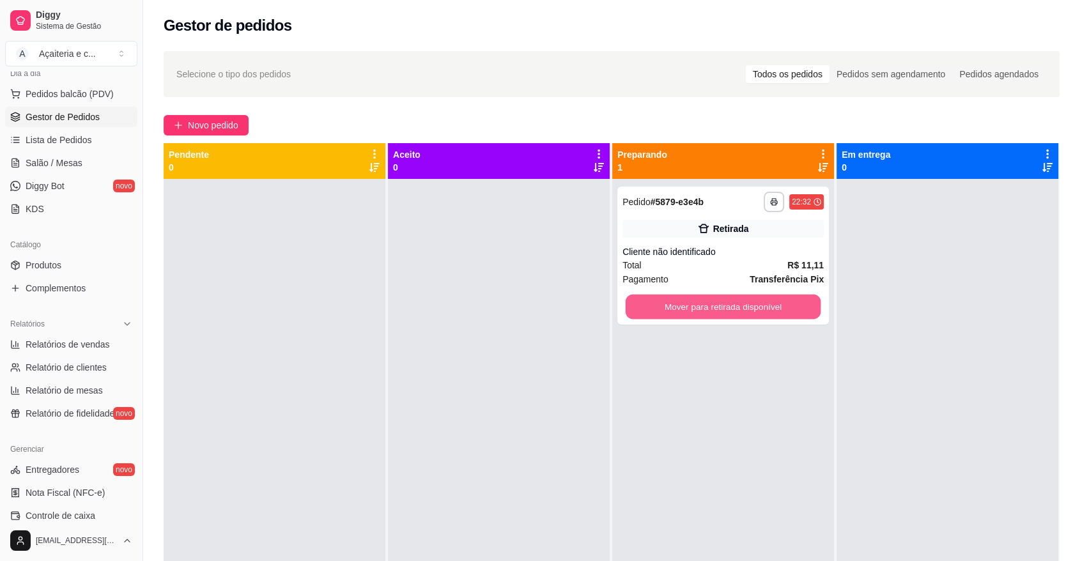
click at [724, 317] on button "Mover para retirada disponível" at bounding box center [724, 307] width 196 height 25
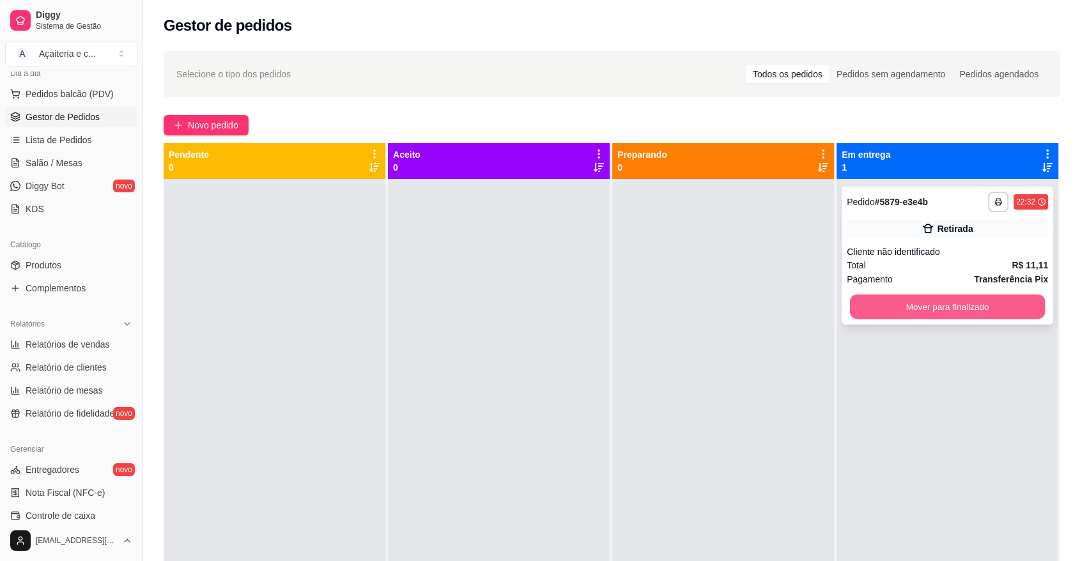
click at [886, 303] on button "Mover para finalizado" at bounding box center [948, 307] width 196 height 25
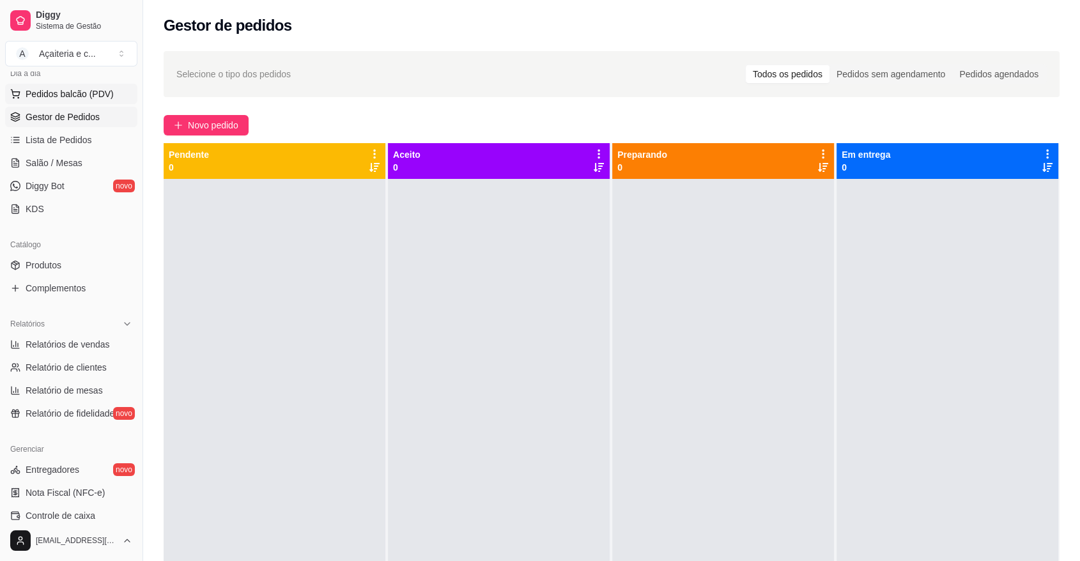
click at [72, 86] on button "Pedidos balcão (PDV)" at bounding box center [71, 94] width 132 height 20
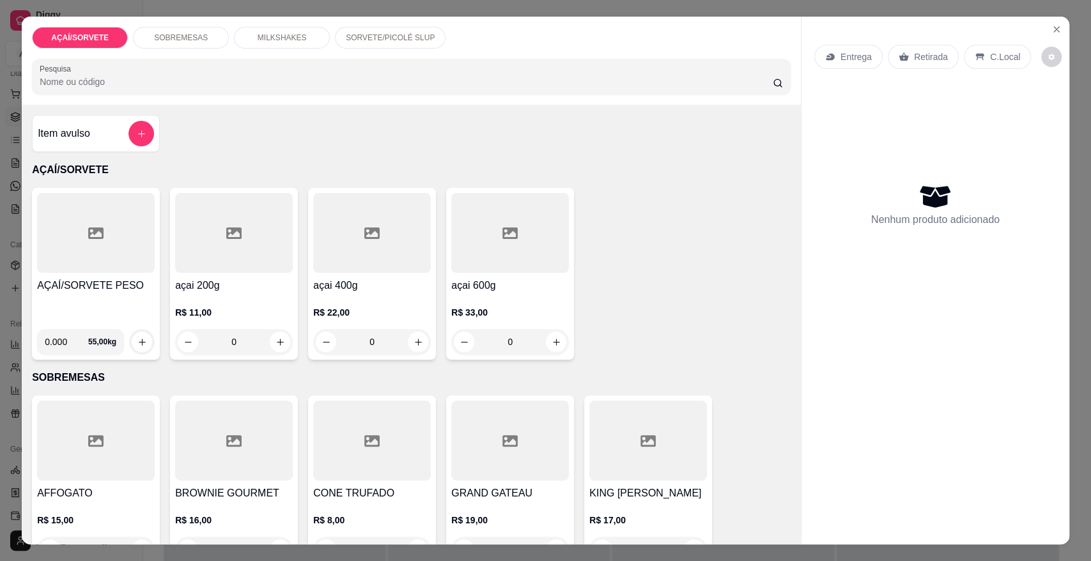
click at [97, 222] on div at bounding box center [96, 233] width 118 height 80
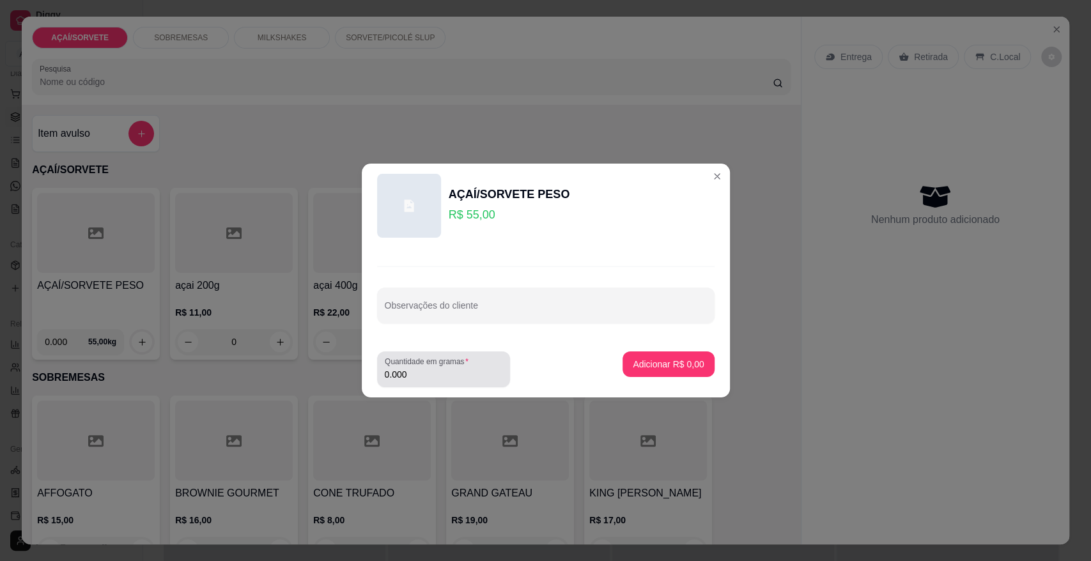
click at [424, 366] on label "Quantidade em gramas" at bounding box center [429, 361] width 88 height 11
click at [424, 368] on input "0.000" at bounding box center [444, 374] width 118 height 13
type input "0.000"
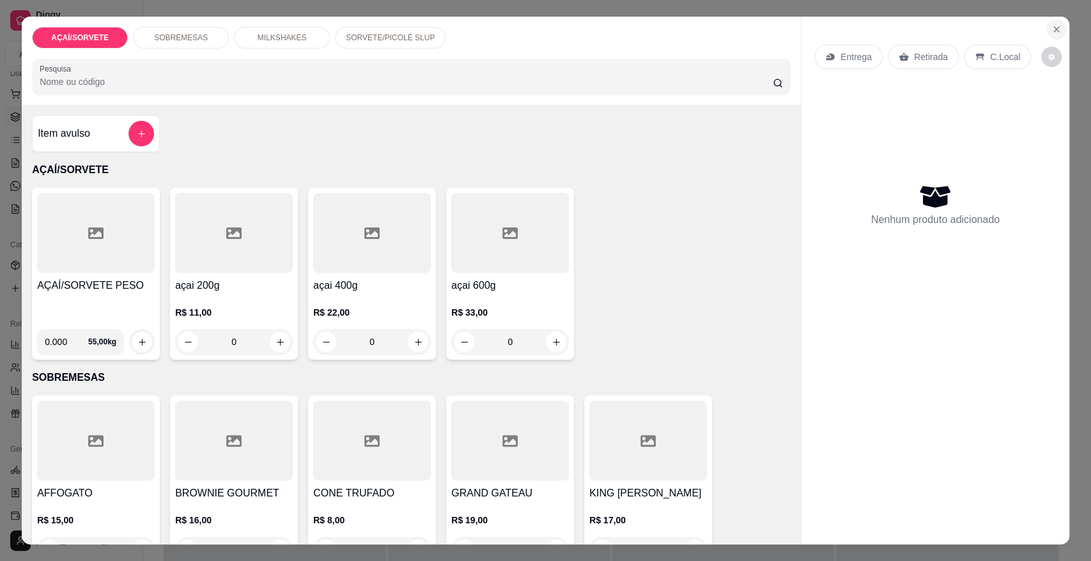
click at [1046, 26] on button "Close" at bounding box center [1056, 29] width 20 height 20
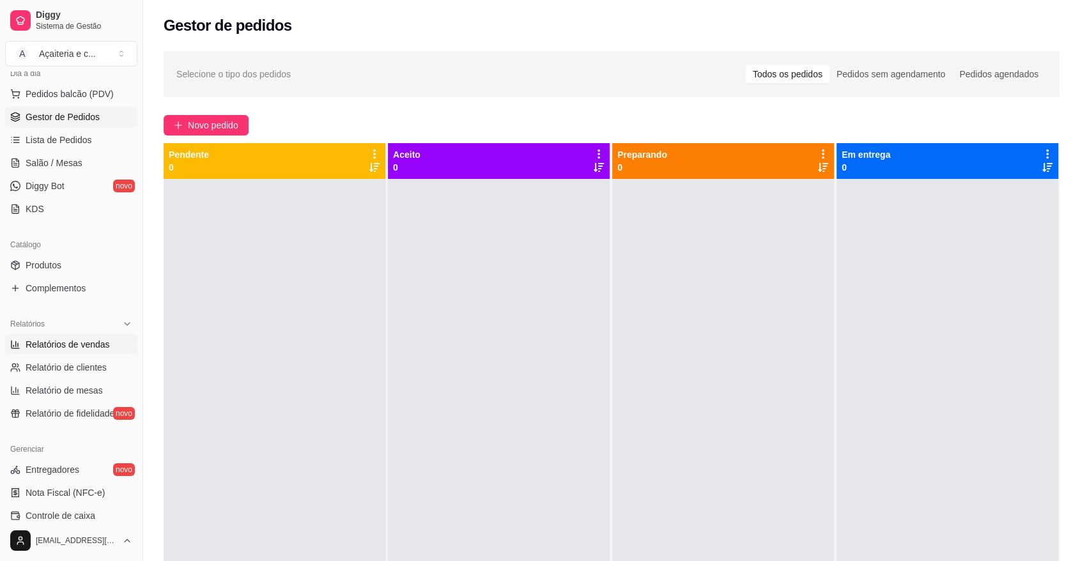
click at [97, 346] on span "Relatórios de vendas" at bounding box center [68, 344] width 84 height 13
select select "ALL"
select select "0"
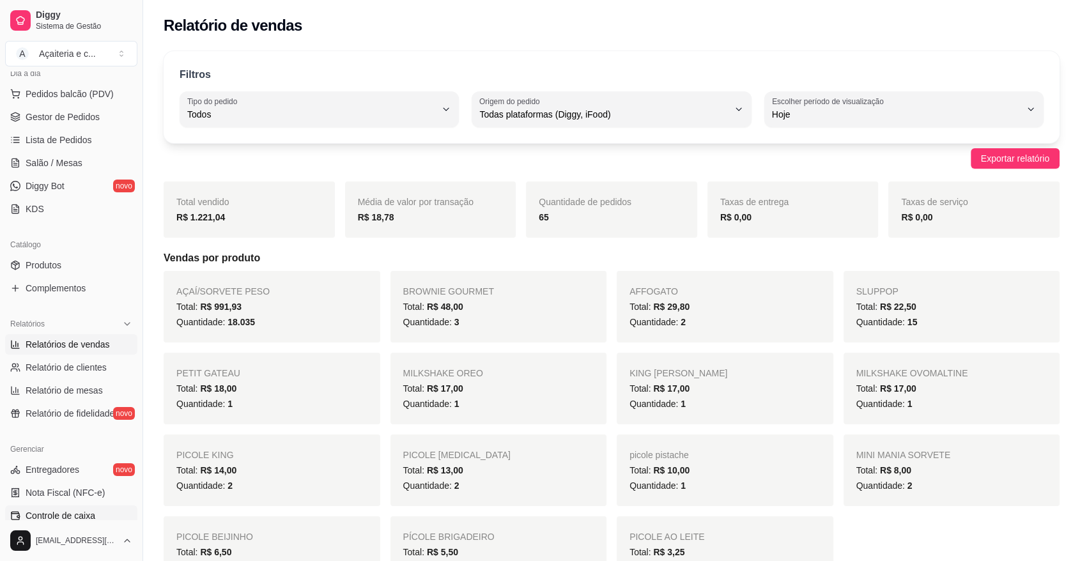
click at [84, 519] on span "Controle de caixa" at bounding box center [61, 515] width 70 height 13
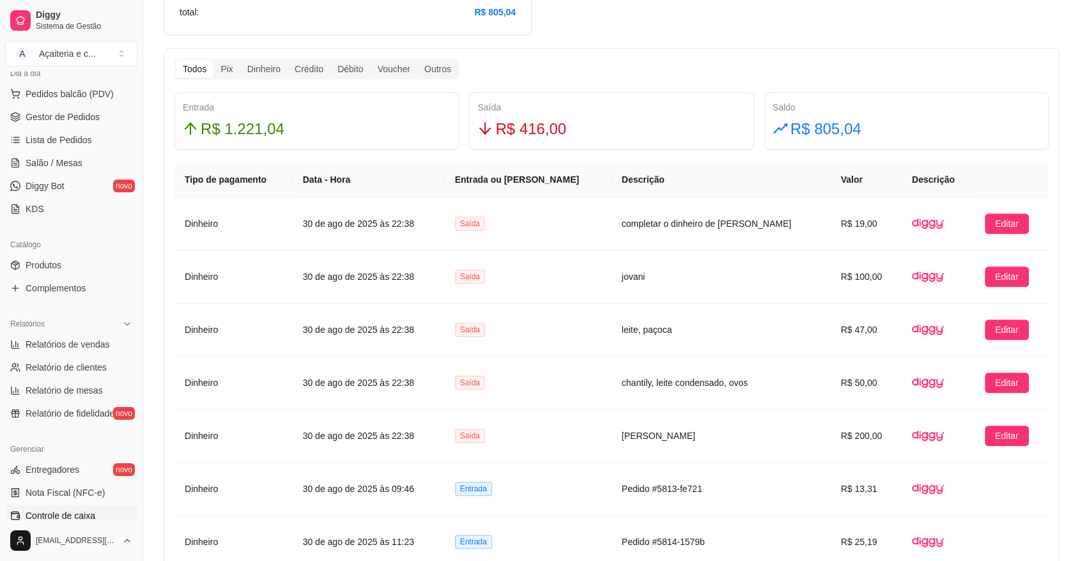
scroll to position [738, 0]
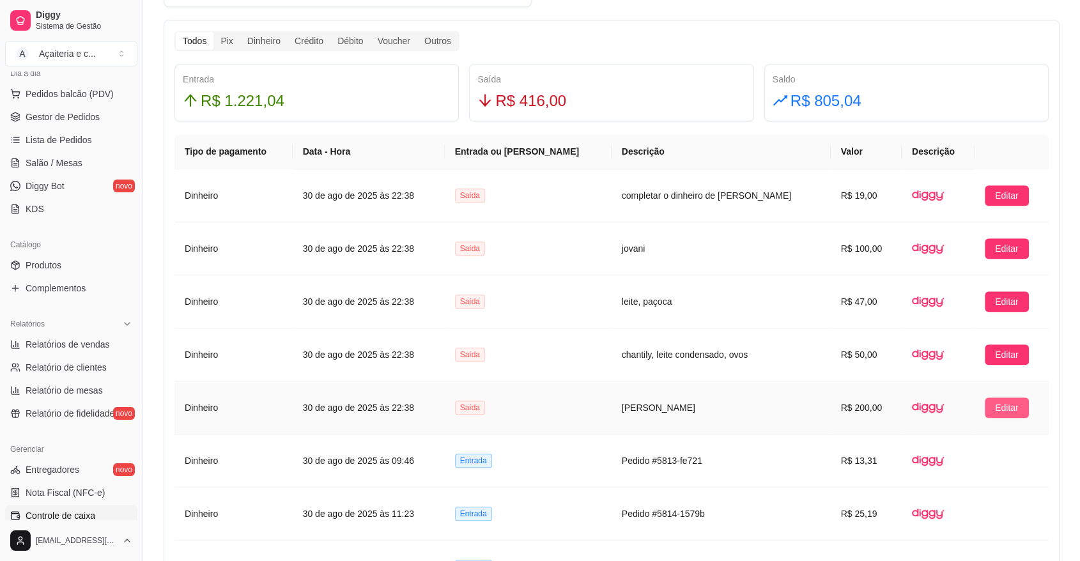
click at [1000, 405] on span "Editar" at bounding box center [1007, 408] width 24 height 14
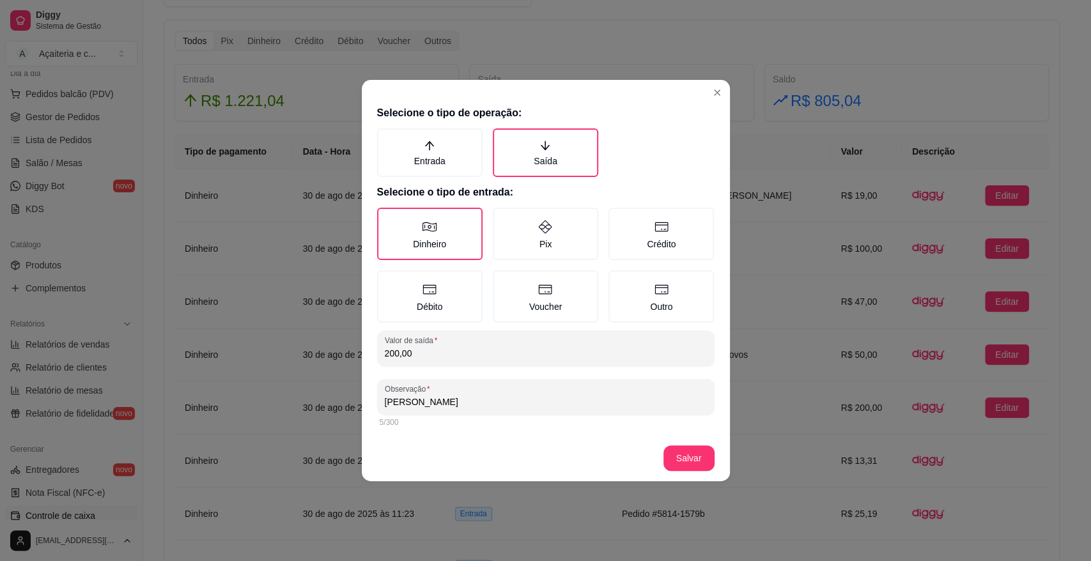
click at [472, 351] on input "200,00" at bounding box center [546, 353] width 322 height 13
type input "250,00"
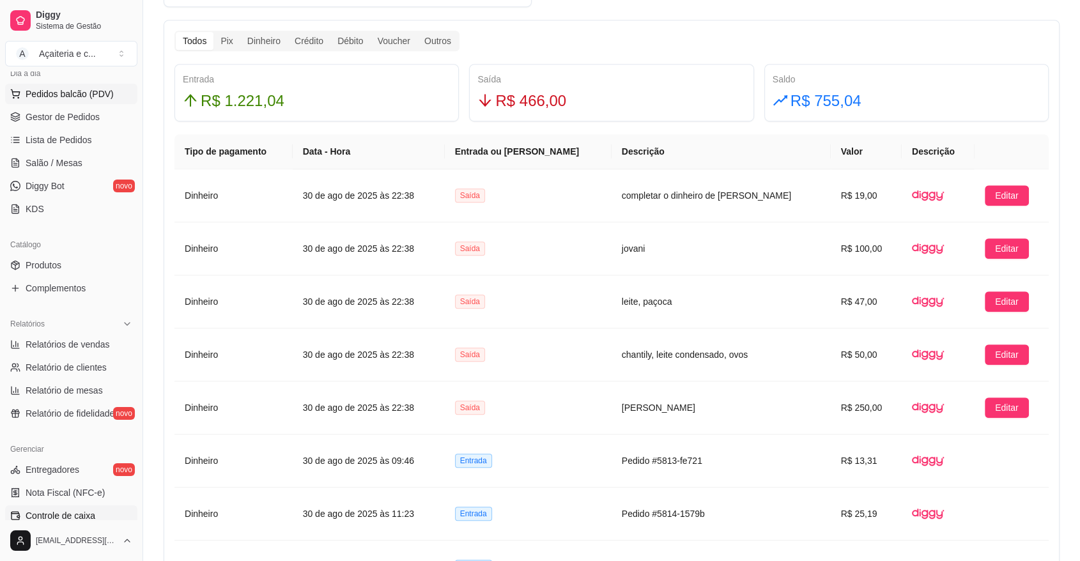
click at [68, 89] on span "Pedidos balcão (PDV)" at bounding box center [70, 94] width 88 height 13
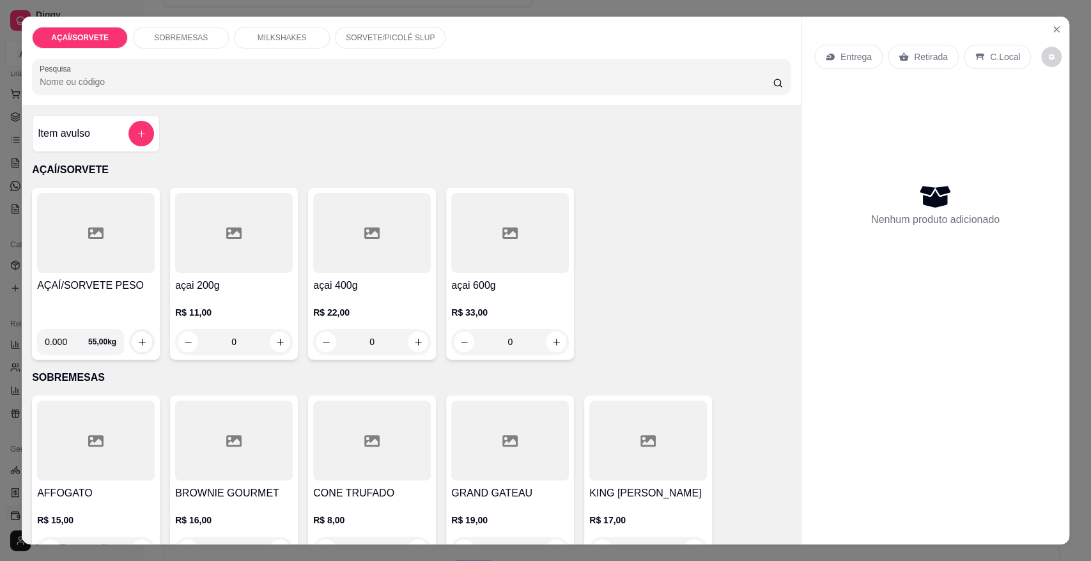
click at [82, 265] on div at bounding box center [96, 233] width 118 height 80
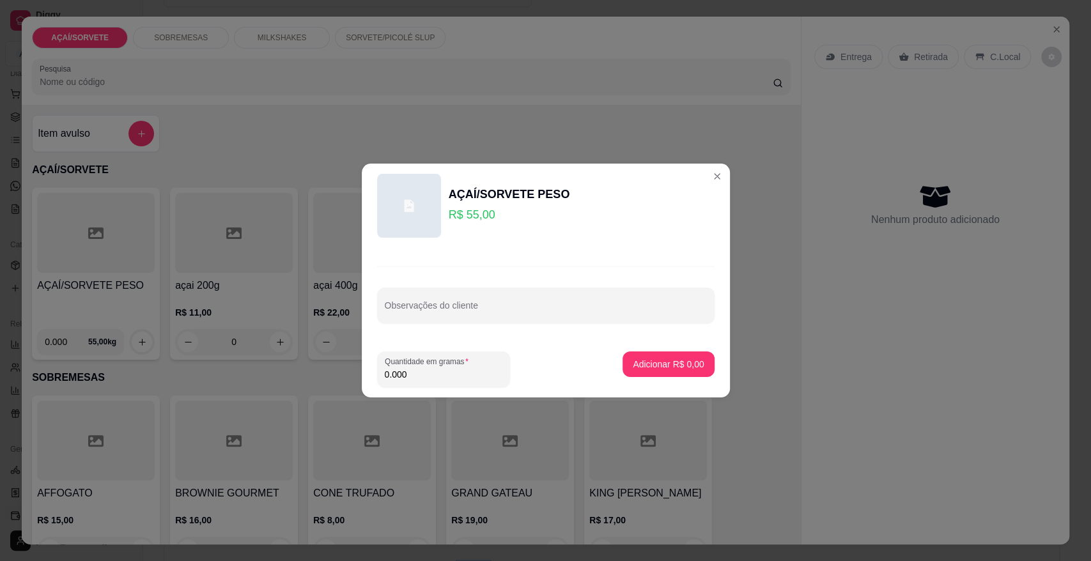
drag, startPoint x: 435, startPoint y: 389, endPoint x: 437, endPoint y: 378, distance: 11.0
click at [437, 378] on footer "Quantidade em gramas 0.000 Adicionar R$ 0,00" at bounding box center [546, 369] width 368 height 56
click at [437, 378] on input "0.000" at bounding box center [444, 374] width 118 height 13
type input "0.816"
click at [656, 374] on button "Adicionar R$ 44,88" at bounding box center [665, 365] width 97 height 26
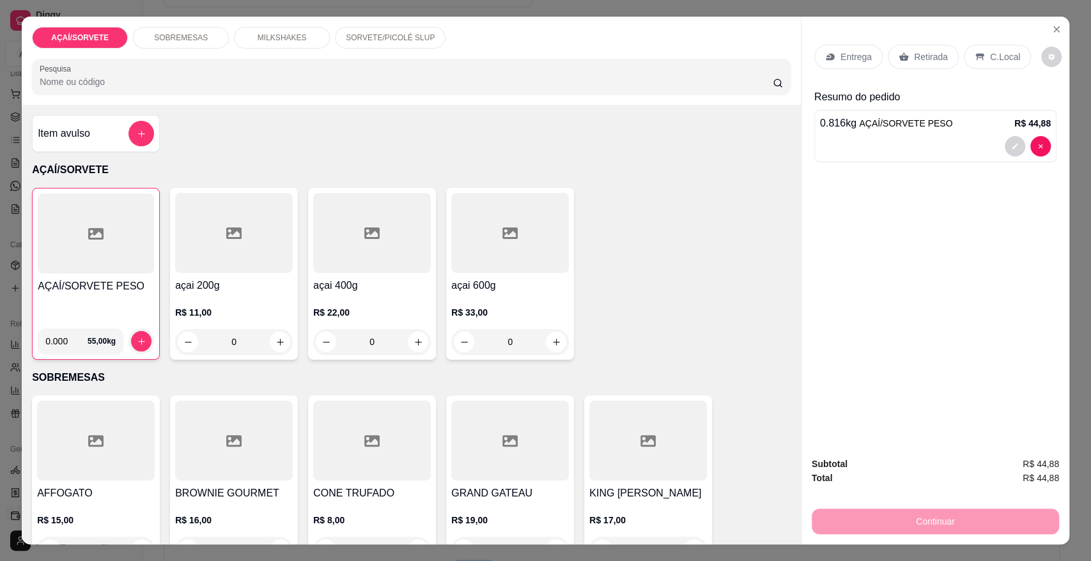
click at [899, 50] on div "Retirada" at bounding box center [923, 57] width 71 height 24
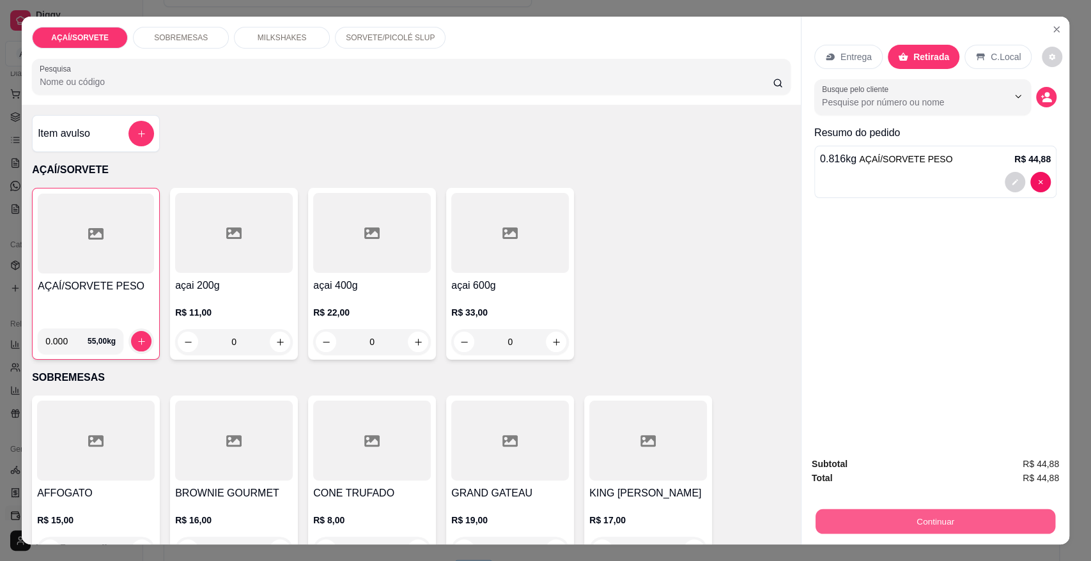
click at [964, 513] on button "Continuar" at bounding box center [936, 521] width 240 height 25
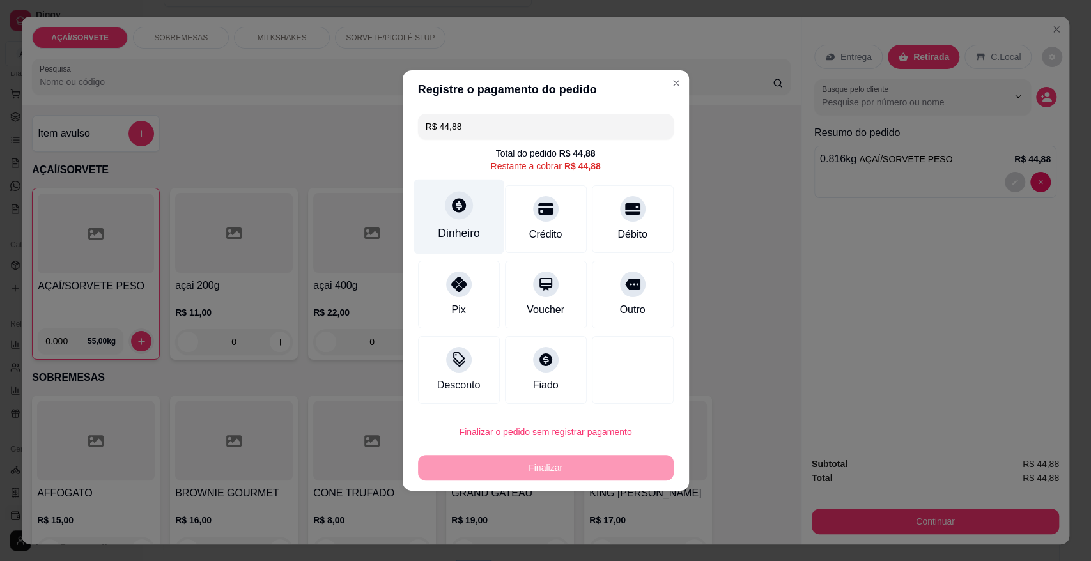
click at [472, 207] on div "Dinheiro" at bounding box center [459, 217] width 90 height 75
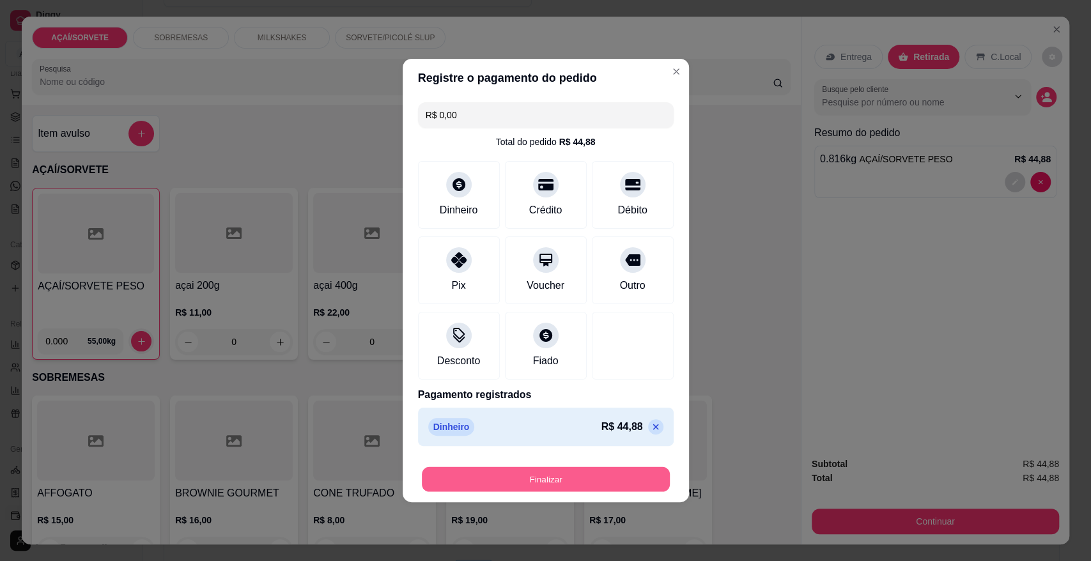
click at [598, 477] on button "Finalizar" at bounding box center [546, 479] width 248 height 25
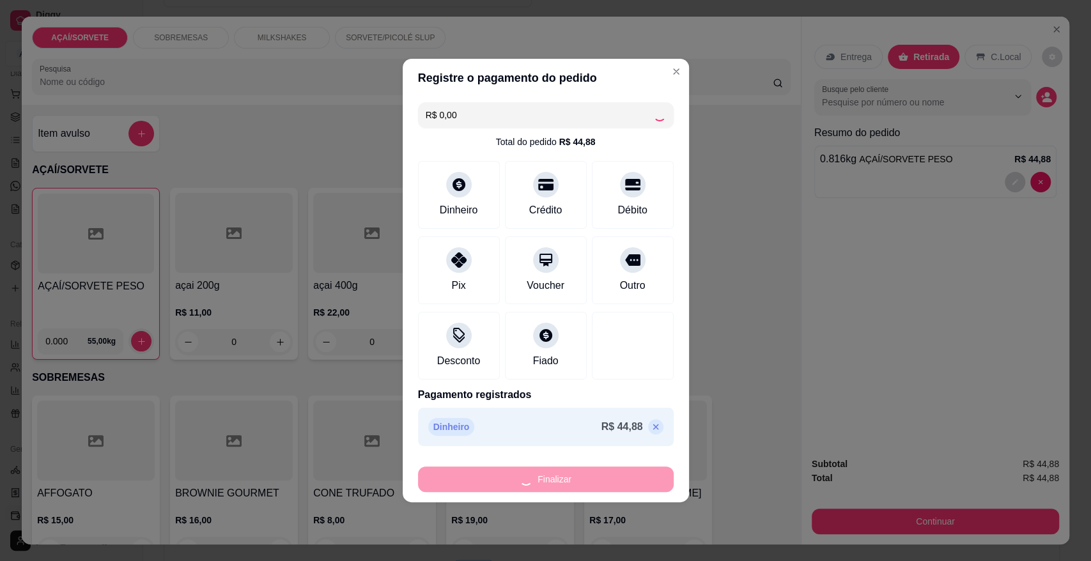
type input "-R$ 44,88"
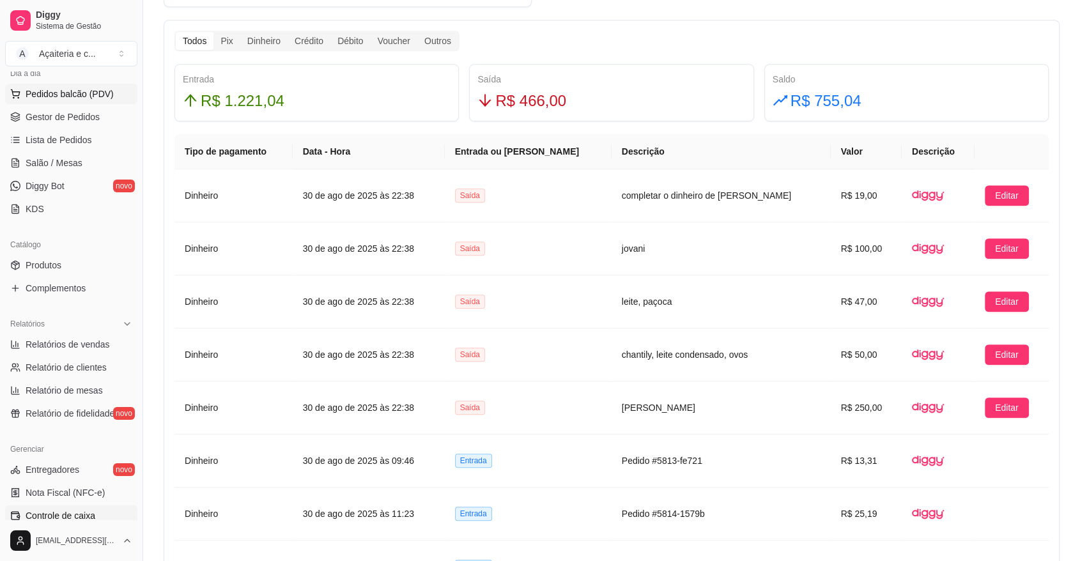
click at [36, 90] on span "Pedidos balcão (PDV)" at bounding box center [70, 94] width 88 height 13
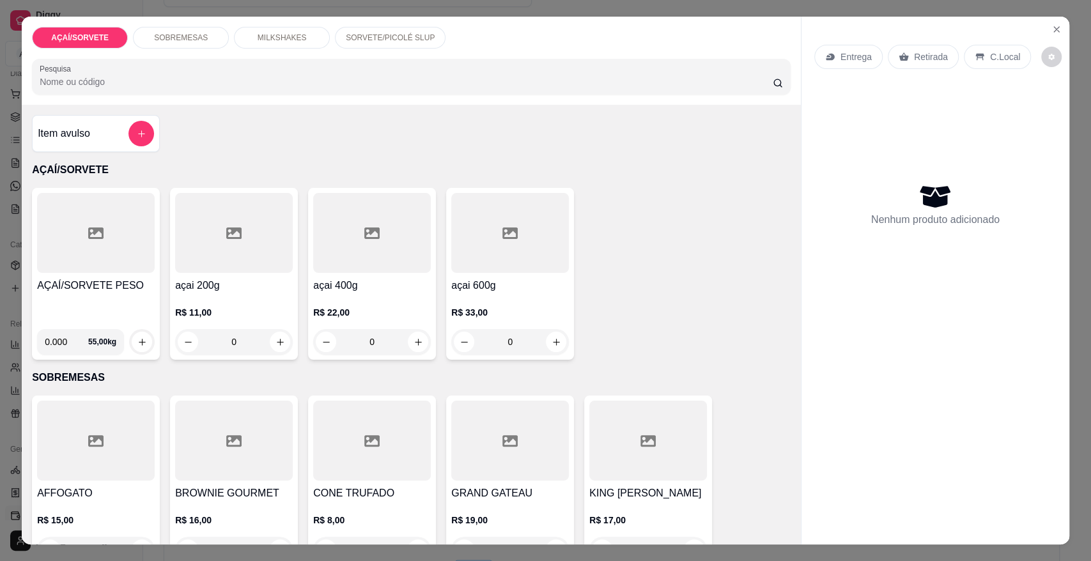
click at [99, 217] on div at bounding box center [96, 233] width 118 height 80
click at [105, 275] on div "AÇAÍ/SORVETE PESO 0.000 55,00 kg" at bounding box center [96, 274] width 128 height 172
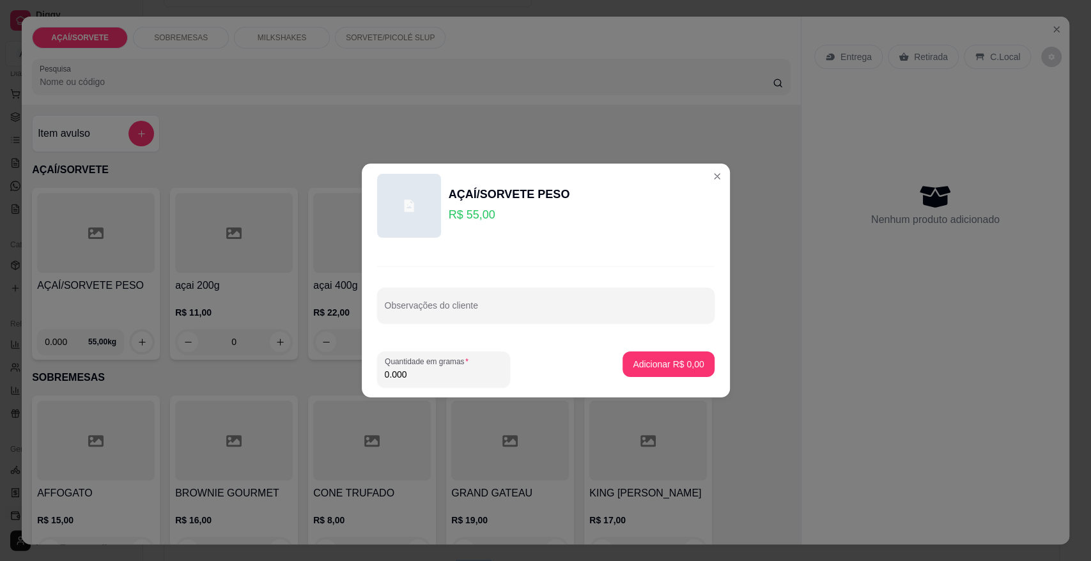
click at [425, 375] on input "0.000" at bounding box center [444, 374] width 118 height 13
type input "0.290"
click at [658, 360] on p "Adicionar R$ 15,95" at bounding box center [666, 364] width 74 height 12
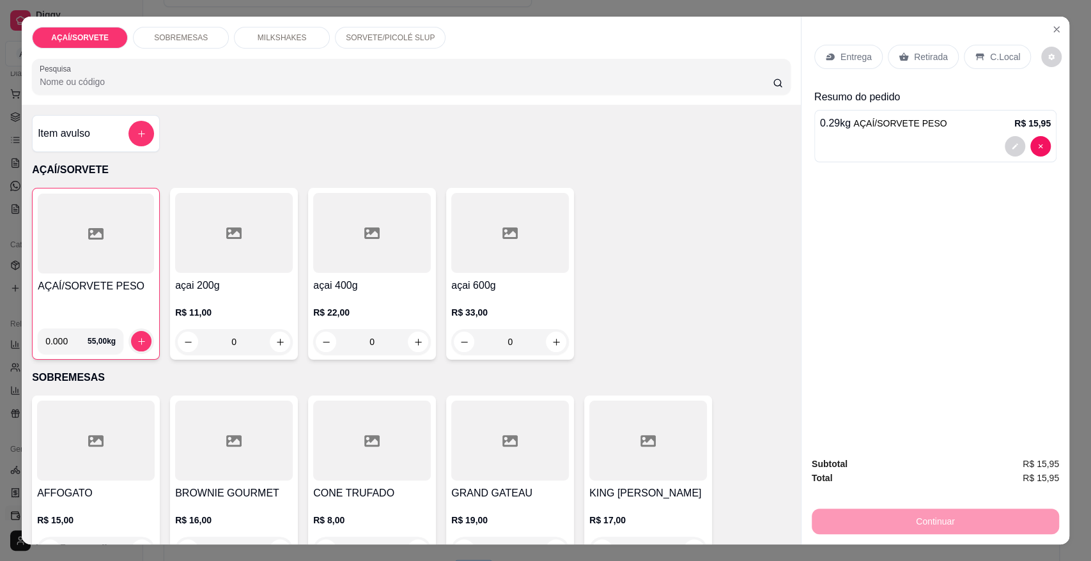
click at [899, 55] on icon at bounding box center [904, 57] width 10 height 8
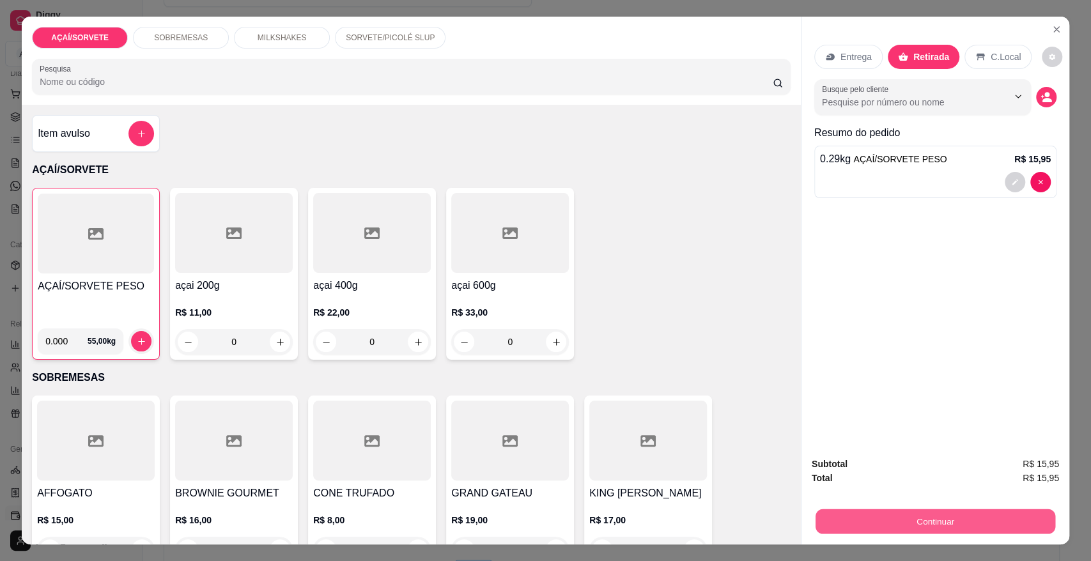
click at [992, 523] on button "Continuar" at bounding box center [936, 521] width 240 height 25
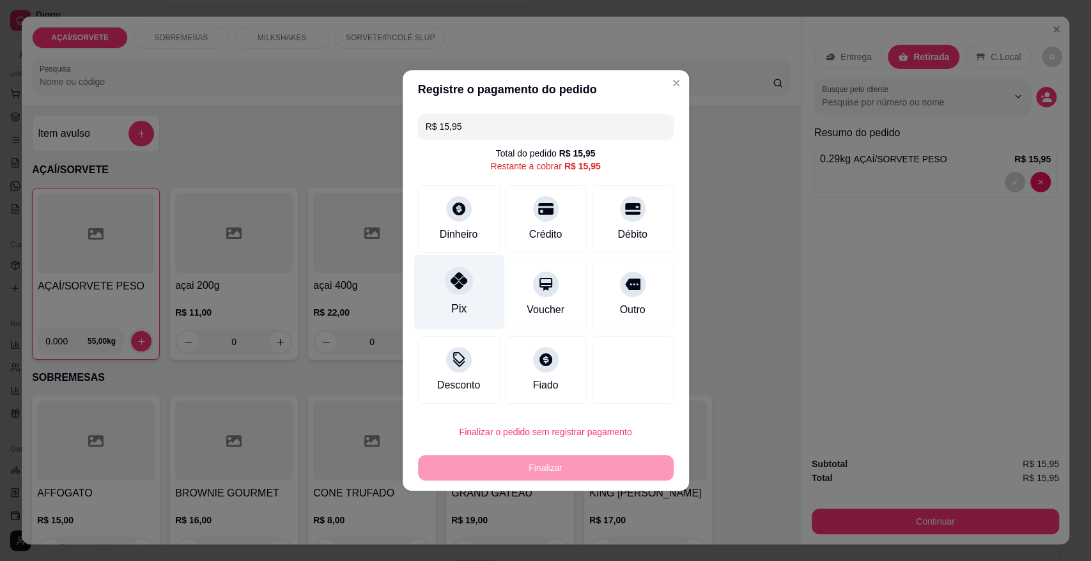
click at [445, 273] on div at bounding box center [459, 281] width 28 height 28
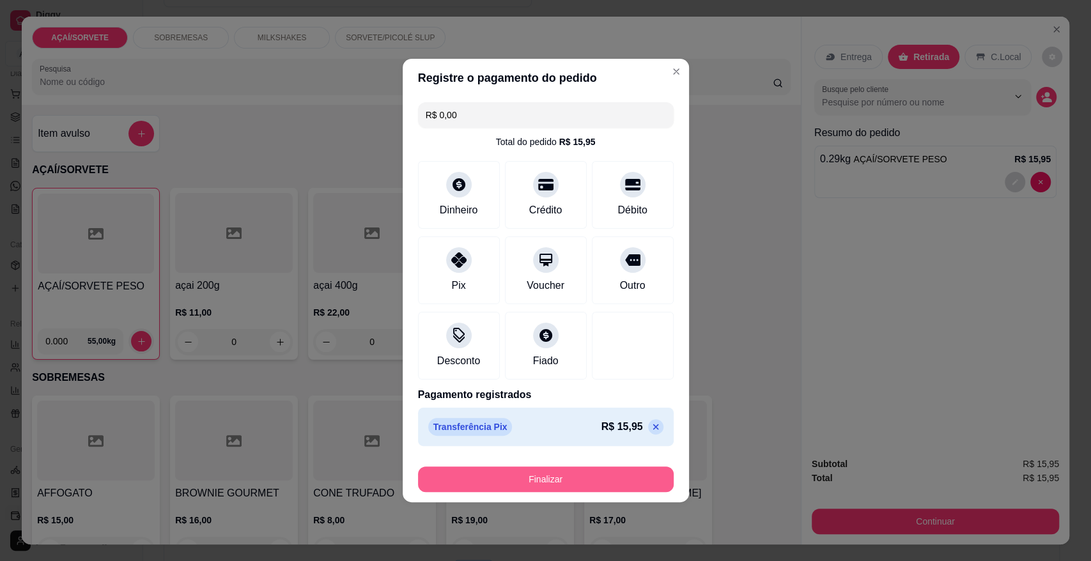
drag, startPoint x: 502, startPoint y: 495, endPoint x: 498, endPoint y: 484, distance: 10.9
click at [498, 484] on footer "Finalizar" at bounding box center [546, 476] width 286 height 51
click at [498, 484] on button "Finalizar" at bounding box center [546, 479] width 248 height 25
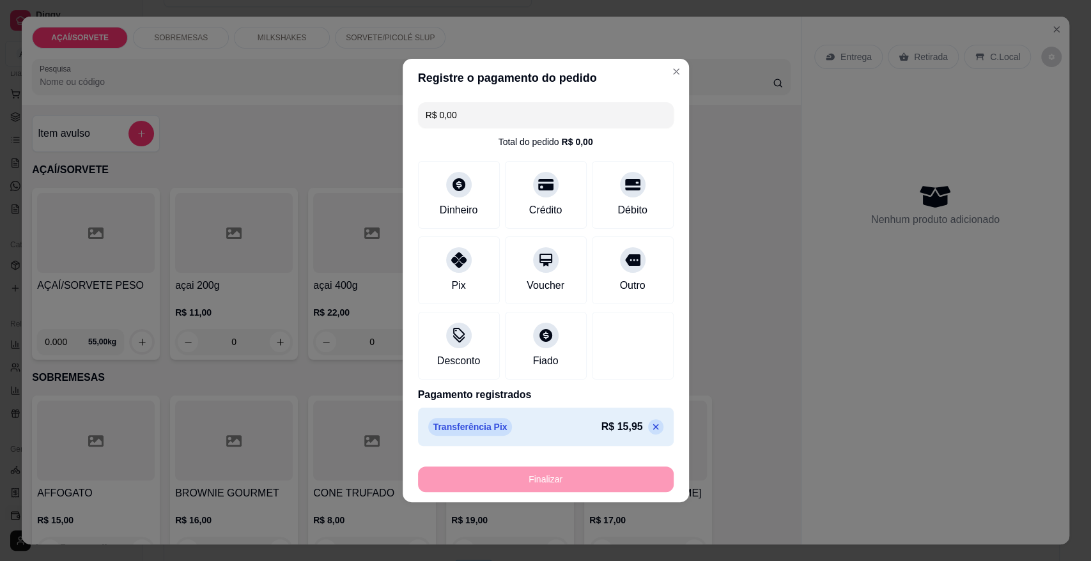
type input "-R$ 15,95"
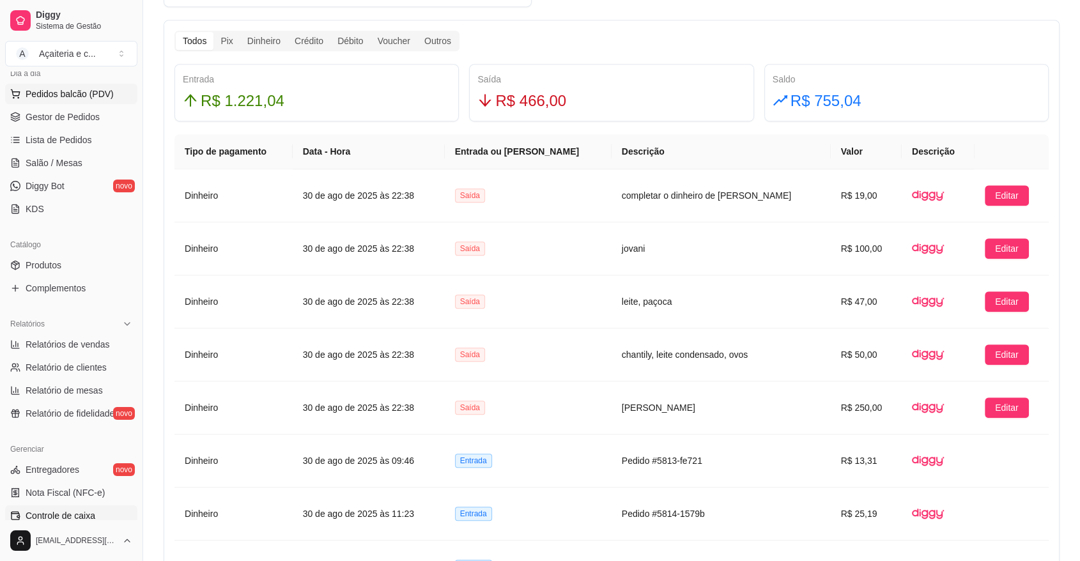
click at [77, 95] on span "Pedidos balcão (PDV)" at bounding box center [70, 94] width 88 height 13
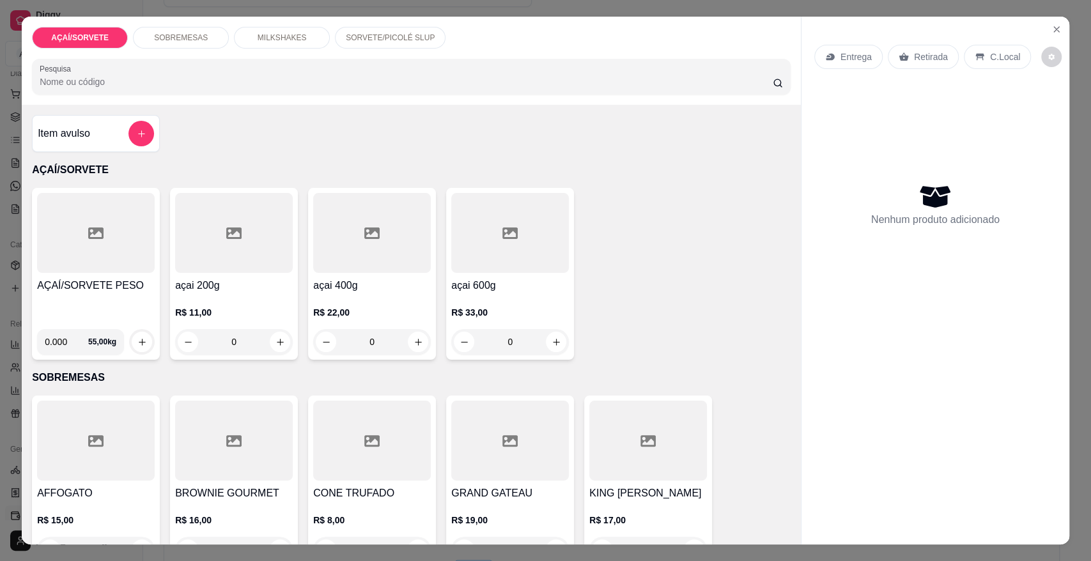
click at [110, 233] on div at bounding box center [96, 233] width 118 height 80
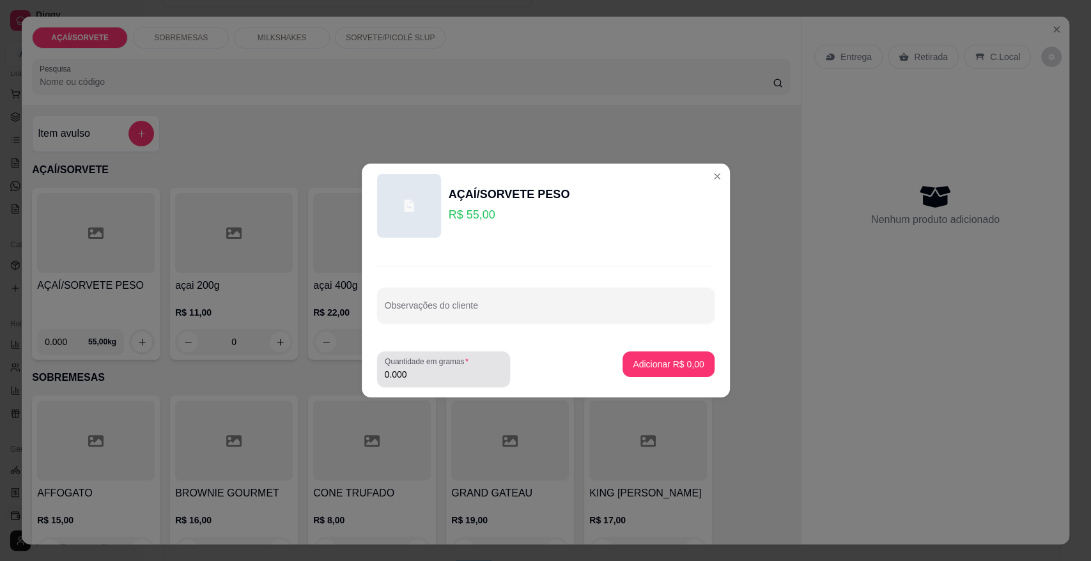
click at [435, 382] on div "0.000" at bounding box center [444, 370] width 118 height 26
type input "0.276"
click at [660, 366] on p "Adicionar R$ 15,18" at bounding box center [666, 364] width 74 height 12
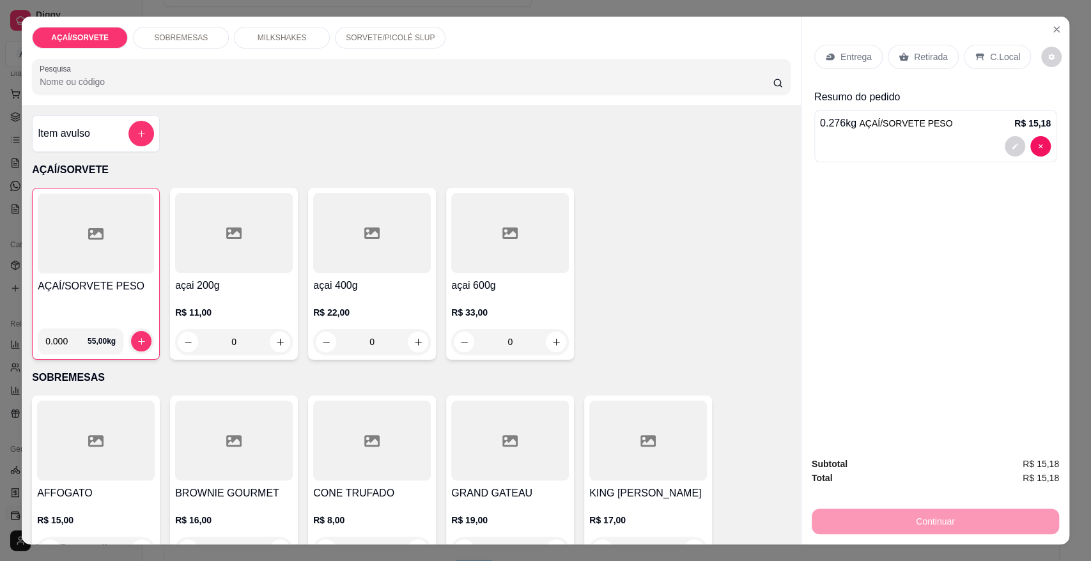
click at [927, 45] on div "Retirada" at bounding box center [923, 57] width 71 height 24
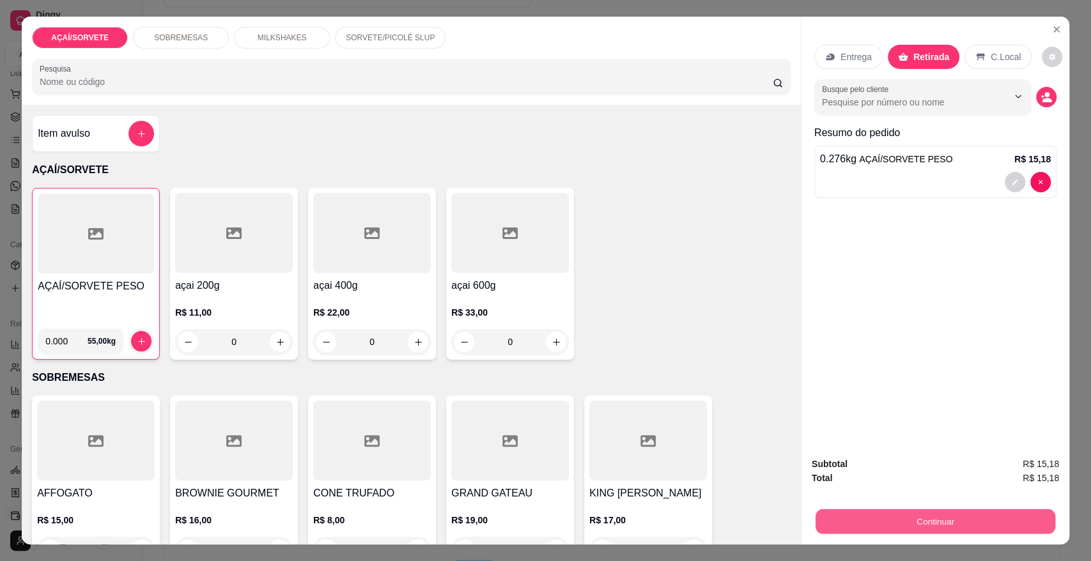
click at [922, 527] on button "Continuar" at bounding box center [936, 521] width 240 height 25
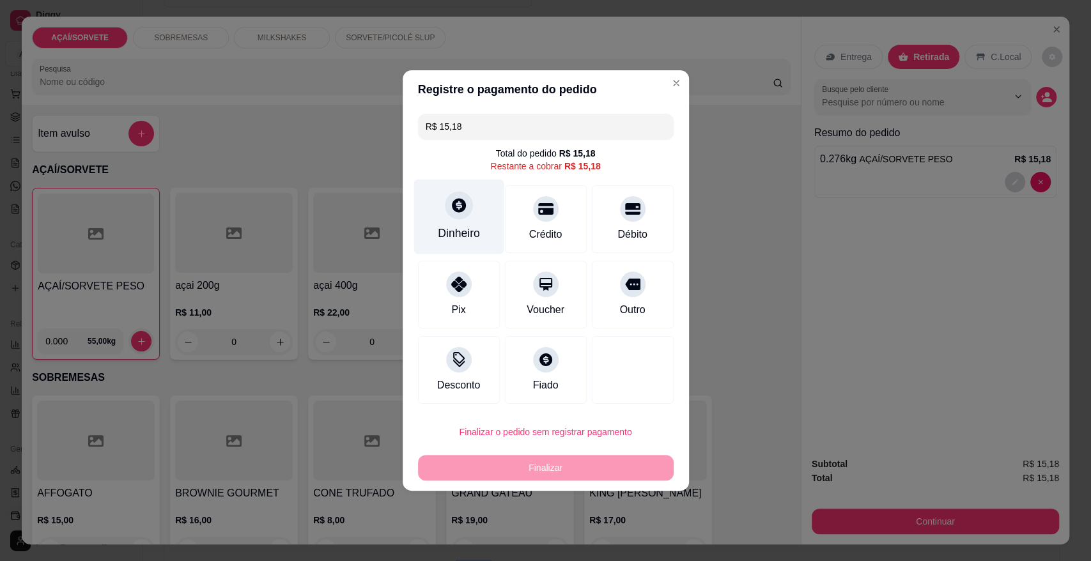
click at [456, 235] on div "Dinheiro" at bounding box center [459, 233] width 42 height 17
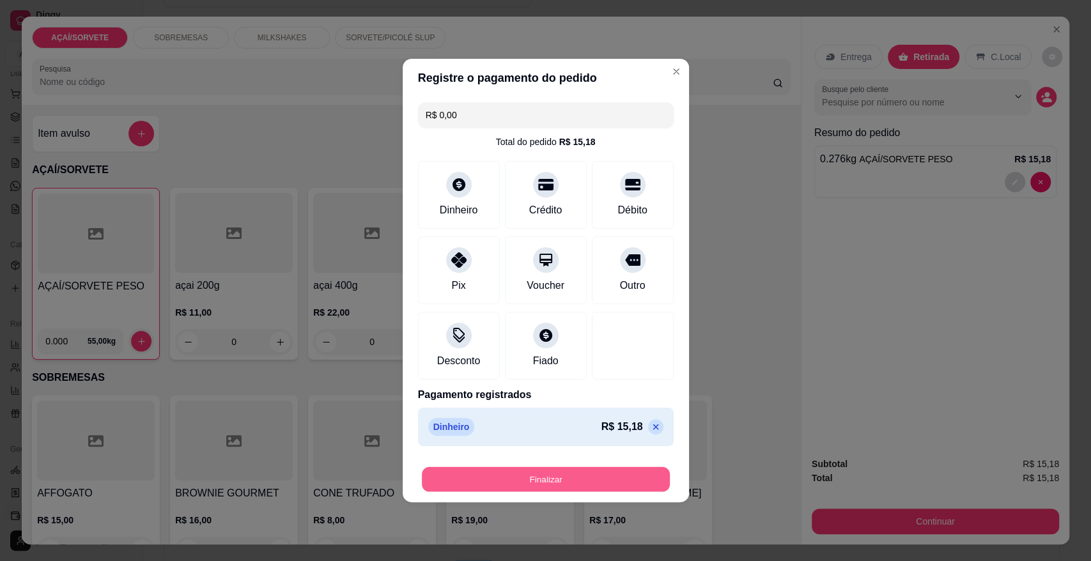
click at [621, 479] on button "Finalizar" at bounding box center [546, 479] width 248 height 25
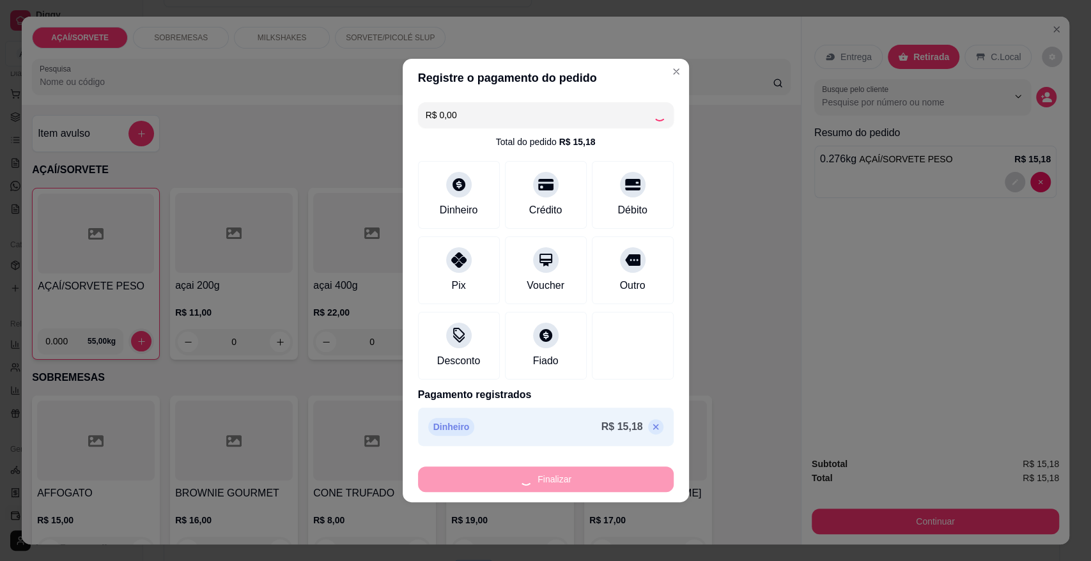
type input "-R$ 15,18"
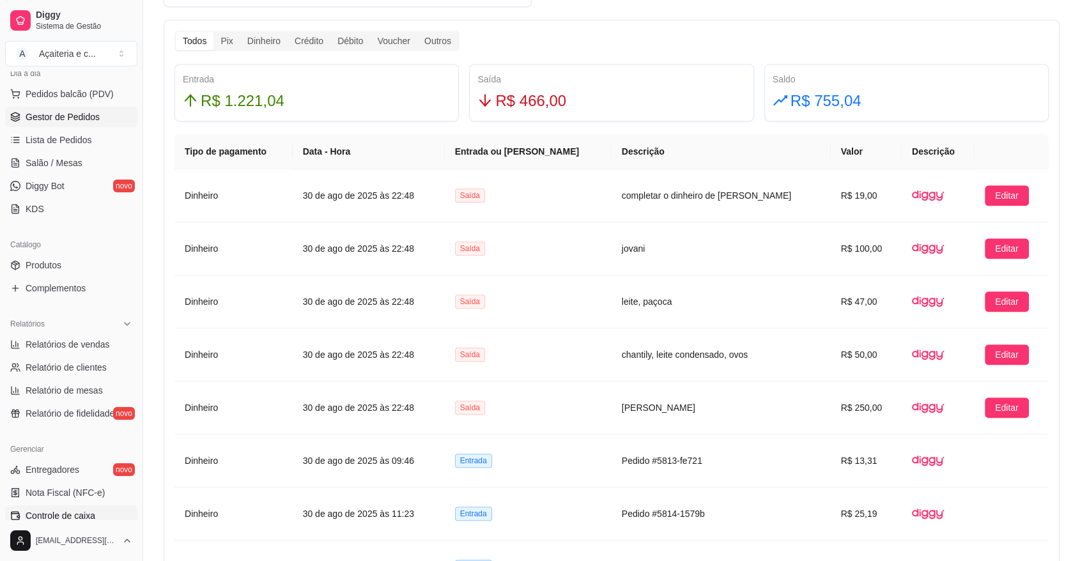
click at [68, 111] on span "Gestor de Pedidos" at bounding box center [63, 117] width 74 height 13
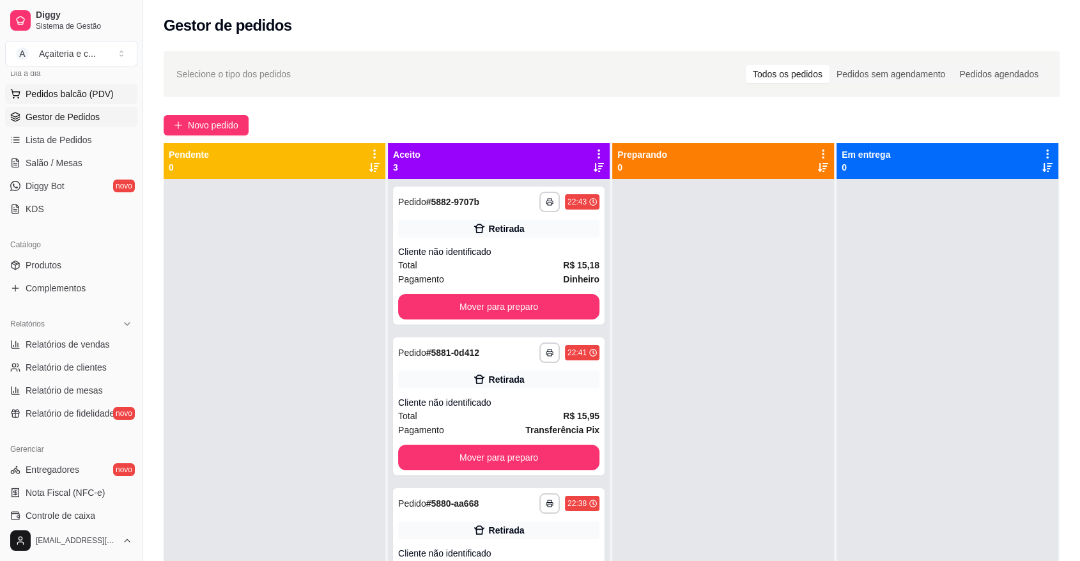
click at [45, 84] on button "Pedidos balcão (PDV)" at bounding box center [71, 94] width 132 height 20
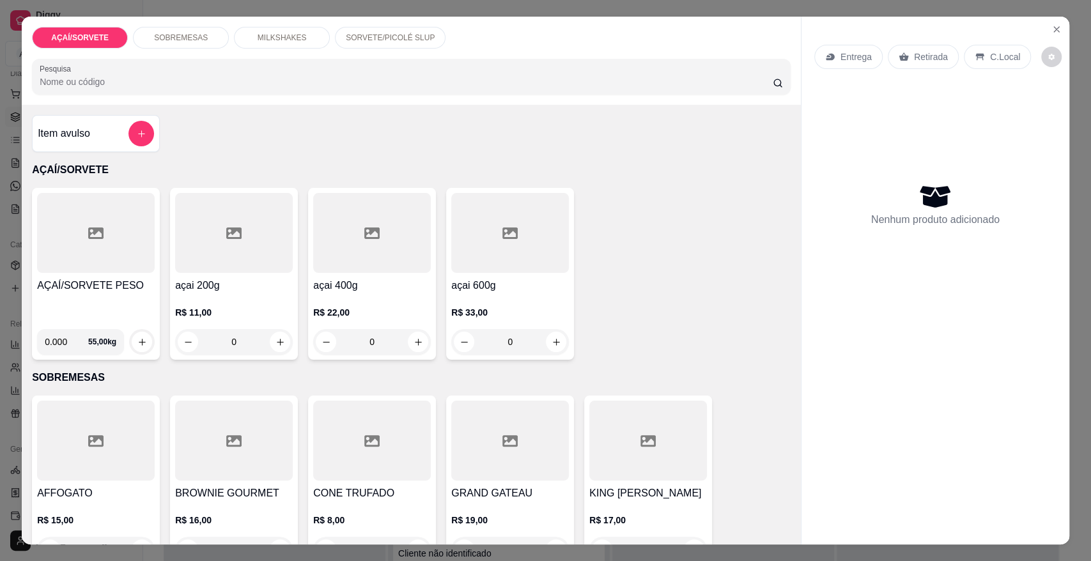
click at [44, 245] on div at bounding box center [96, 233] width 118 height 80
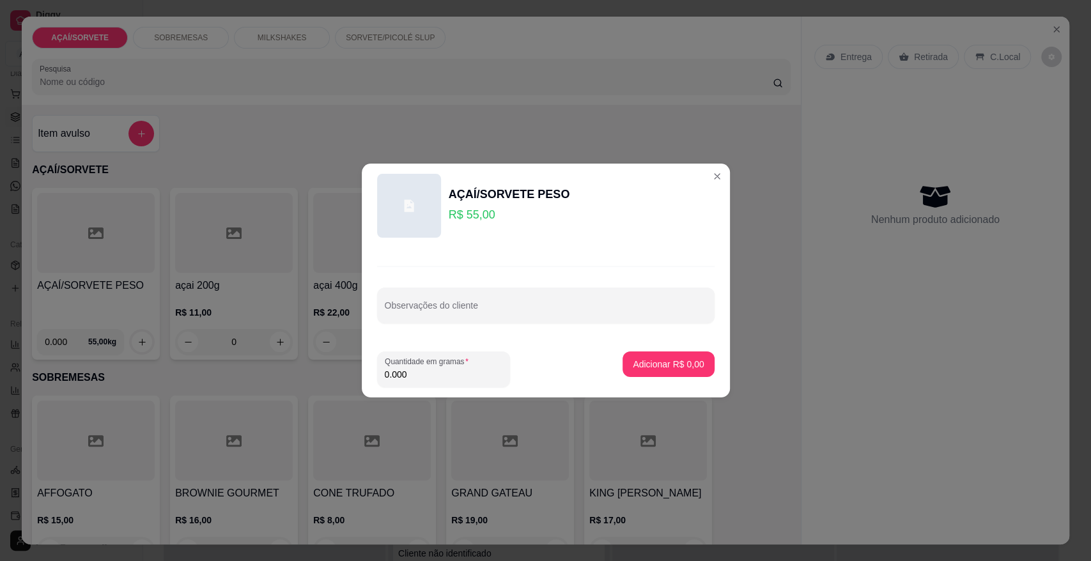
click at [423, 376] on input "0.000" at bounding box center [444, 374] width 118 height 13
type input "0.522"
click at [669, 363] on p "Adicionar R$ 28,71" at bounding box center [666, 364] width 74 height 12
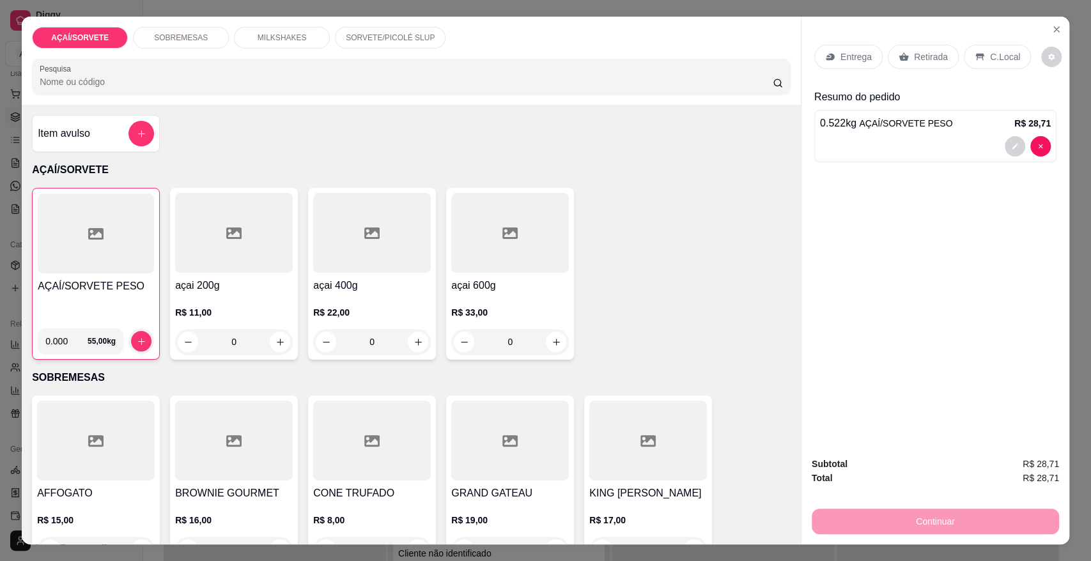
click at [920, 54] on p "Retirada" at bounding box center [931, 56] width 34 height 13
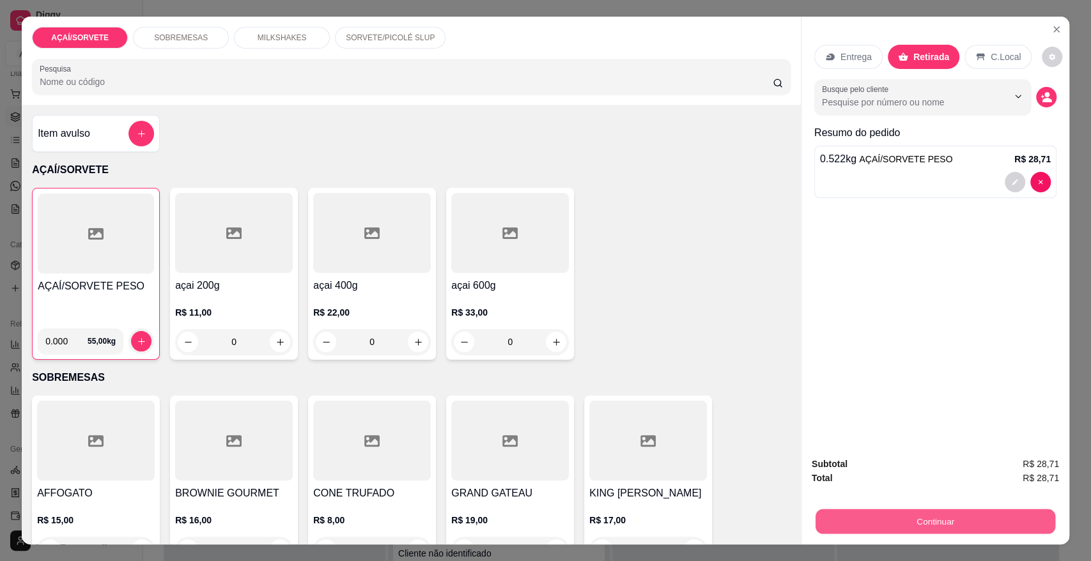
click at [870, 525] on button "Continuar" at bounding box center [936, 521] width 240 height 25
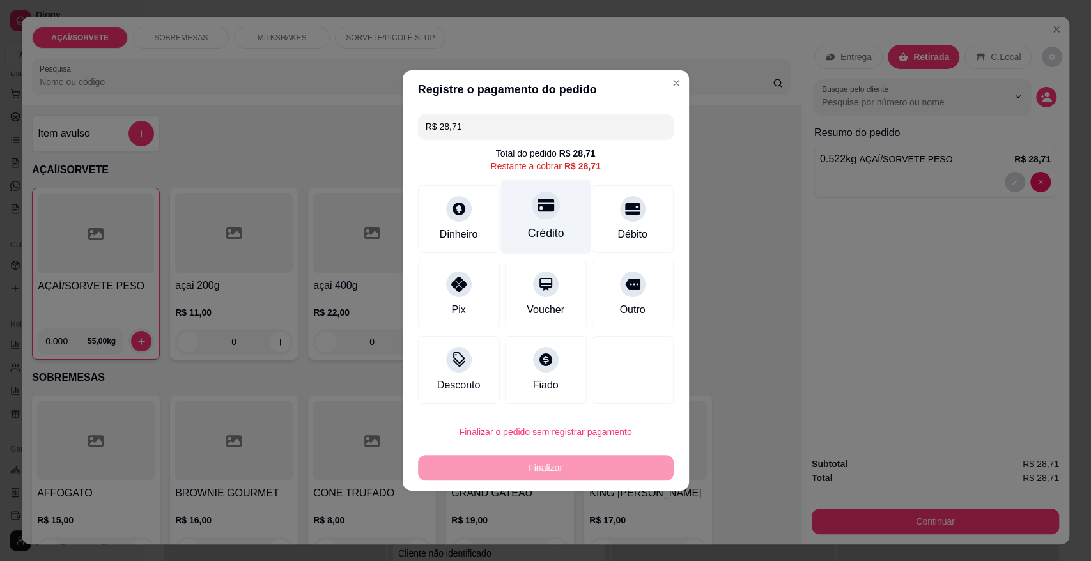
click at [560, 229] on div "Crédito" at bounding box center [545, 217] width 90 height 75
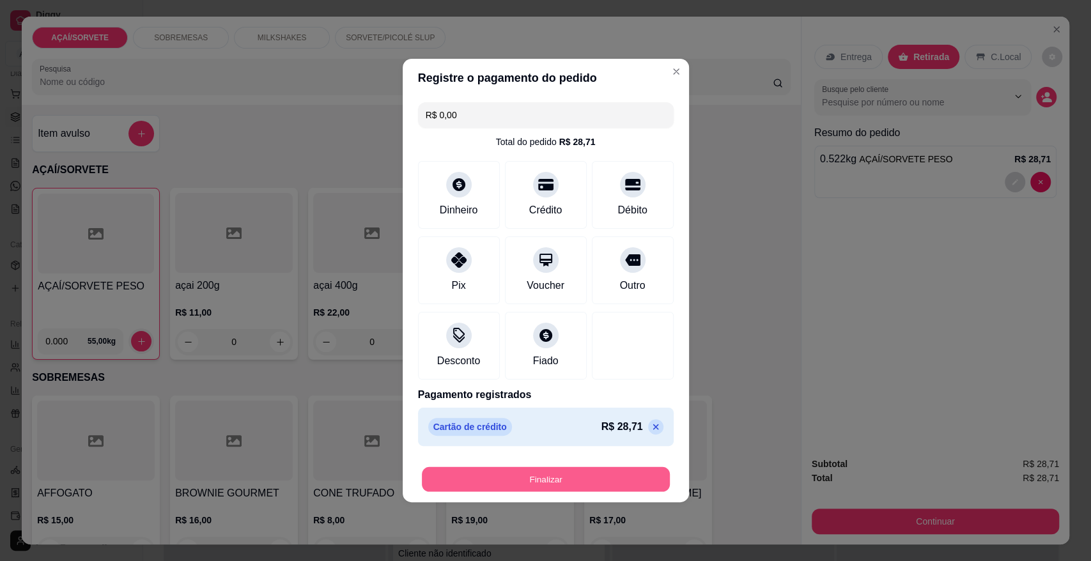
click at [569, 483] on button "Finalizar" at bounding box center [546, 479] width 248 height 25
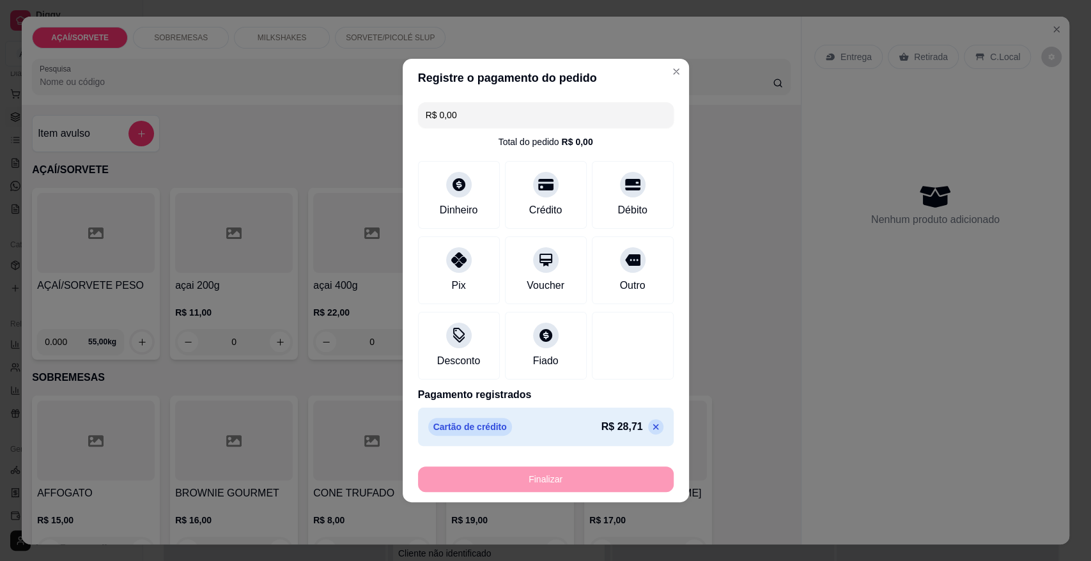
type input "-R$ 28,71"
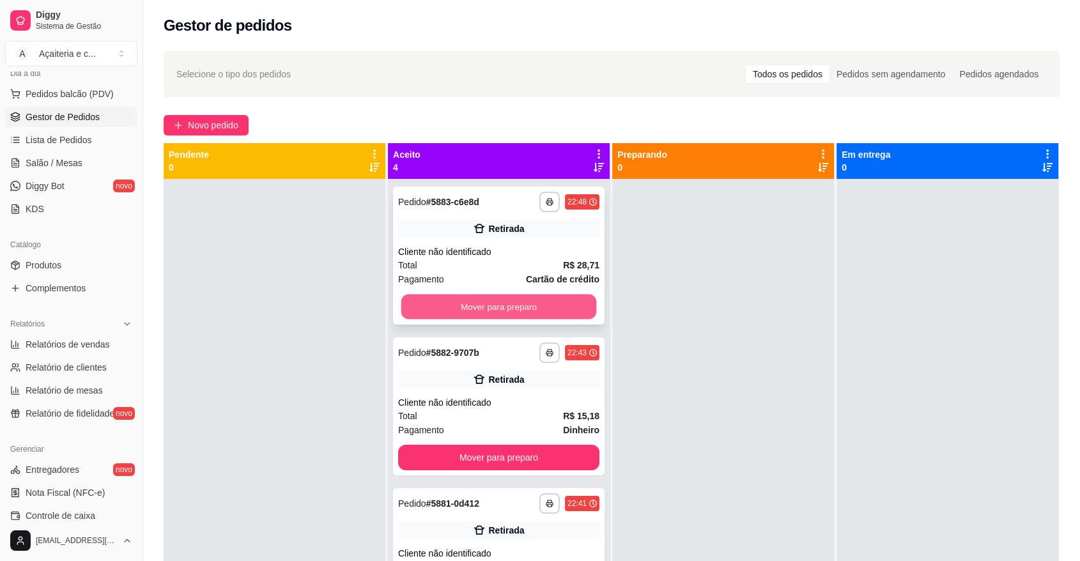
click at [450, 309] on button "Mover para preparo" at bounding box center [499, 307] width 196 height 25
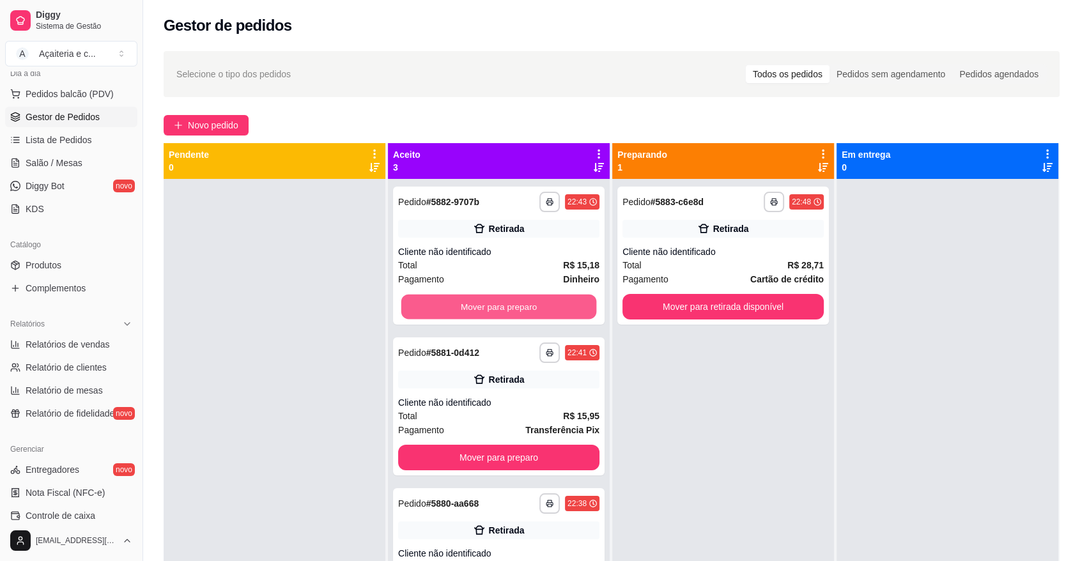
click at [450, 309] on button "Mover para preparo" at bounding box center [499, 307] width 196 height 25
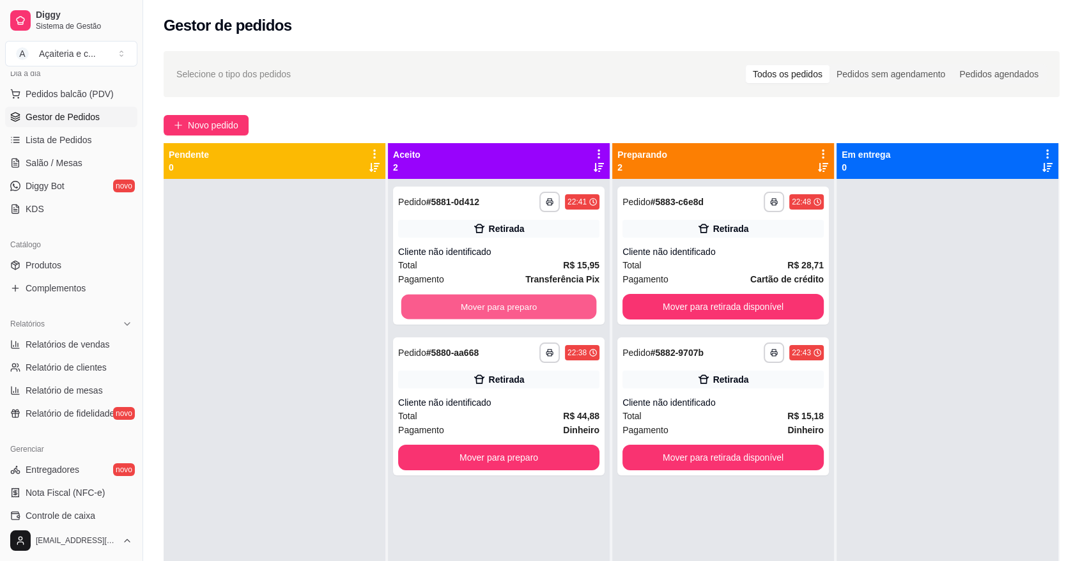
click at [450, 309] on button "Mover para preparo" at bounding box center [499, 307] width 196 height 25
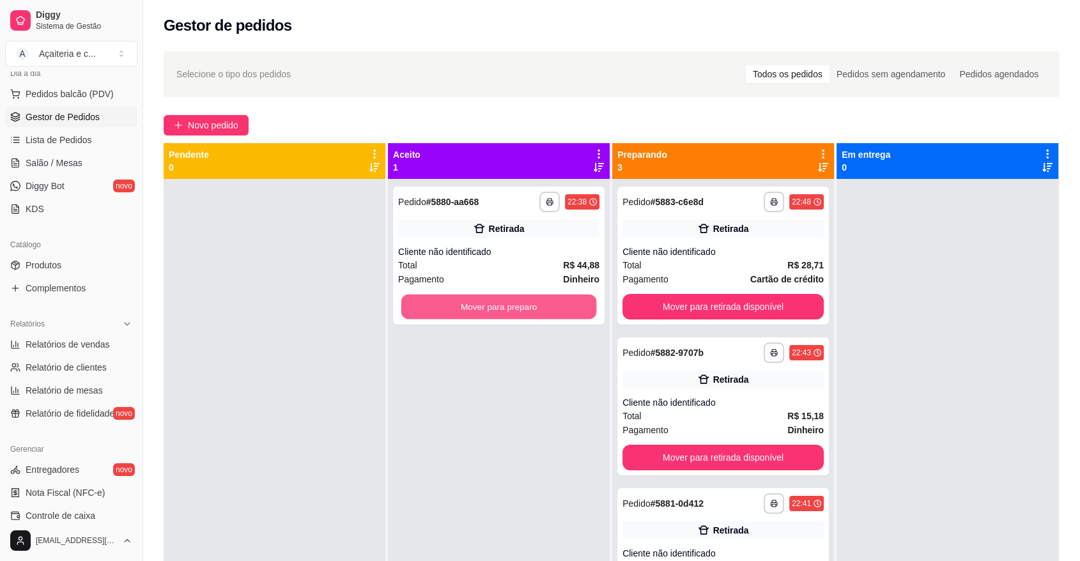
click at [450, 309] on button "Mover para preparo" at bounding box center [499, 307] width 196 height 25
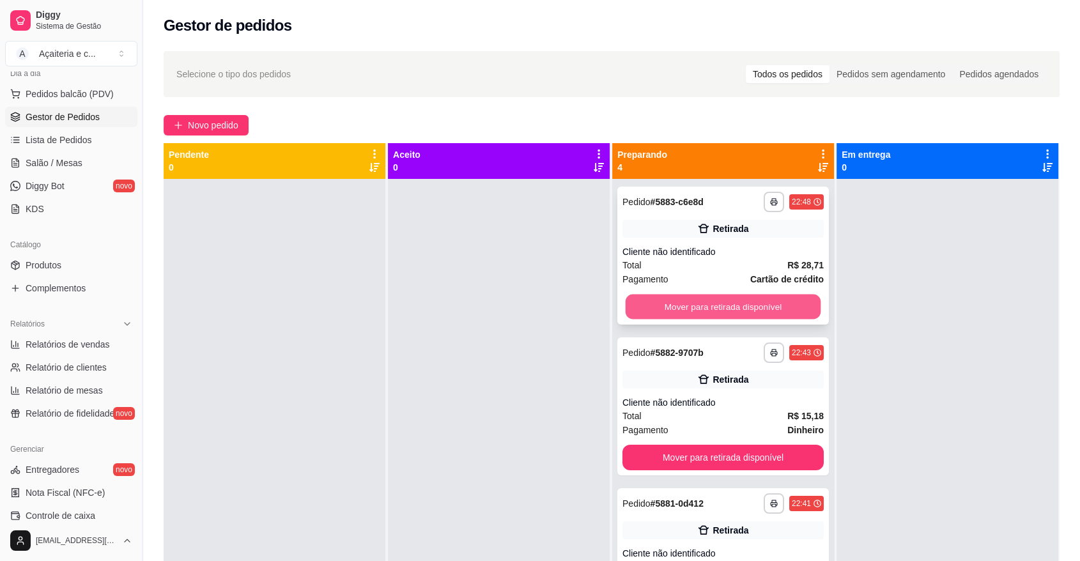
click at [675, 297] on button "Mover para retirada disponível" at bounding box center [724, 307] width 196 height 25
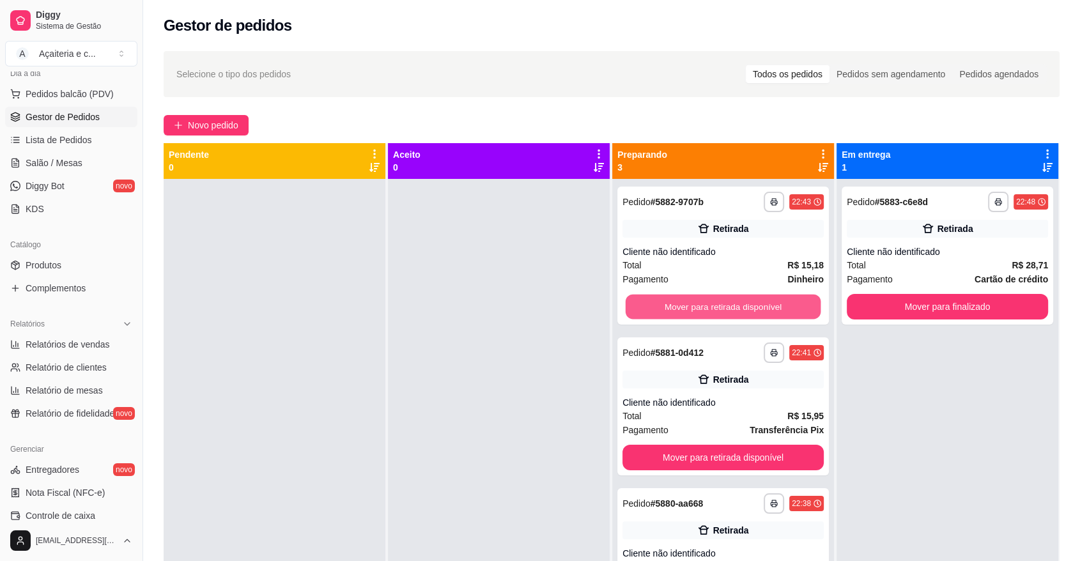
click at [675, 297] on button "Mover para retirada disponível" at bounding box center [724, 307] width 196 height 25
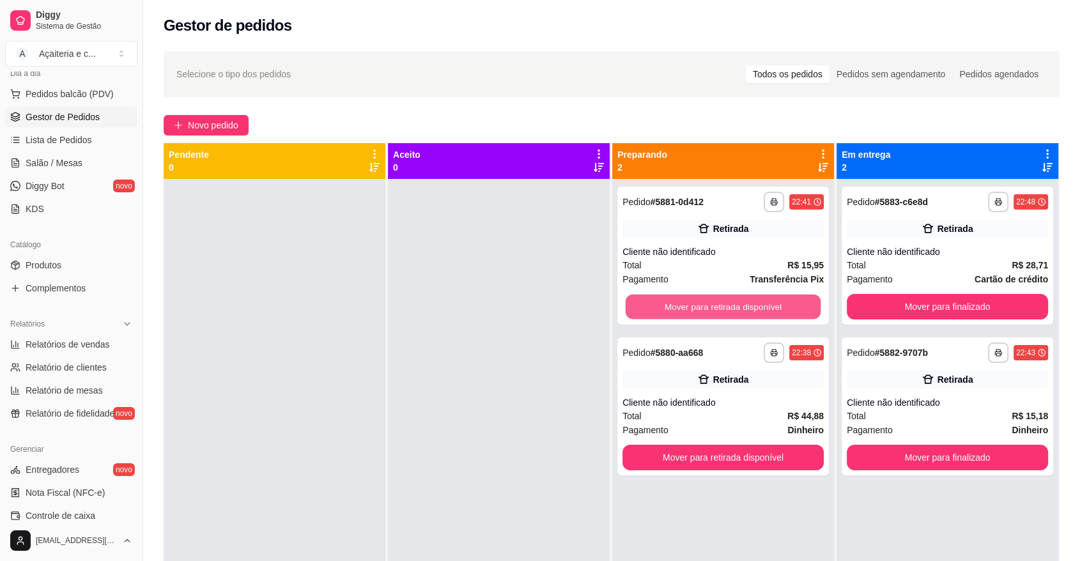
click at [675, 297] on button "Mover para retirada disponível" at bounding box center [724, 307] width 196 height 25
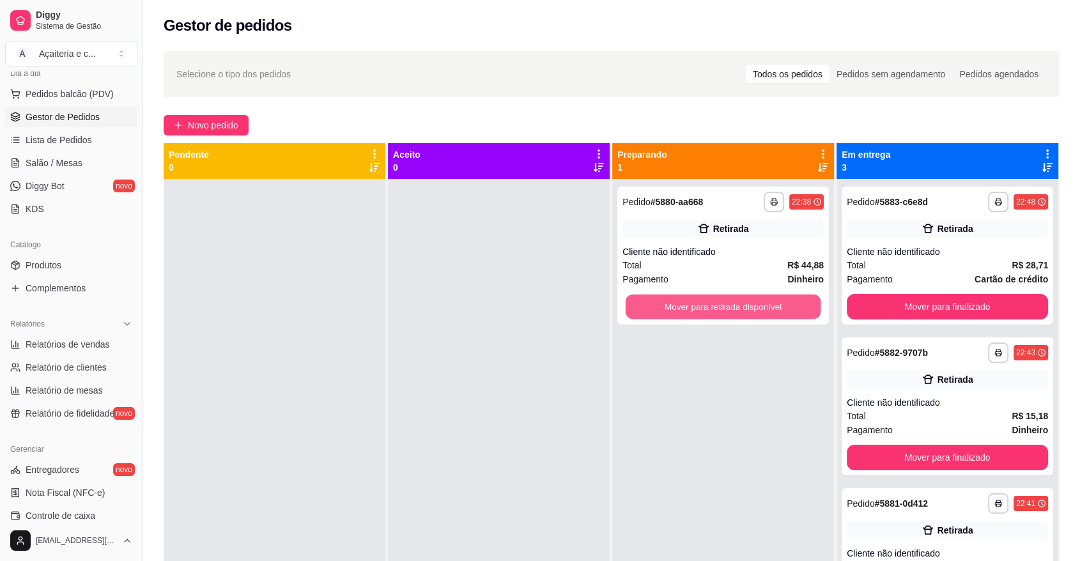
click at [675, 297] on button "Mover para retirada disponível" at bounding box center [724, 307] width 196 height 25
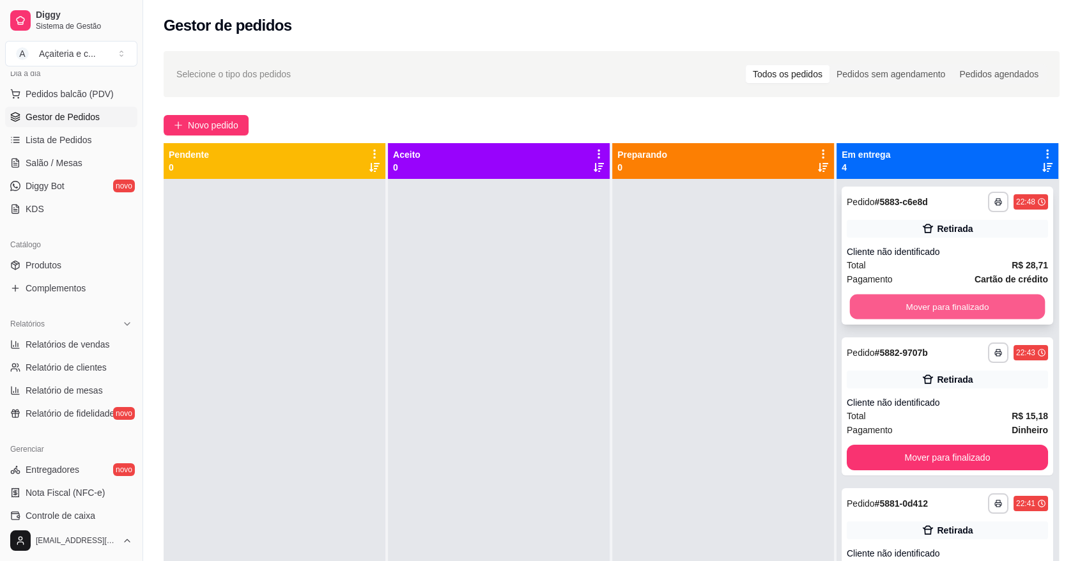
click at [879, 302] on button "Mover para finalizado" at bounding box center [948, 307] width 196 height 25
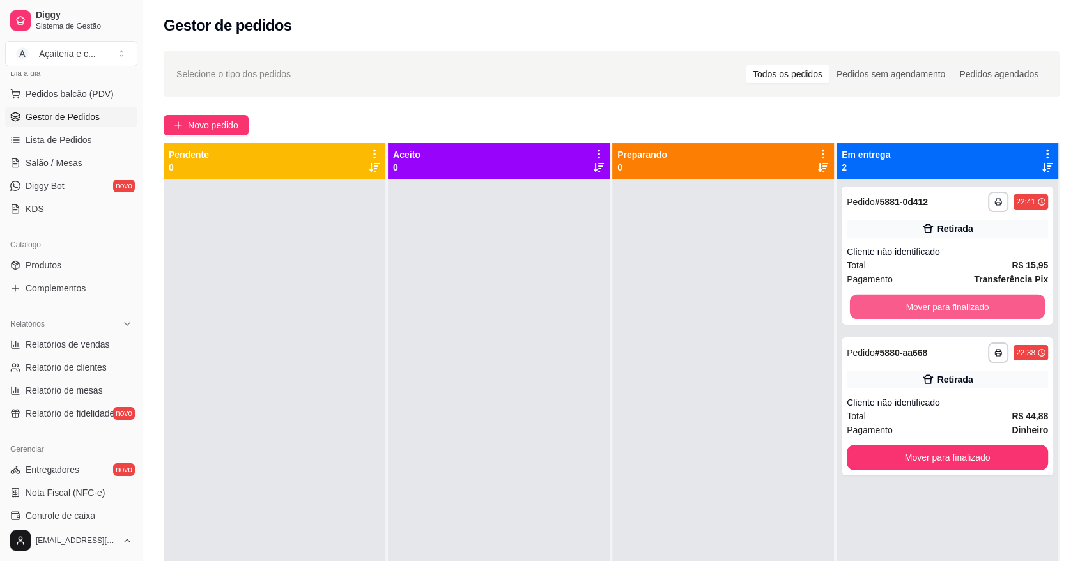
click at [879, 302] on button "Mover para finalizado" at bounding box center [948, 307] width 196 height 25
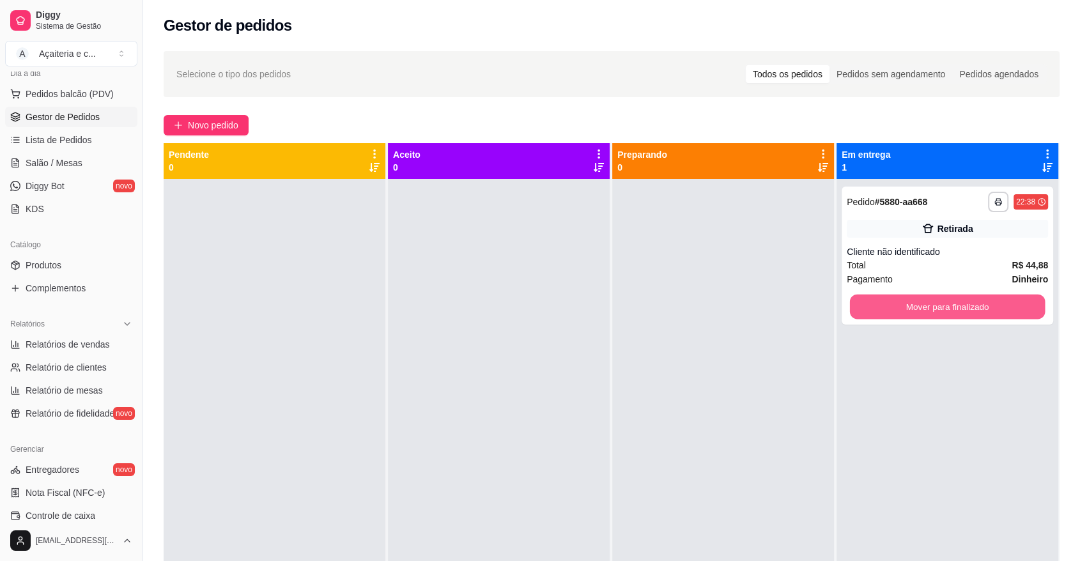
click at [879, 302] on button "Mover para finalizado" at bounding box center [948, 307] width 196 height 25
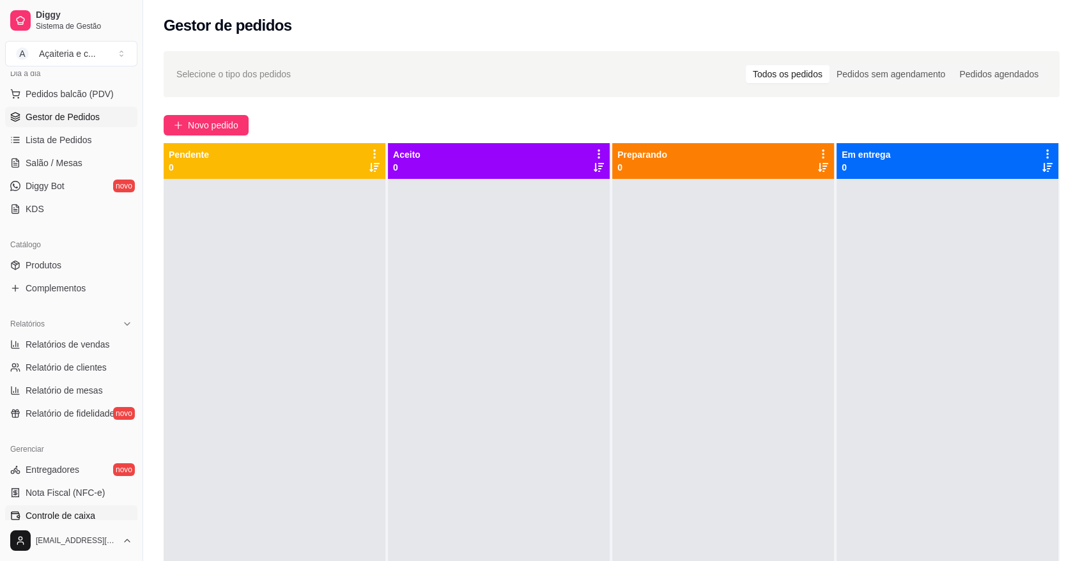
click at [93, 515] on span "Controle de caixa" at bounding box center [61, 515] width 70 height 13
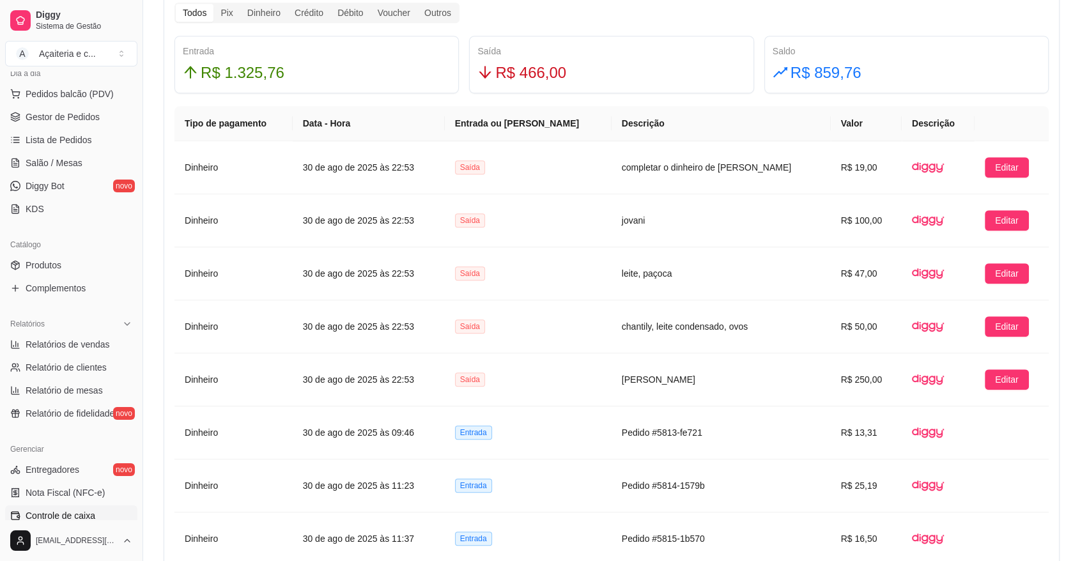
scroll to position [762, 0]
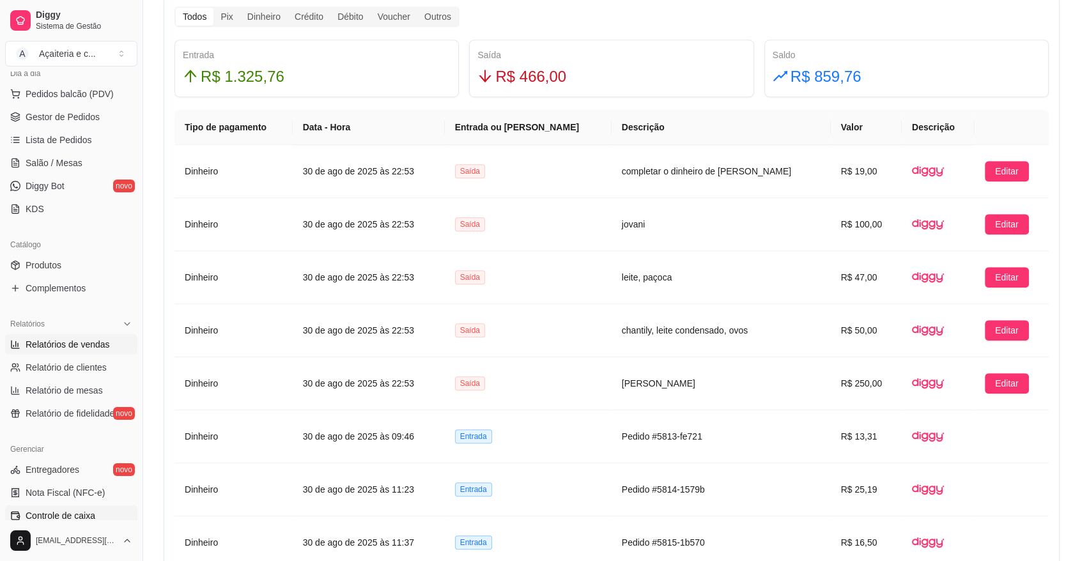
click at [25, 345] on link "Relatórios de vendas" at bounding box center [71, 344] width 132 height 20
select select "ALL"
select select "0"
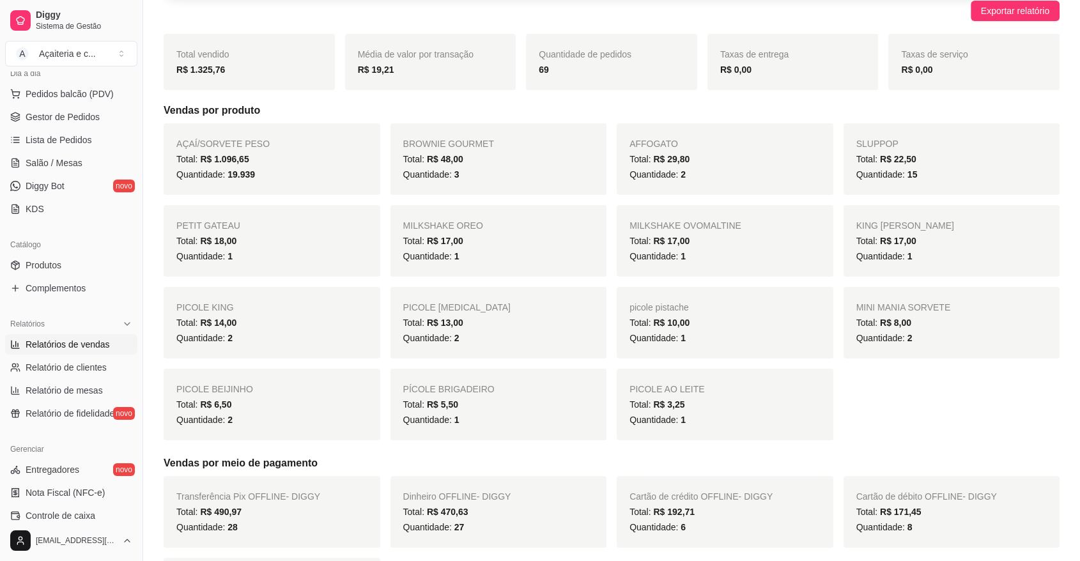
scroll to position [150, 0]
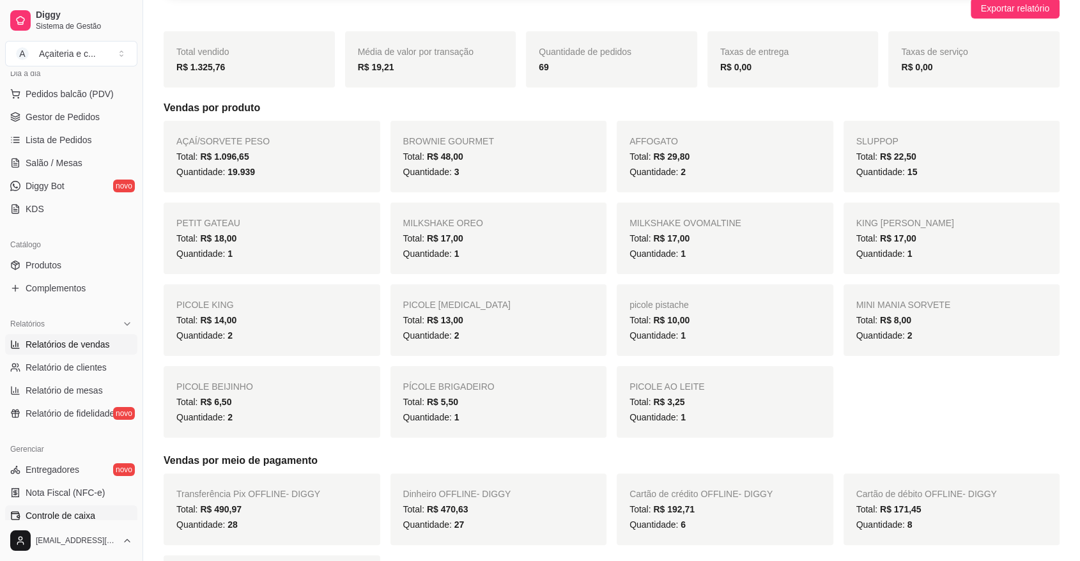
click at [90, 514] on span "Controle de caixa" at bounding box center [61, 515] width 70 height 13
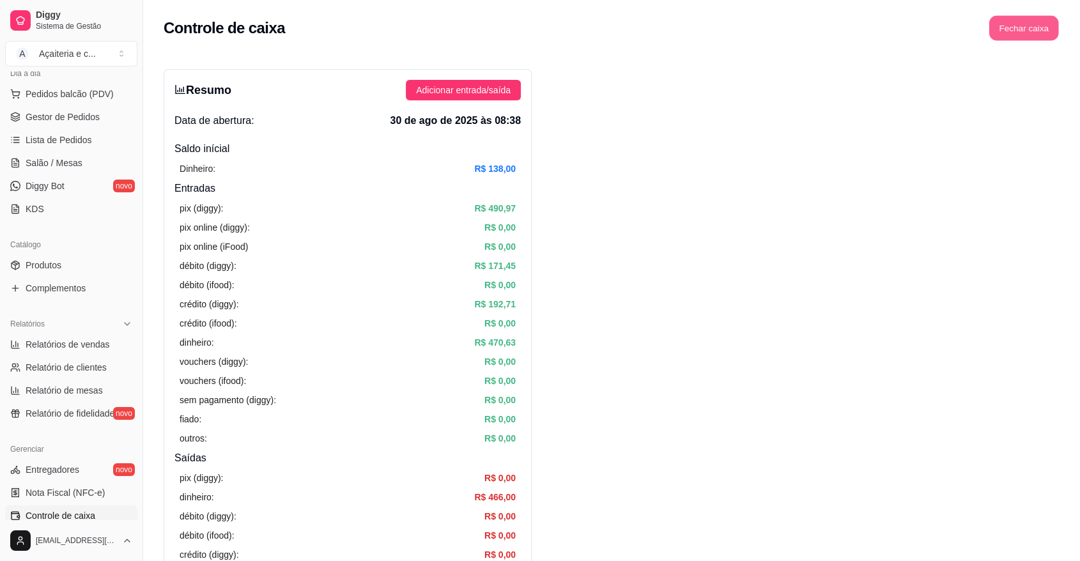
click at [1044, 26] on button "Fechar caixa" at bounding box center [1024, 28] width 70 height 25
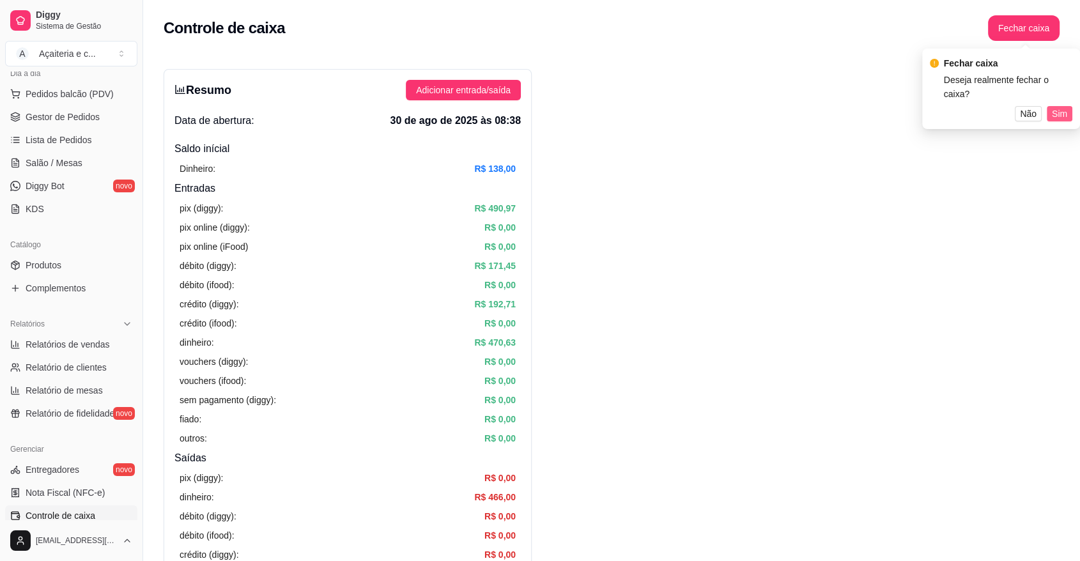
click at [1058, 107] on span "Sim" at bounding box center [1059, 114] width 15 height 14
